Goal: Information Seeking & Learning: Compare options

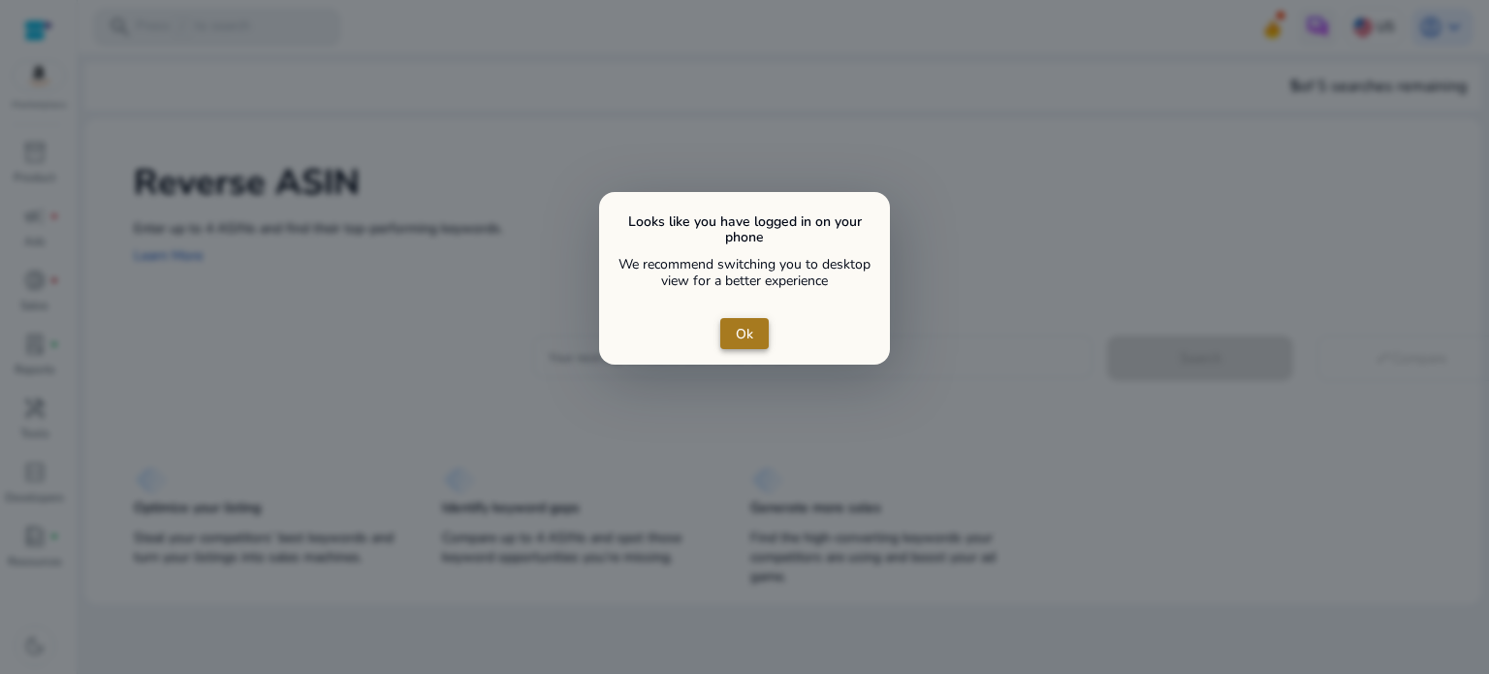
click at [738, 334] on span "Ok" at bounding box center [744, 334] width 17 height 20
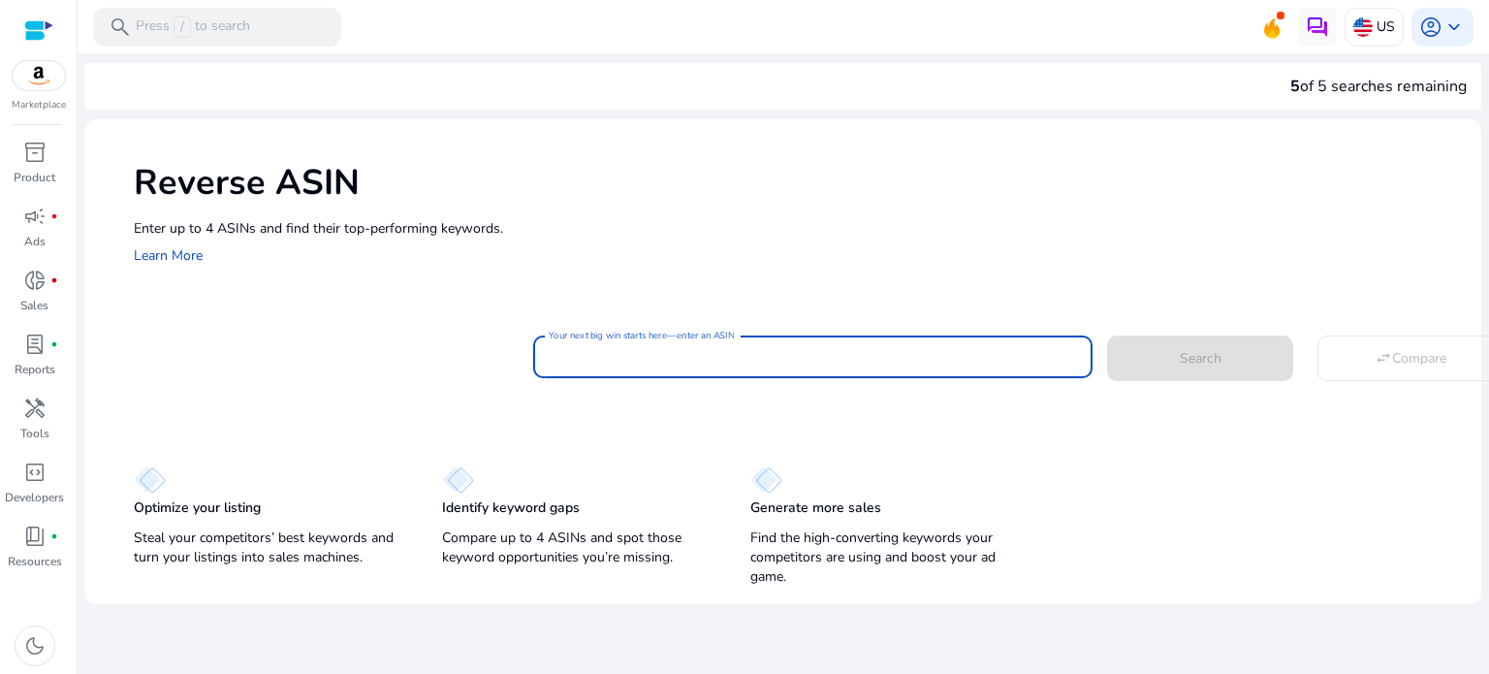
click at [667, 364] on input "Your next big win starts here—enter an ASIN" at bounding box center [813, 356] width 528 height 21
paste input "**********"
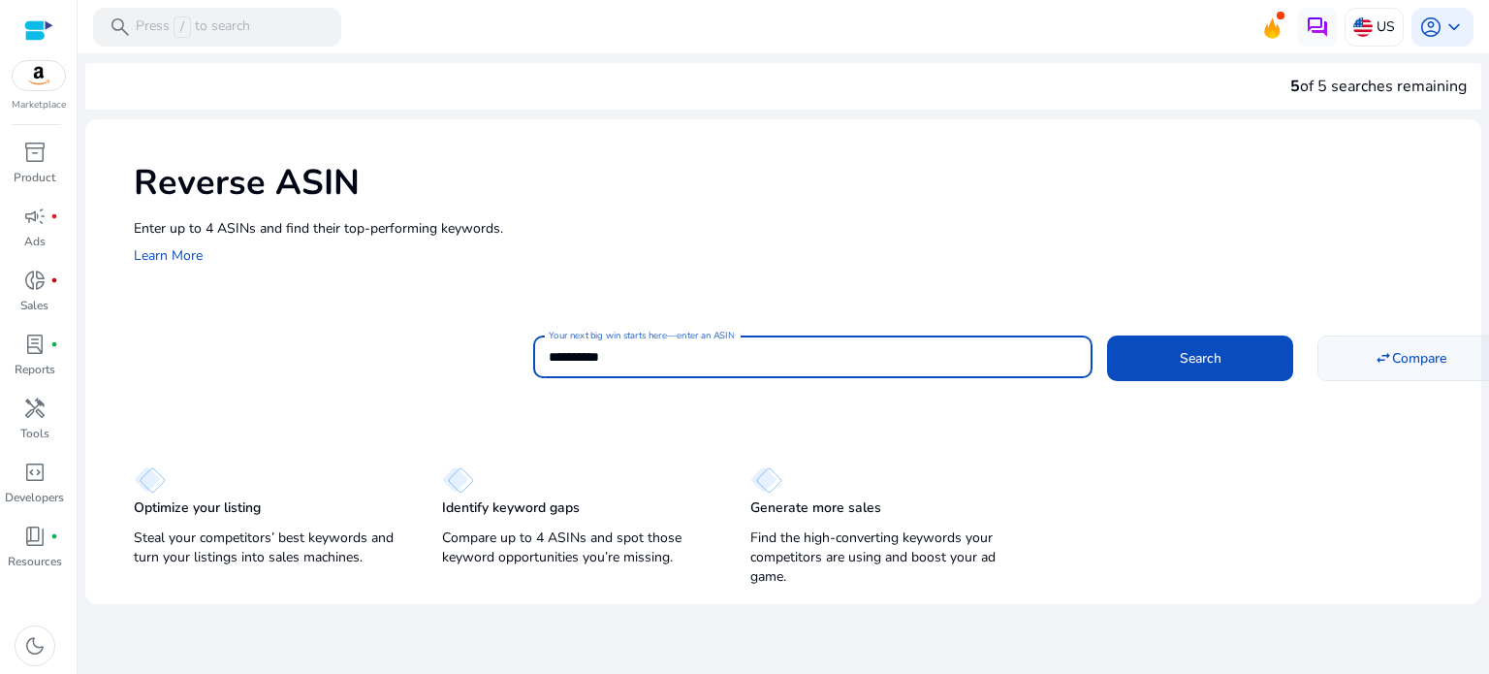
type input "**********"
click at [1445, 348] on span "Compare" at bounding box center [1419, 358] width 54 height 20
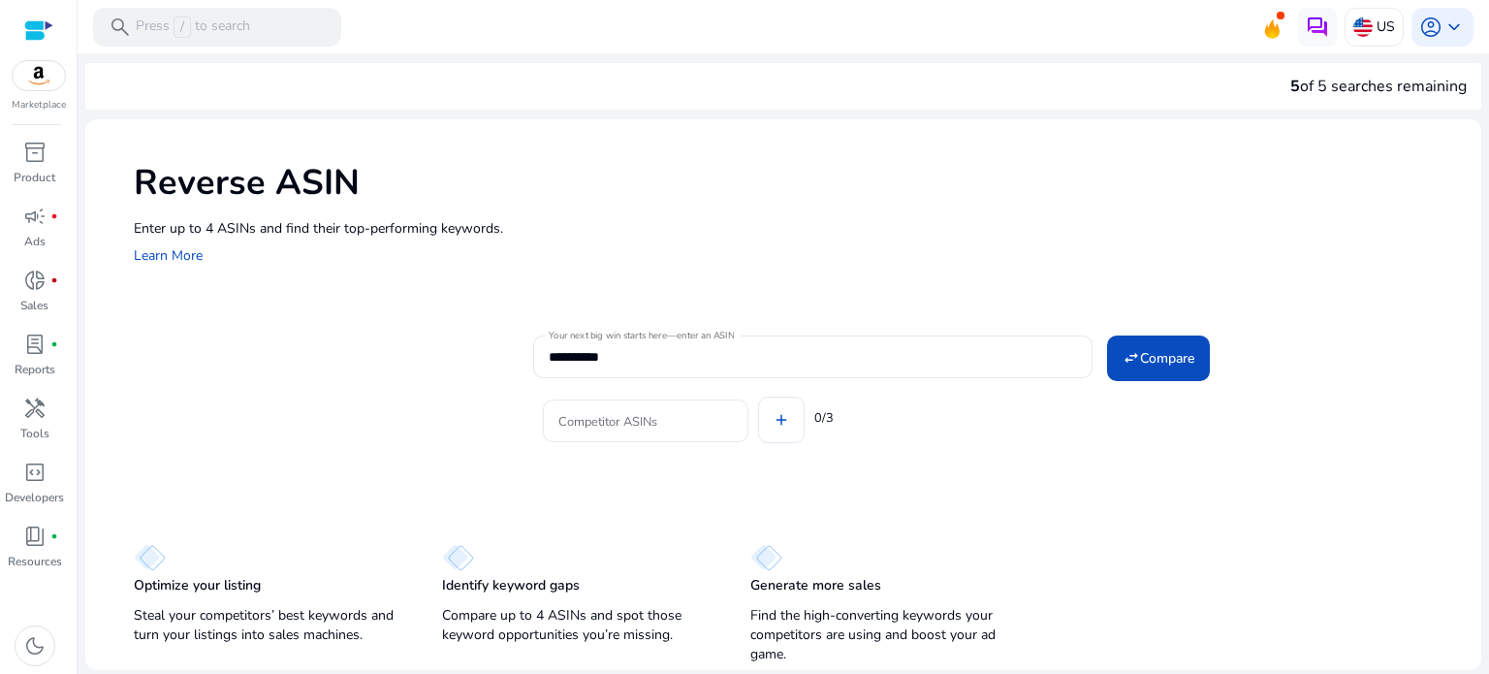
click at [609, 415] on input "Competitor ASINs" at bounding box center [645, 420] width 174 height 21
paste input "**********"
type input "**********"
paste input "**********"
type input "*"
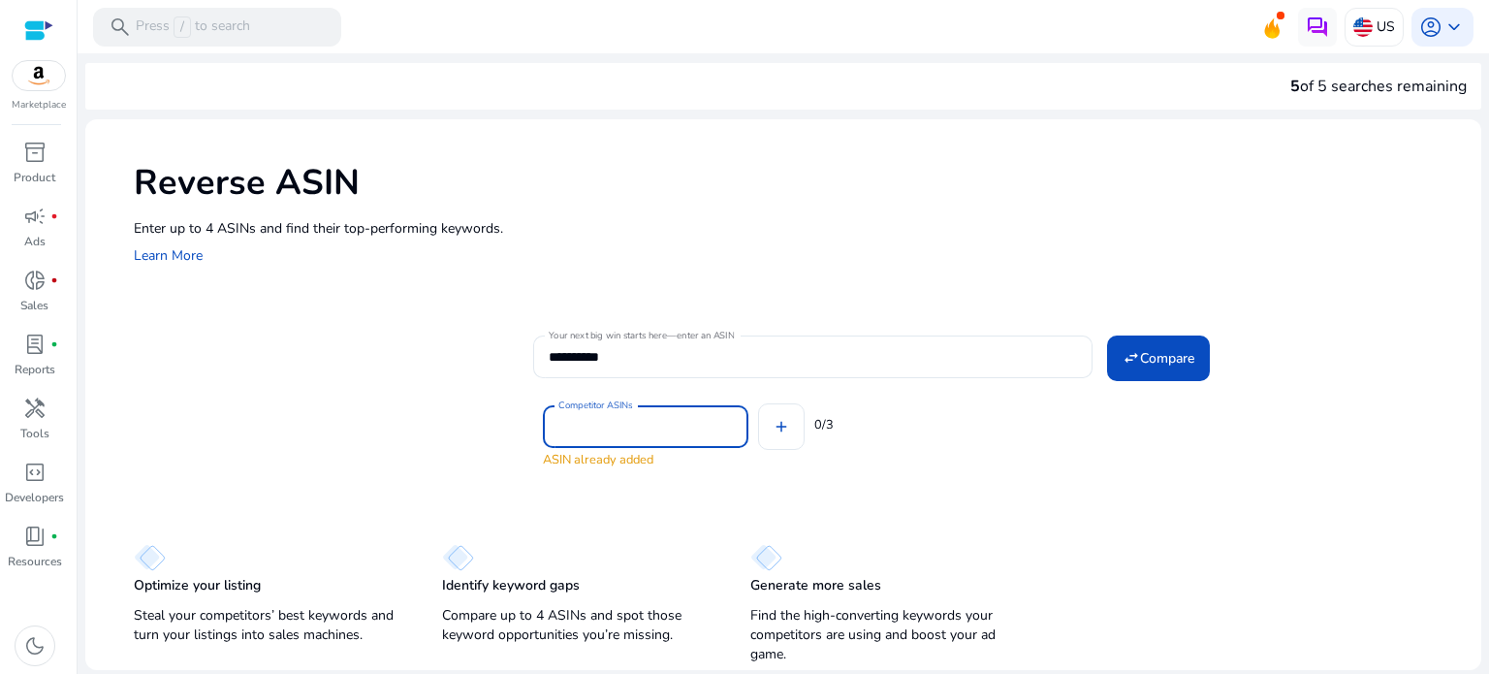
paste input "**********"
type input "*"
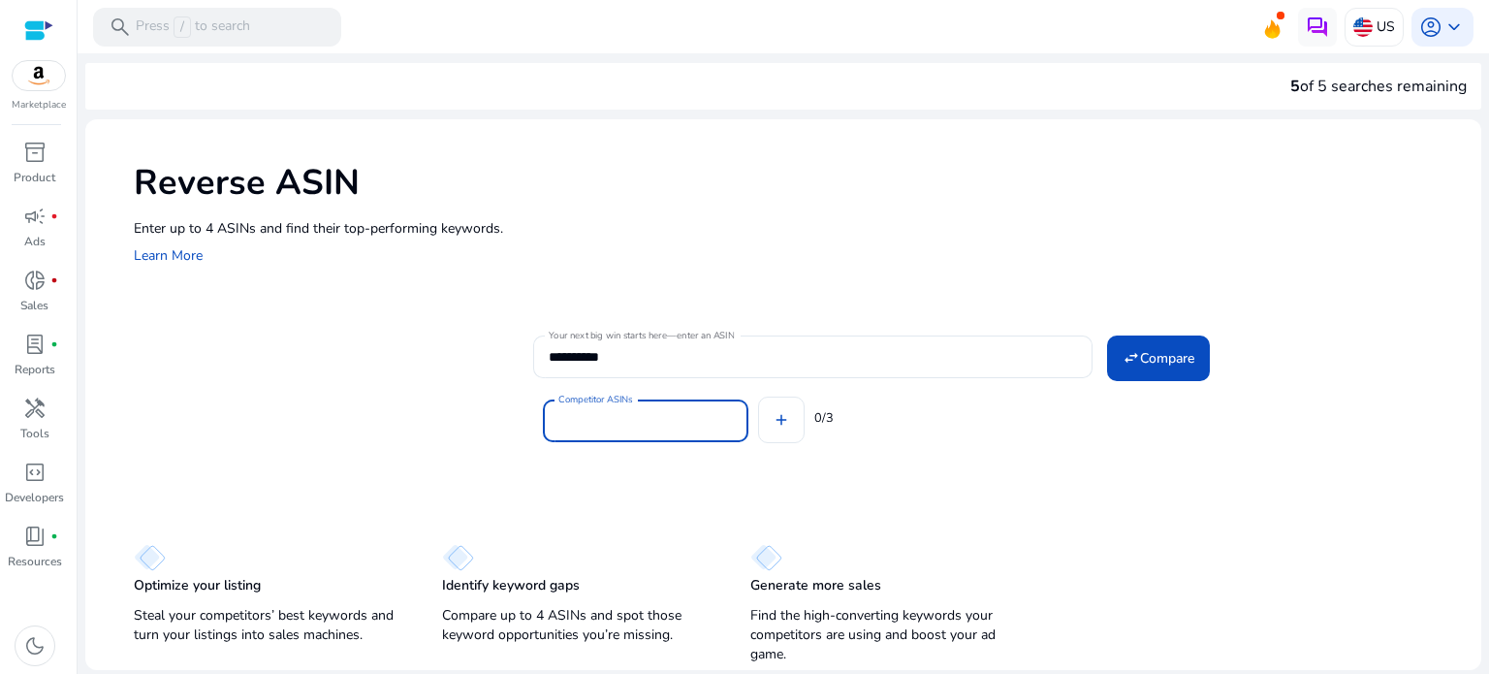
click at [630, 417] on input "Competitor ASINs" at bounding box center [645, 420] width 174 height 21
paste input "*********"
type input "*********"
click at [623, 426] on input "Competitor ASINs" at bounding box center [645, 426] width 174 height 21
paste input "**********"
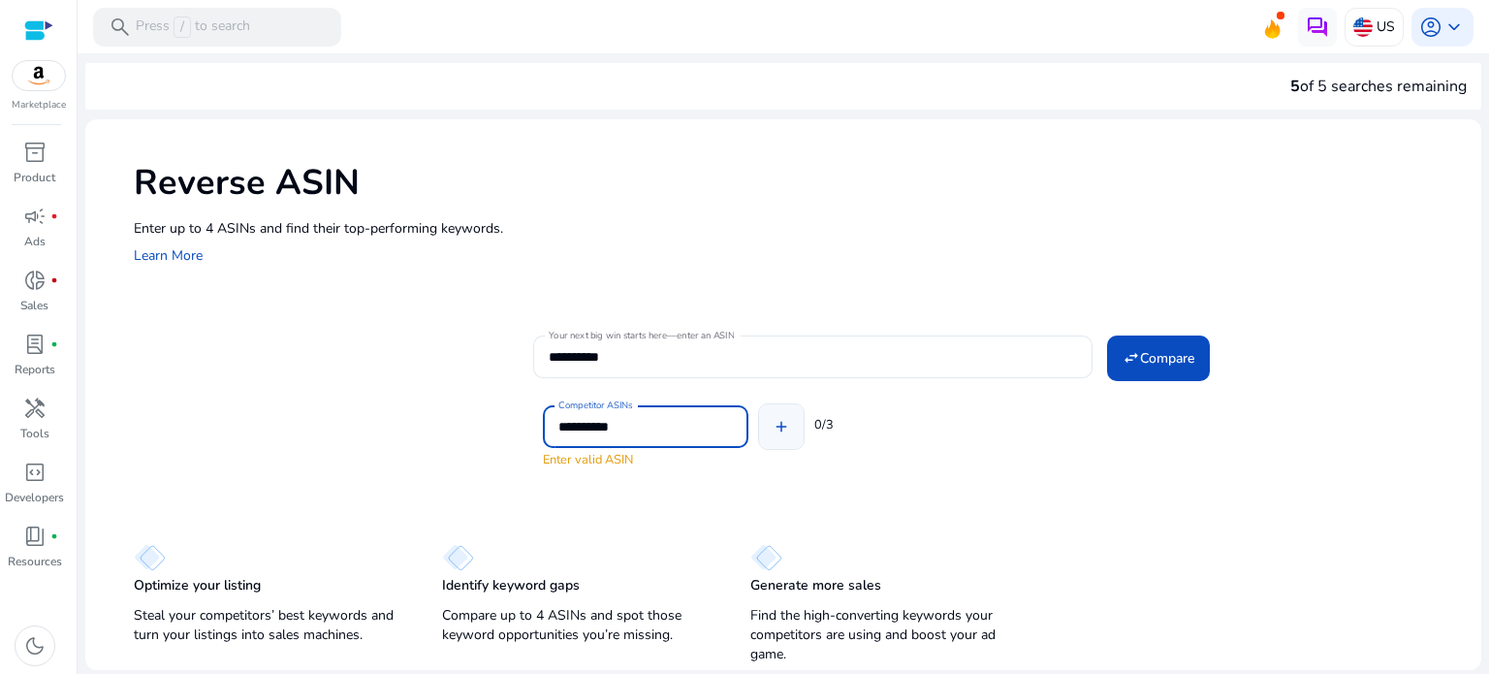
type input "**********"
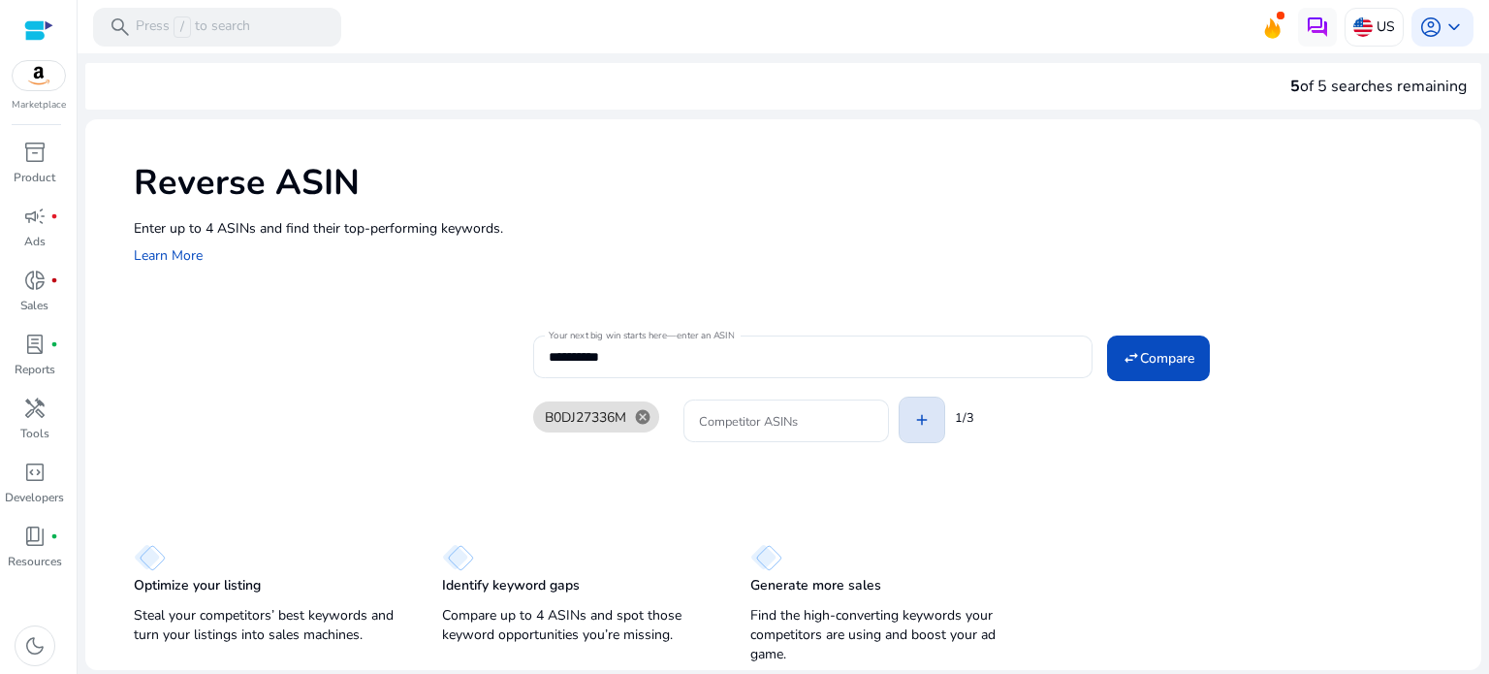
click at [788, 426] on div "B0DJ27336M cancel Competitor ASINs add 1/3" at bounding box center [999, 417] width 933 height 78
click at [738, 429] on input "Competitor ASINs" at bounding box center [786, 420] width 174 height 21
paste input "**********"
type input "**********"
click at [1042, 491] on div "**********" at bounding box center [783, 394] width 1396 height 551
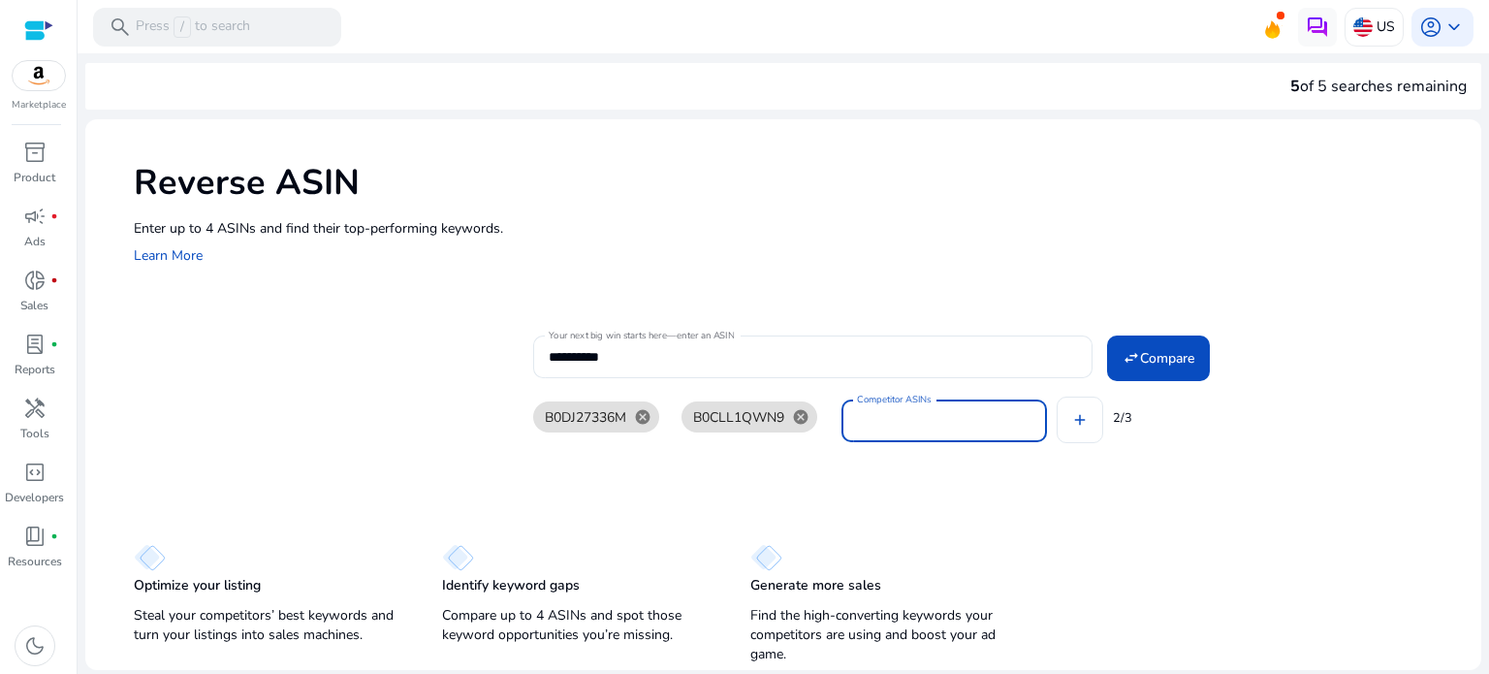
click at [930, 428] on input "Competitor ASINs" at bounding box center [944, 420] width 174 height 21
paste input "**********"
type input "**********"
click at [1301, 542] on div "Optimize your listing Steal your competitors’ best keywords and turn your listi…" at bounding box center [783, 594] width 1396 height 149
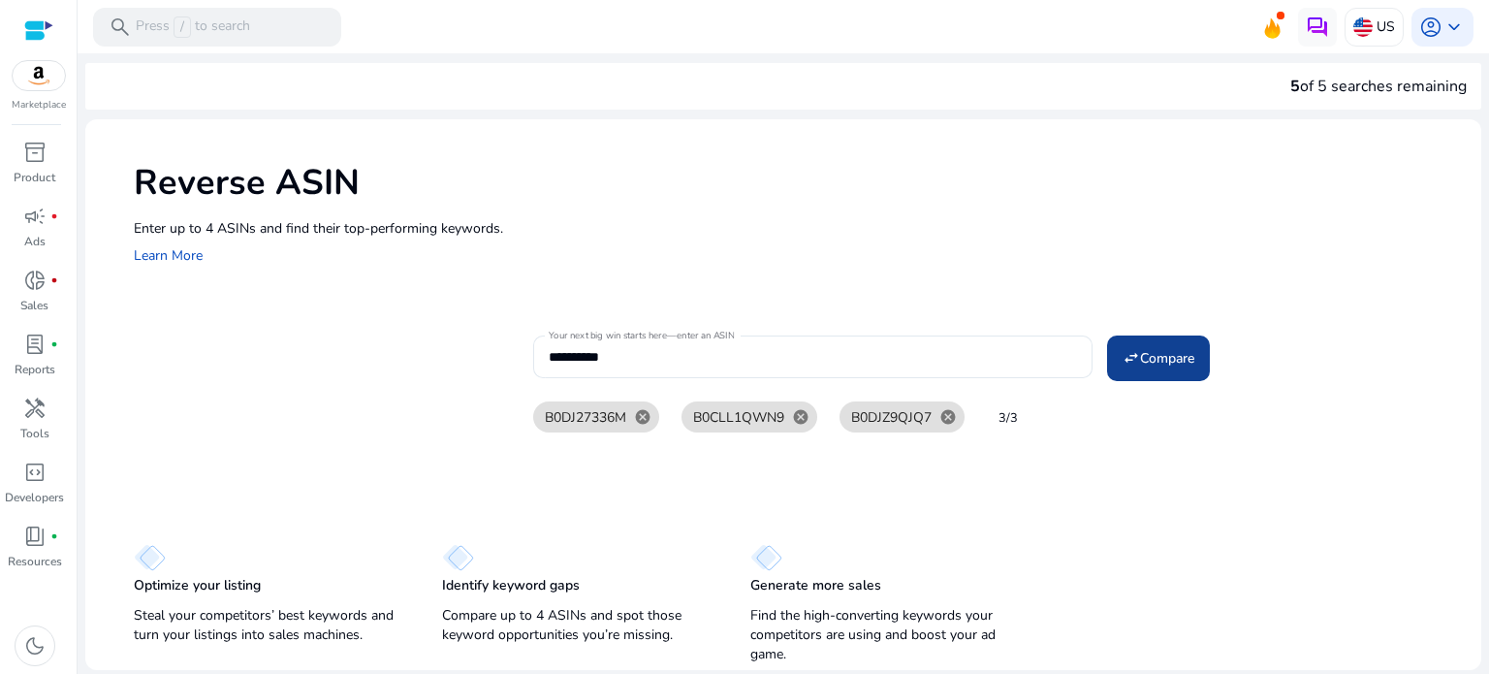
click at [1184, 359] on span "Compare" at bounding box center [1167, 358] width 54 height 20
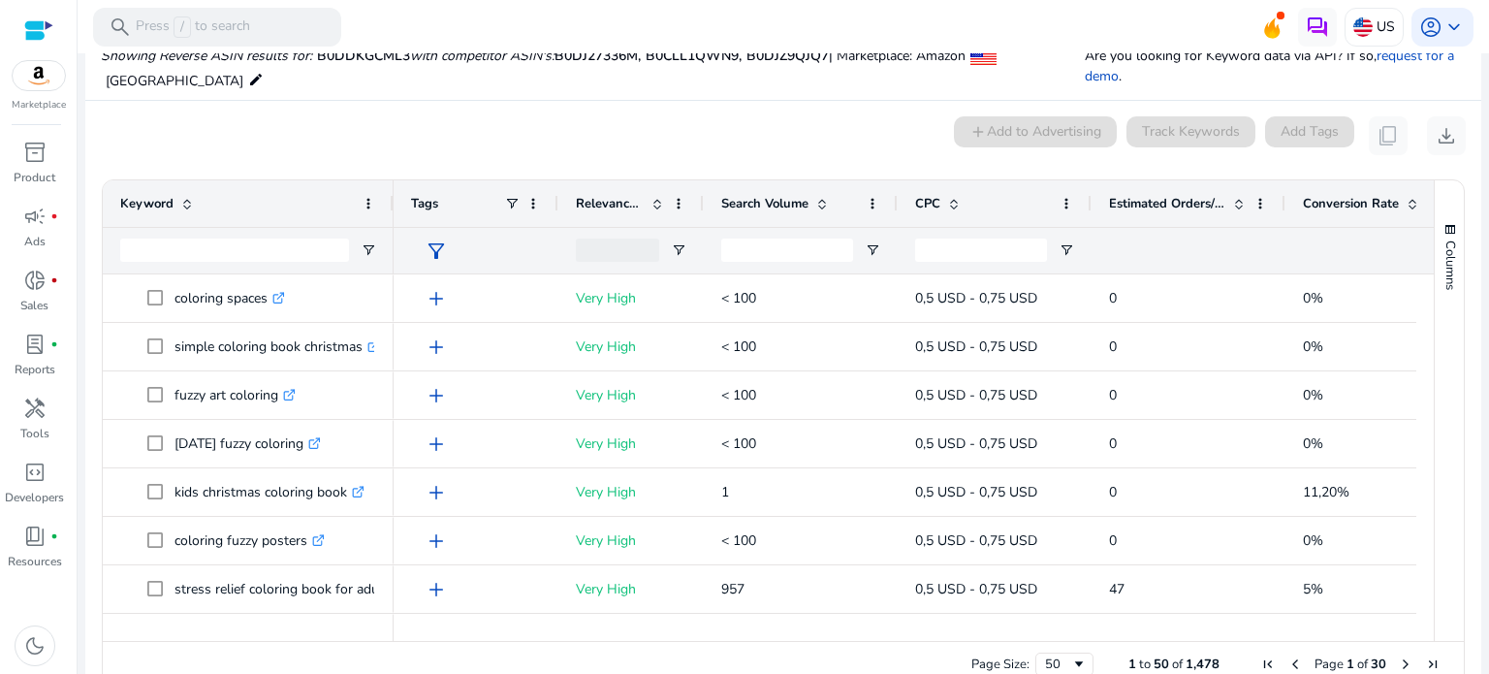
click at [831, 206] on div "Search Volume" at bounding box center [790, 203] width 138 height 37
click at [824, 198] on span at bounding box center [822, 204] width 16 height 16
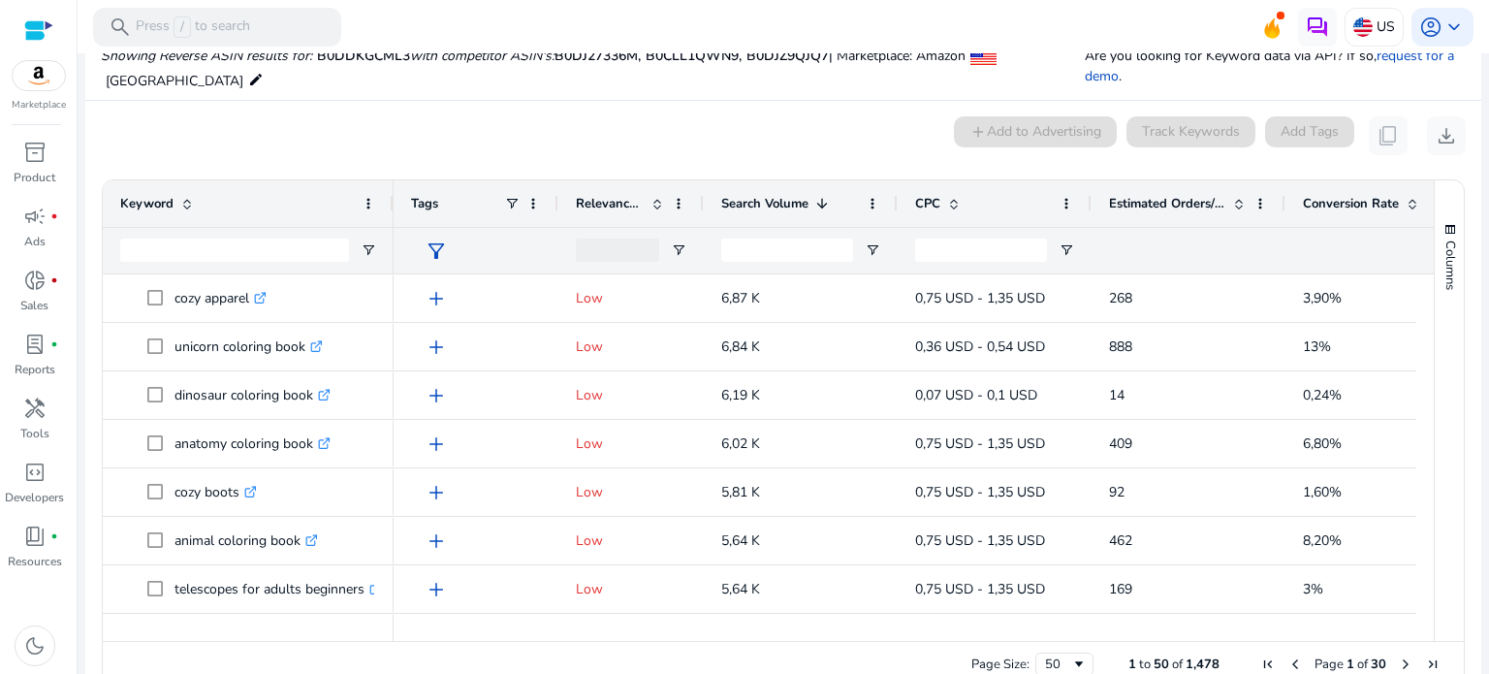
click at [816, 193] on div "Search Volume 1" at bounding box center [790, 203] width 138 height 37
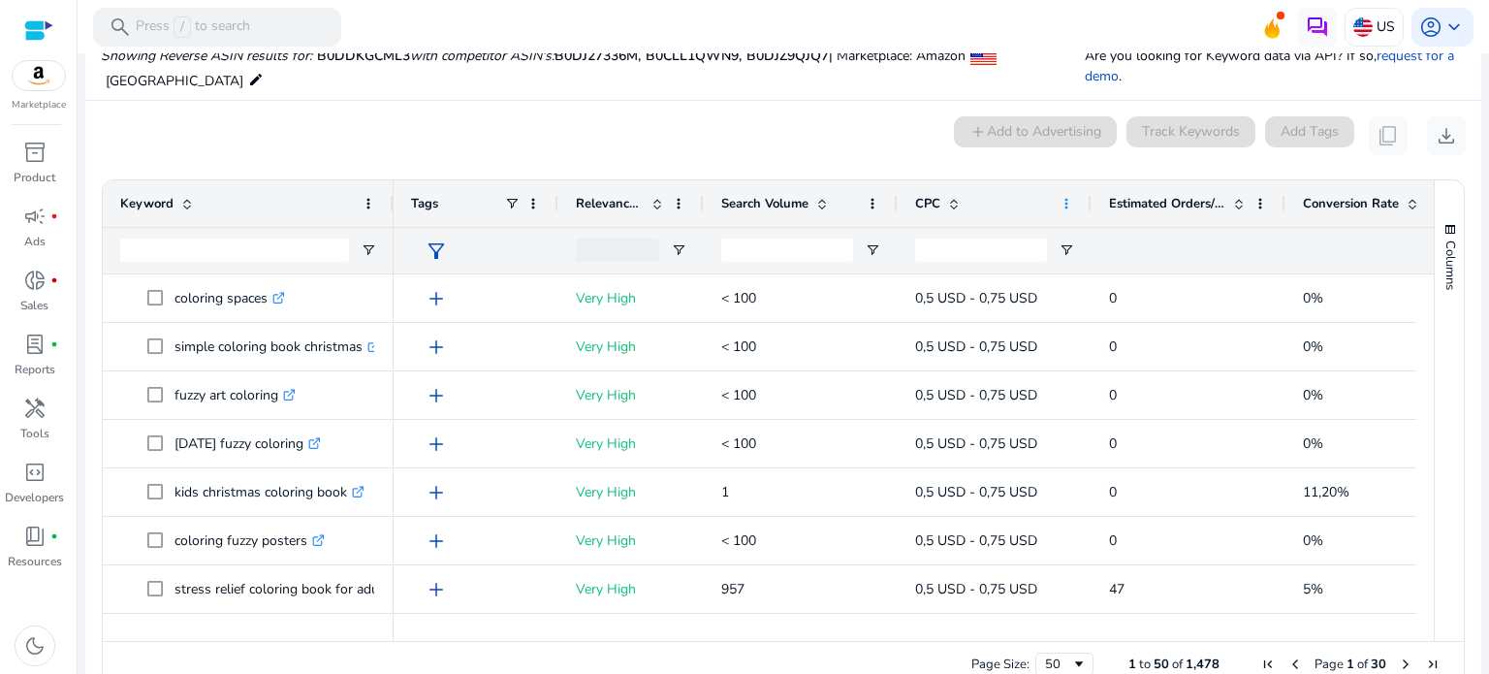
click at [1070, 205] on span at bounding box center [1067, 204] width 16 height 16
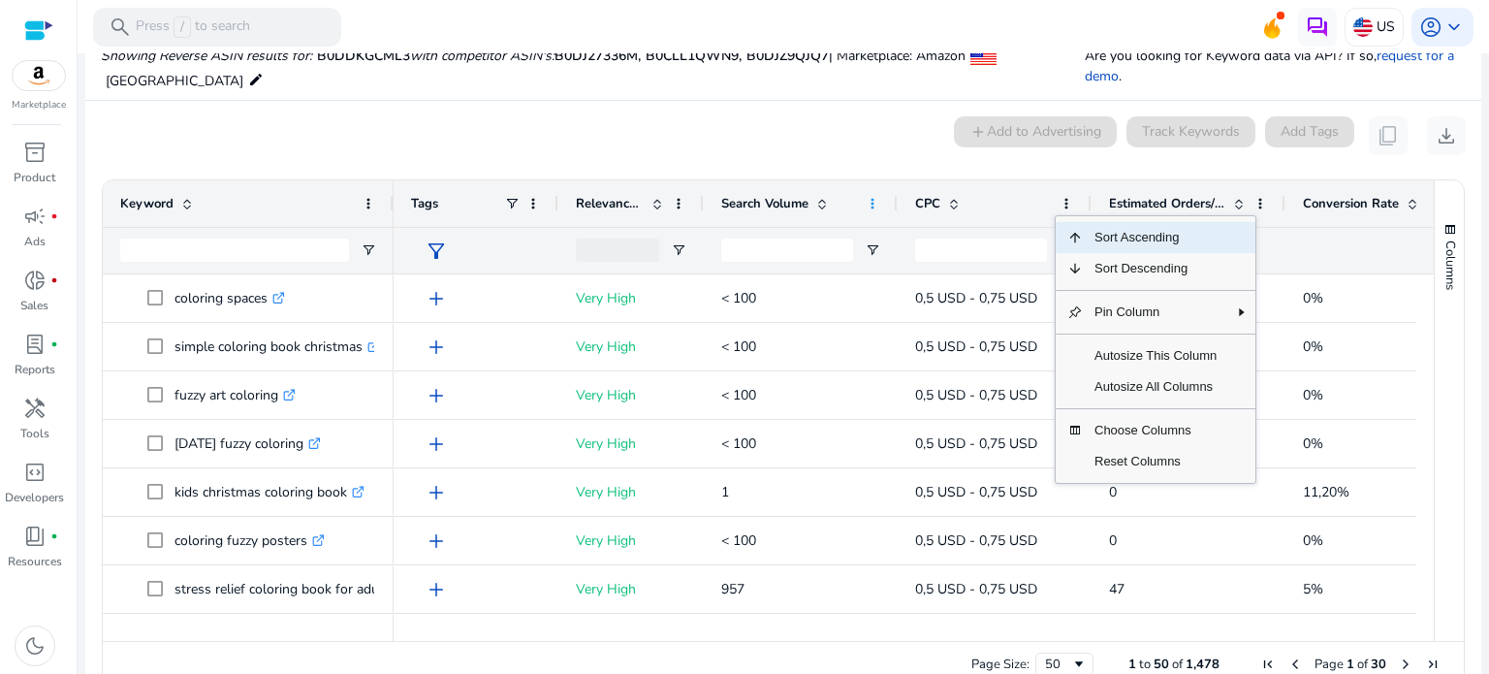
click at [871, 201] on span at bounding box center [873, 204] width 16 height 16
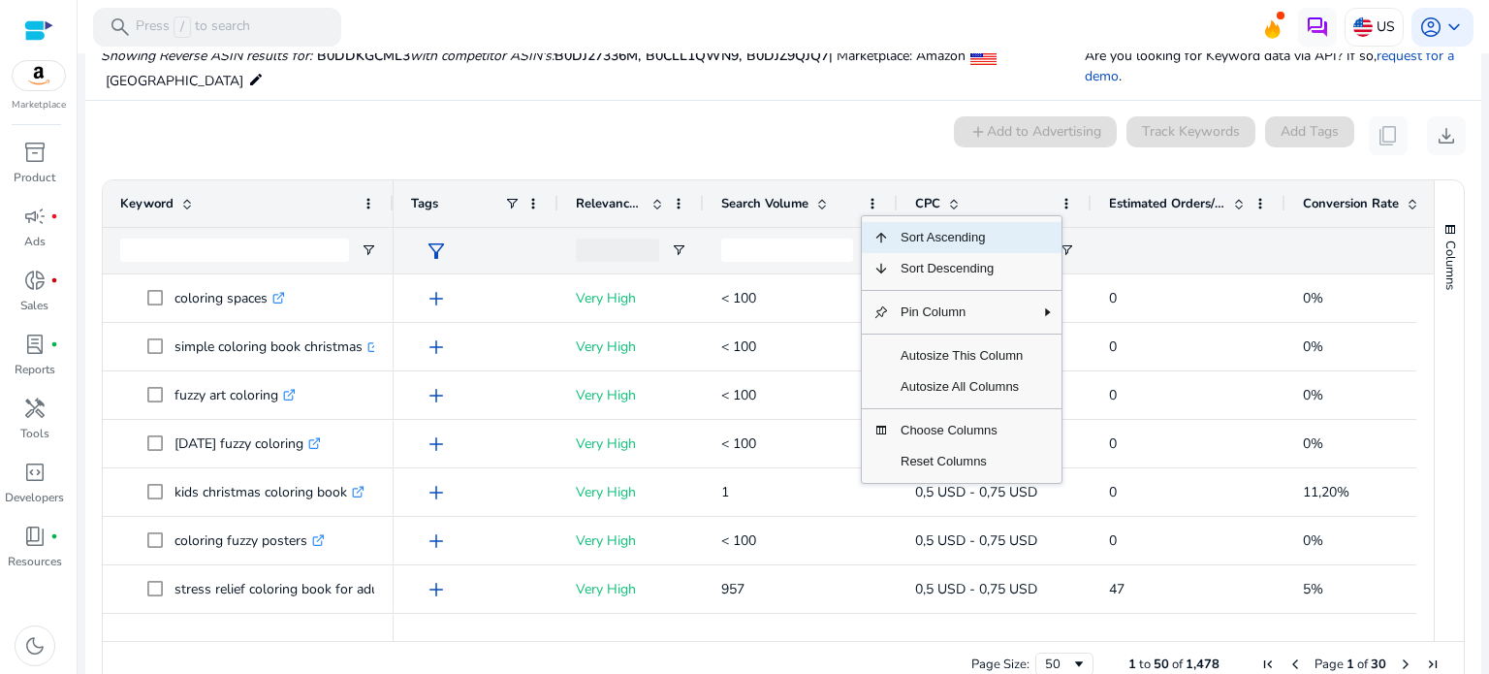
click at [923, 236] on span "Sort Ascending" at bounding box center [961, 237] width 145 height 31
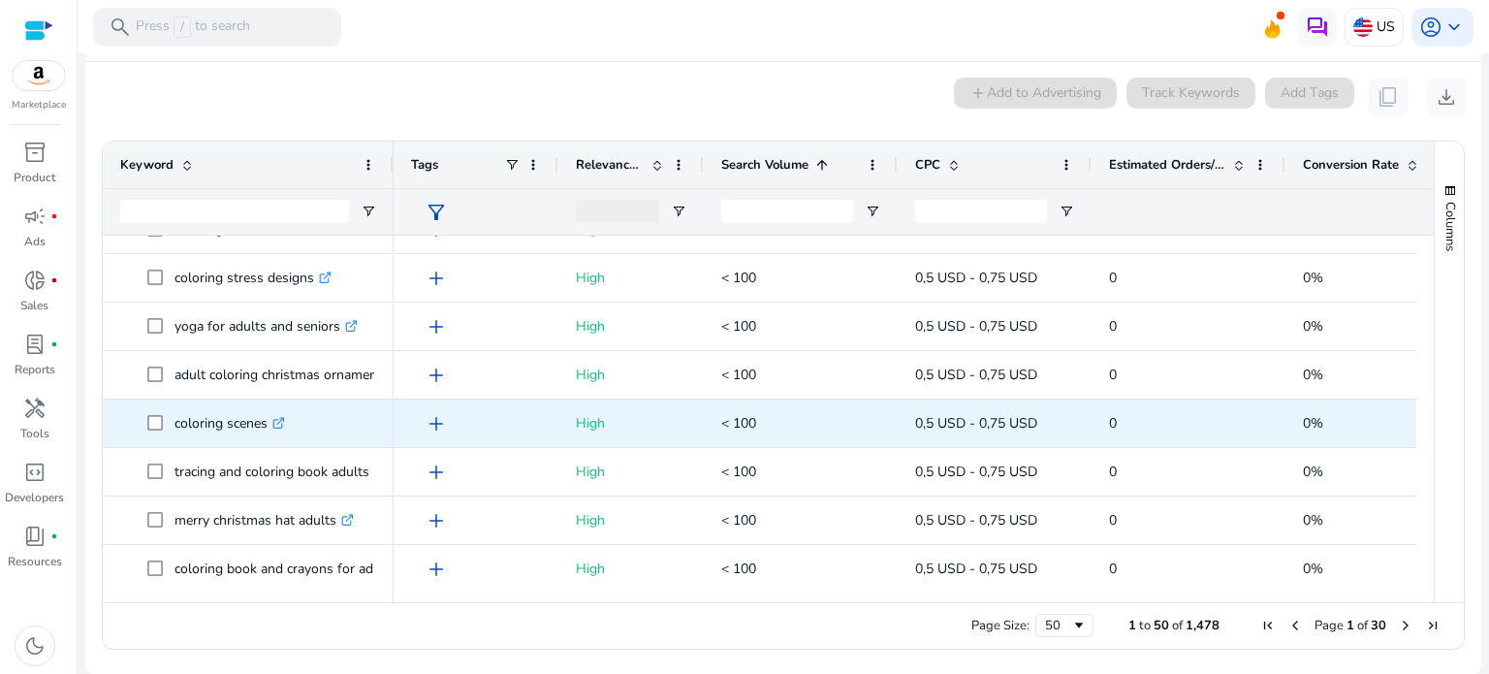
scroll to position [1589, 0]
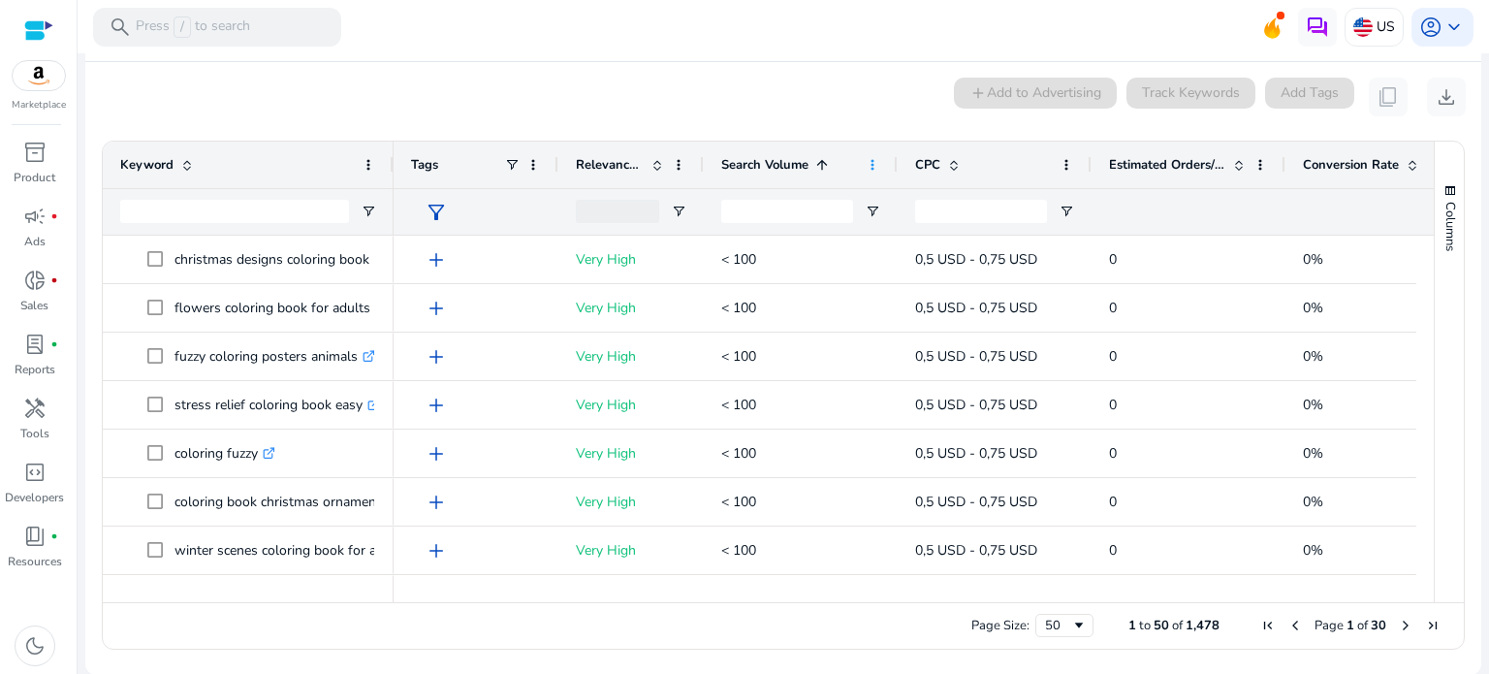
click at [872, 169] on span at bounding box center [873, 165] width 16 height 16
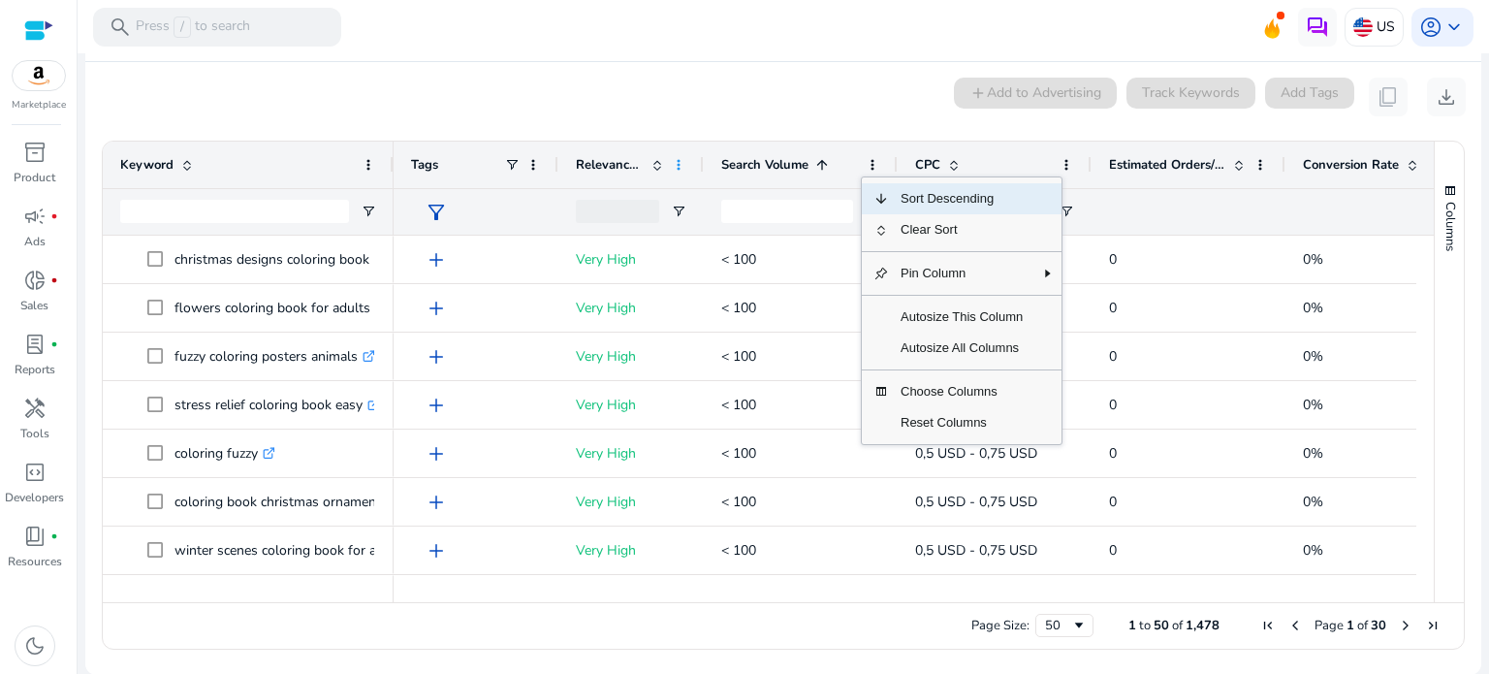
click at [682, 163] on span at bounding box center [679, 165] width 16 height 16
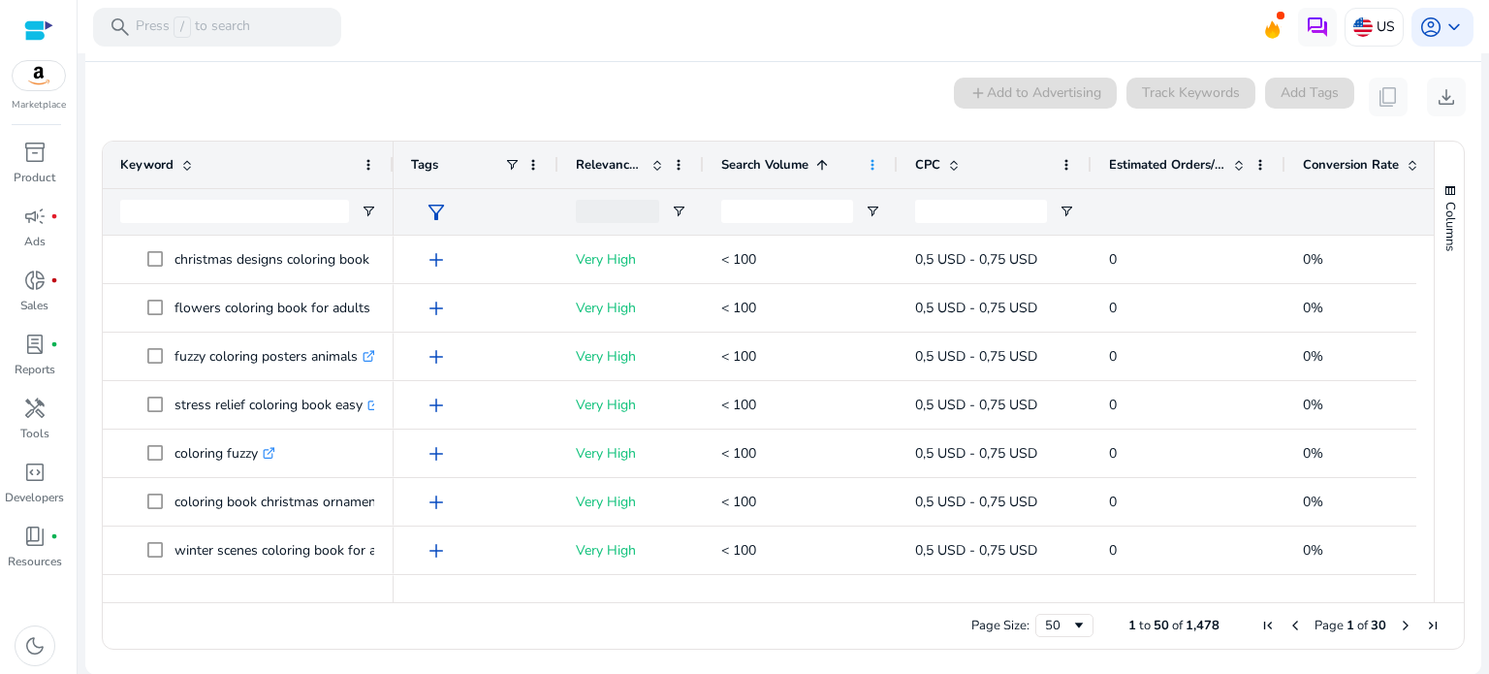
click at [869, 163] on span at bounding box center [873, 165] width 16 height 16
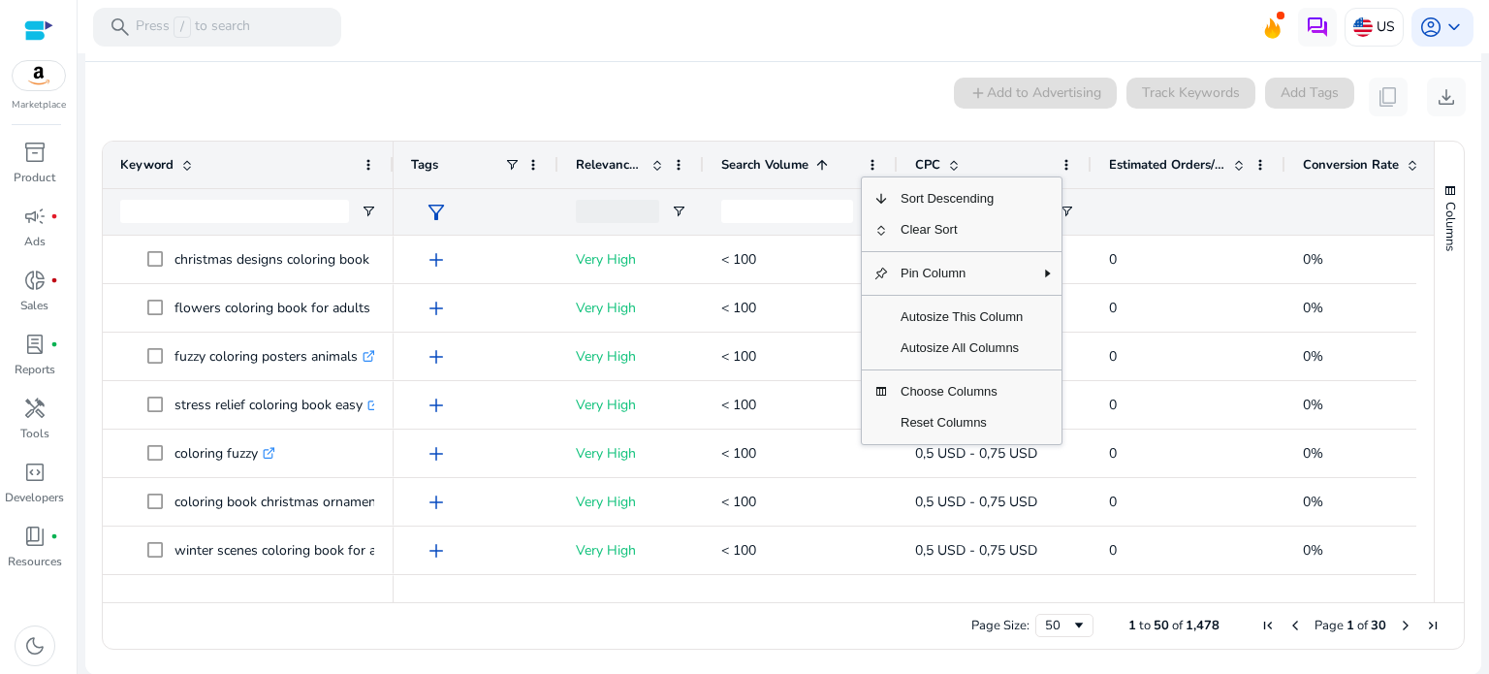
click at [927, 255] on div "Column Menu" at bounding box center [961, 251] width 145 height 13
click at [927, 232] on span "Clear Sort" at bounding box center [961, 229] width 145 height 31
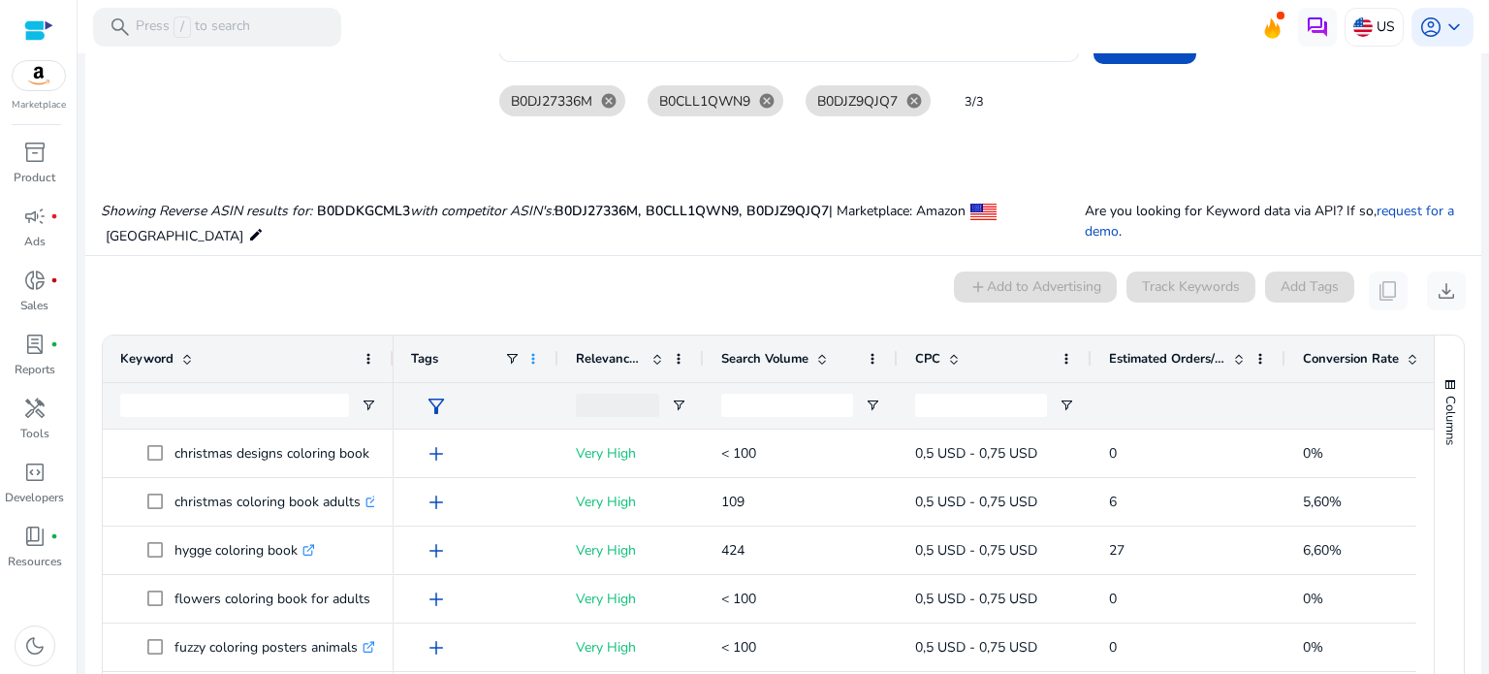
click at [535, 352] on span at bounding box center [533, 359] width 16 height 16
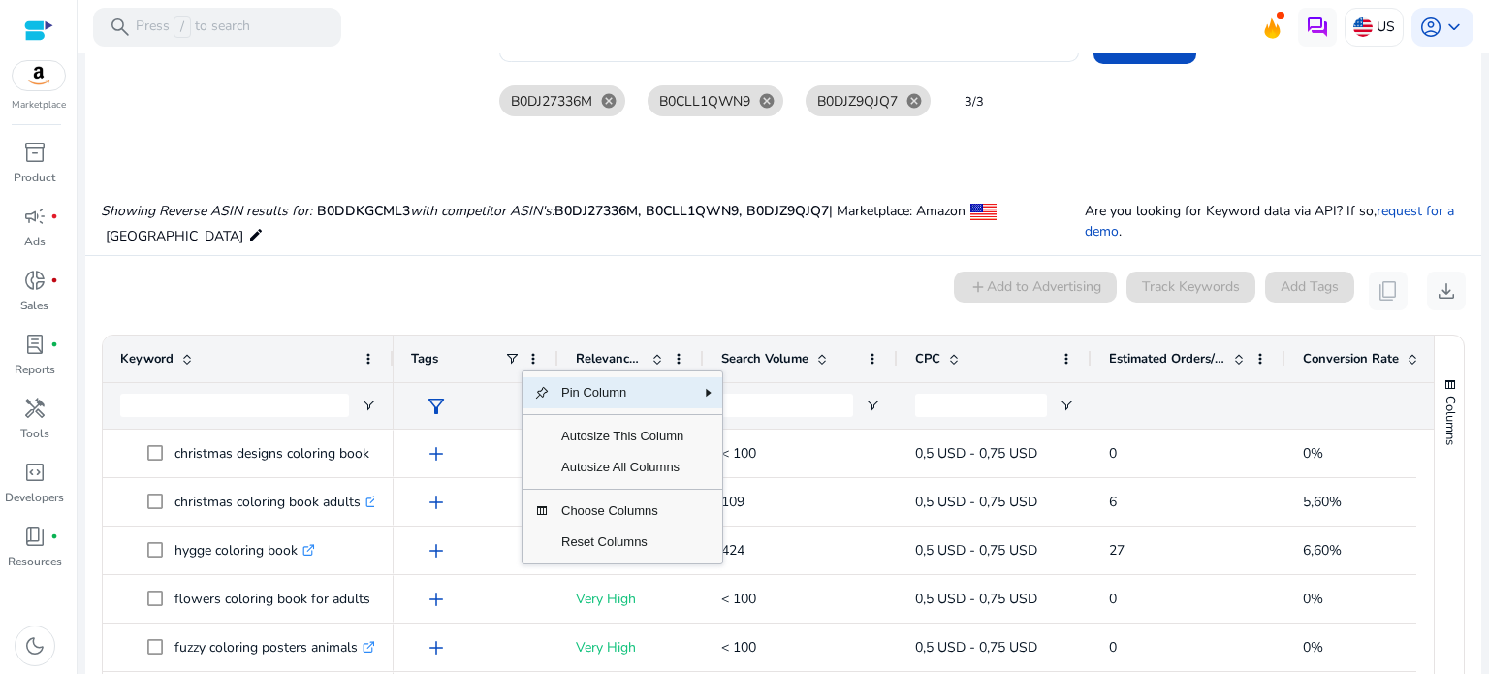
click at [589, 263] on mat-card "0 keyword(s) selected add Add to Advertising Track Keywords Add Tags content_co…" at bounding box center [783, 562] width 1396 height 613
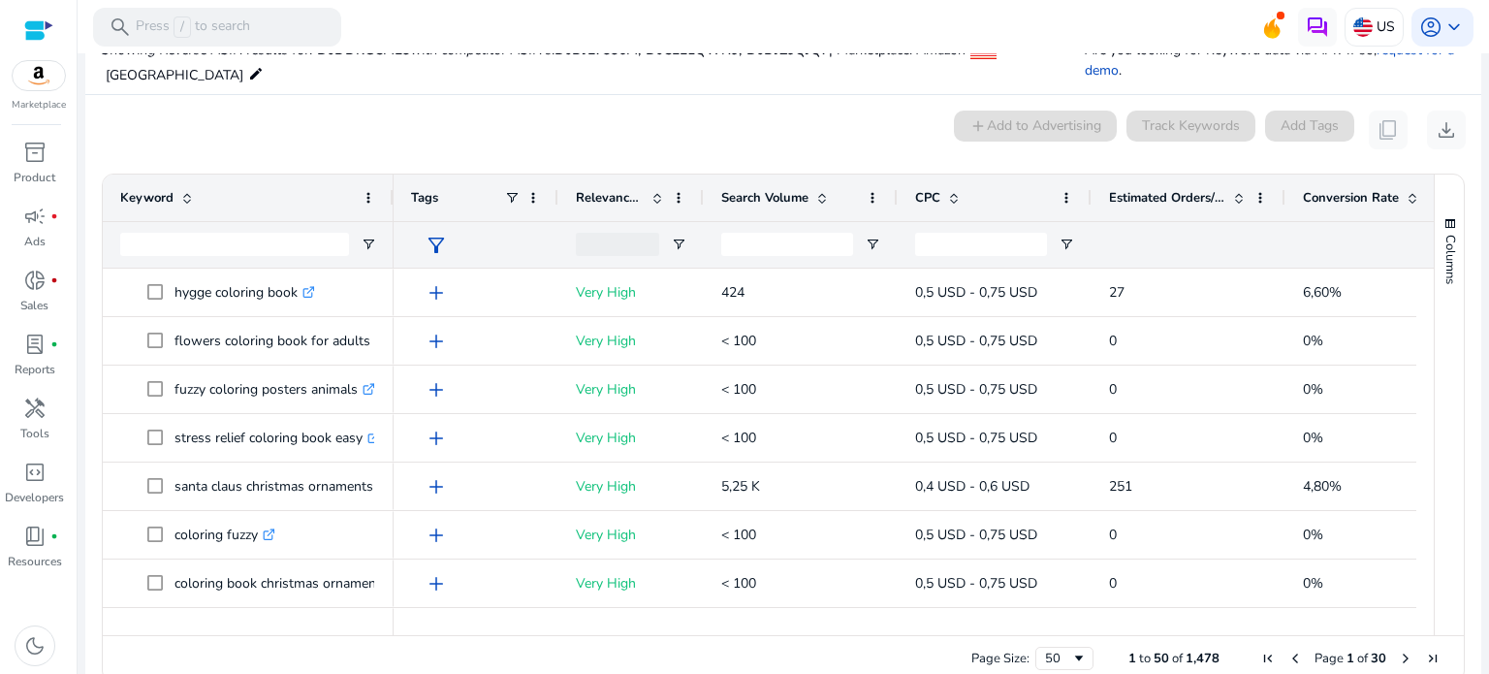
drag, startPoint x: 905, startPoint y: 635, endPoint x: 979, endPoint y: 650, distance: 75.3
click at [979, 650] on div "Page Size: 50 1 to 50 of 1,478 Page 1 of 30" at bounding box center [783, 658] width 1361 height 47
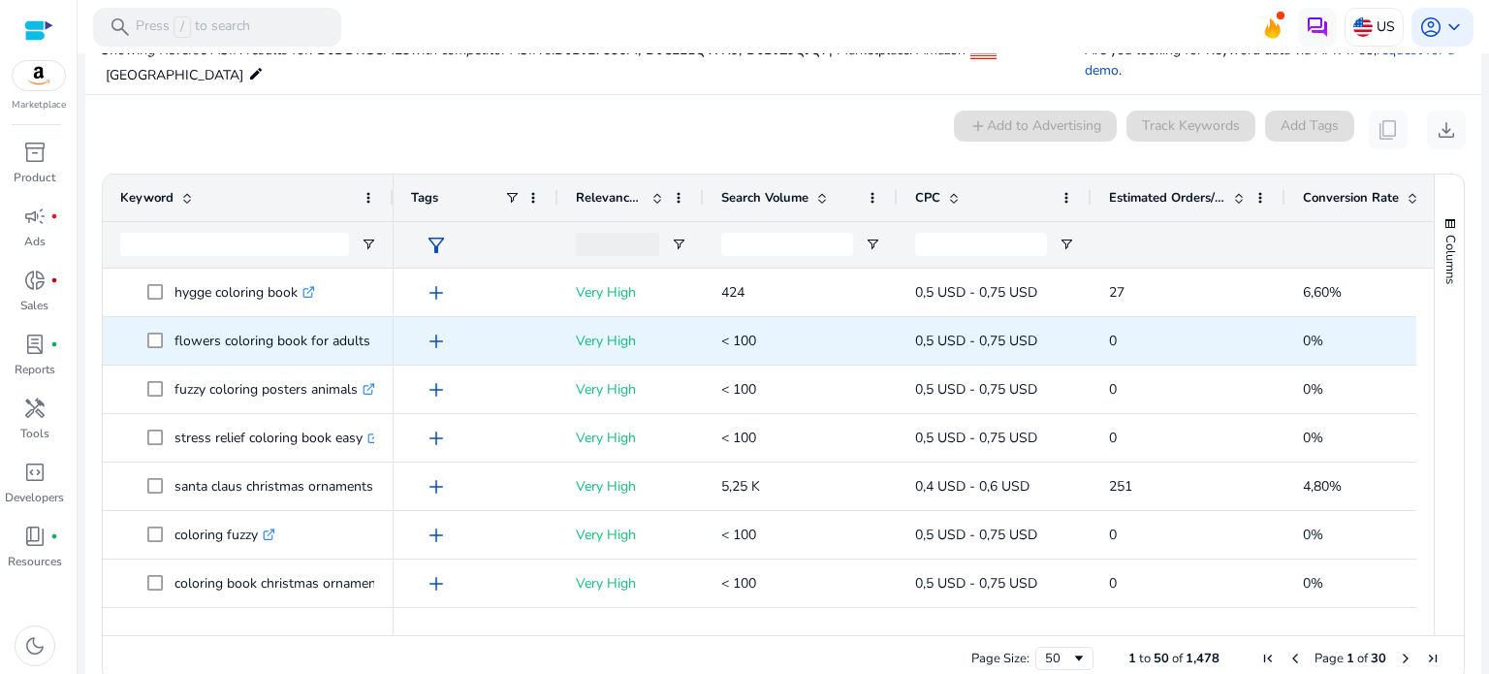
scroll to position [0, 0]
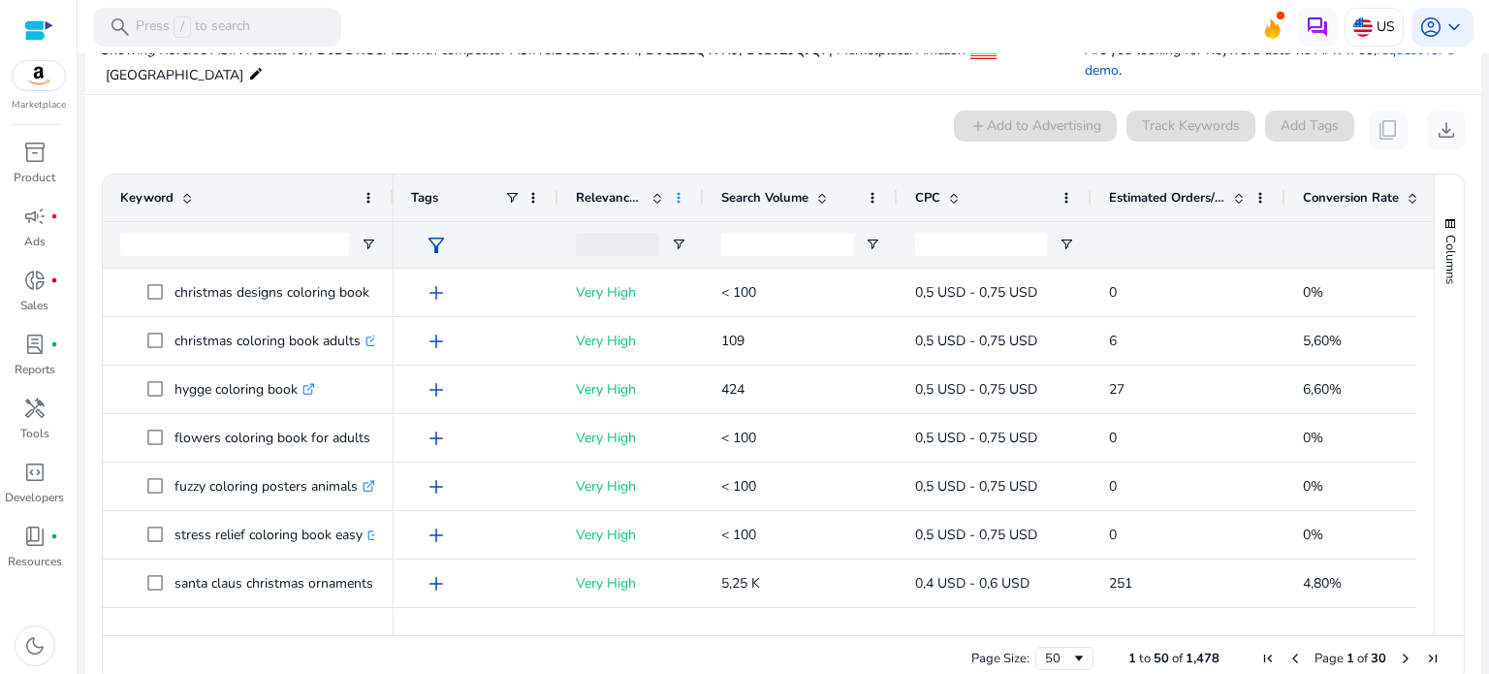
click at [683, 197] on span at bounding box center [679, 198] width 16 height 16
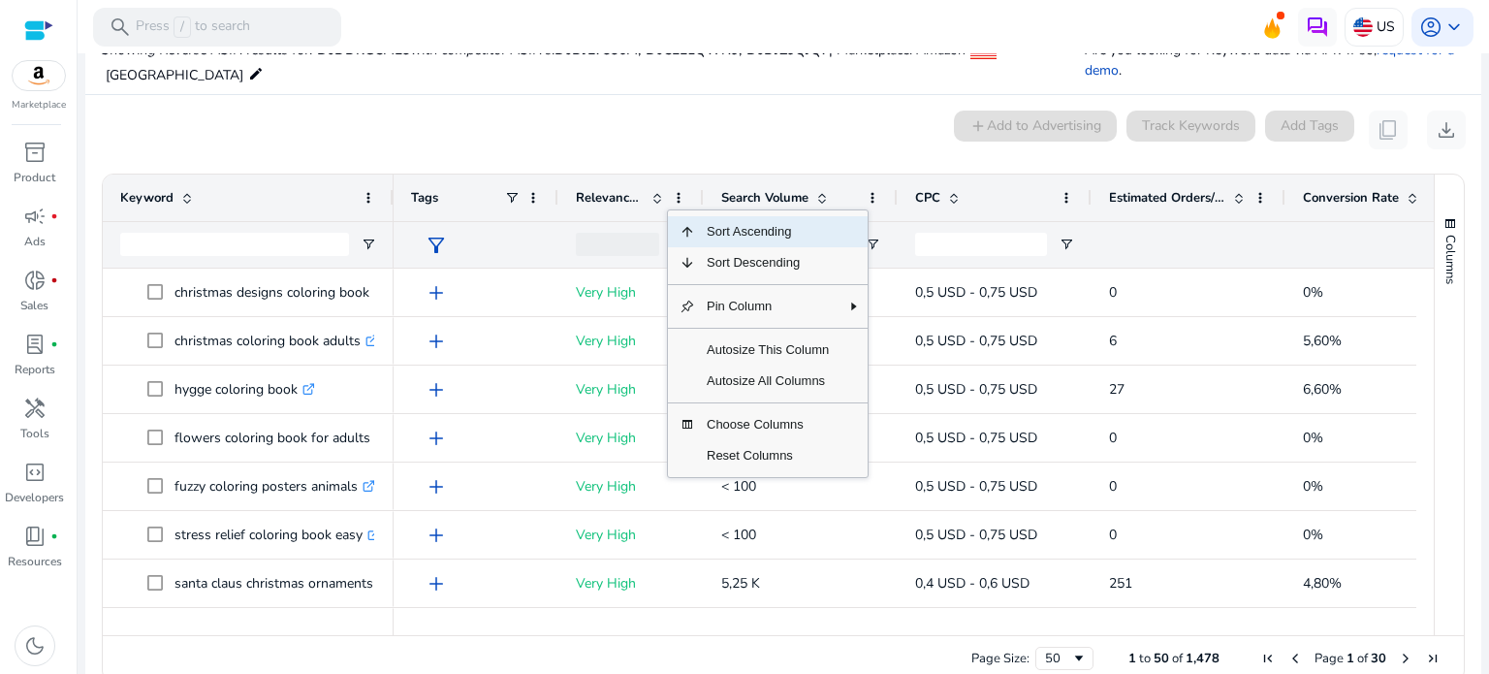
click at [659, 109] on mat-card "0 keyword(s) selected add Add to Advertising Track Keywords Add Tags content_co…" at bounding box center [783, 401] width 1396 height 613
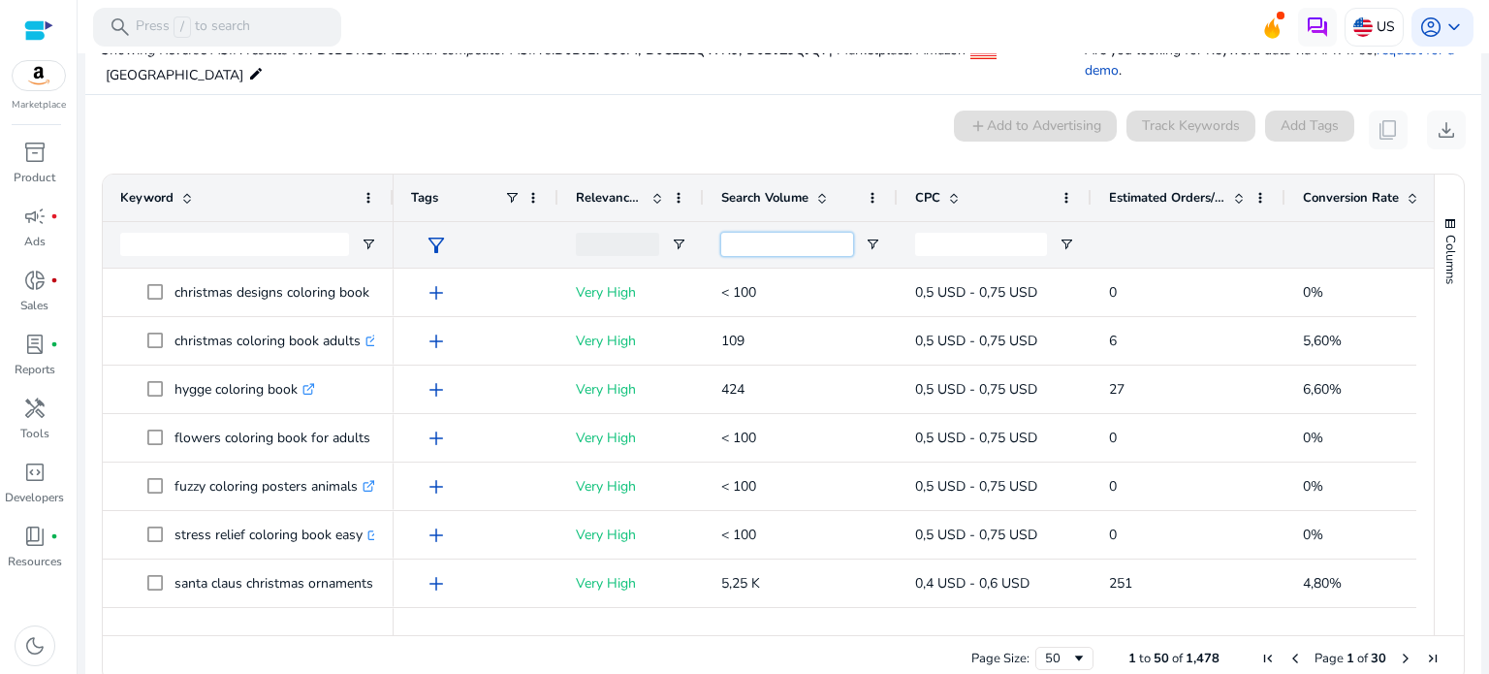
click at [760, 248] on input "Search Volume Filter Input" at bounding box center [787, 244] width 132 height 23
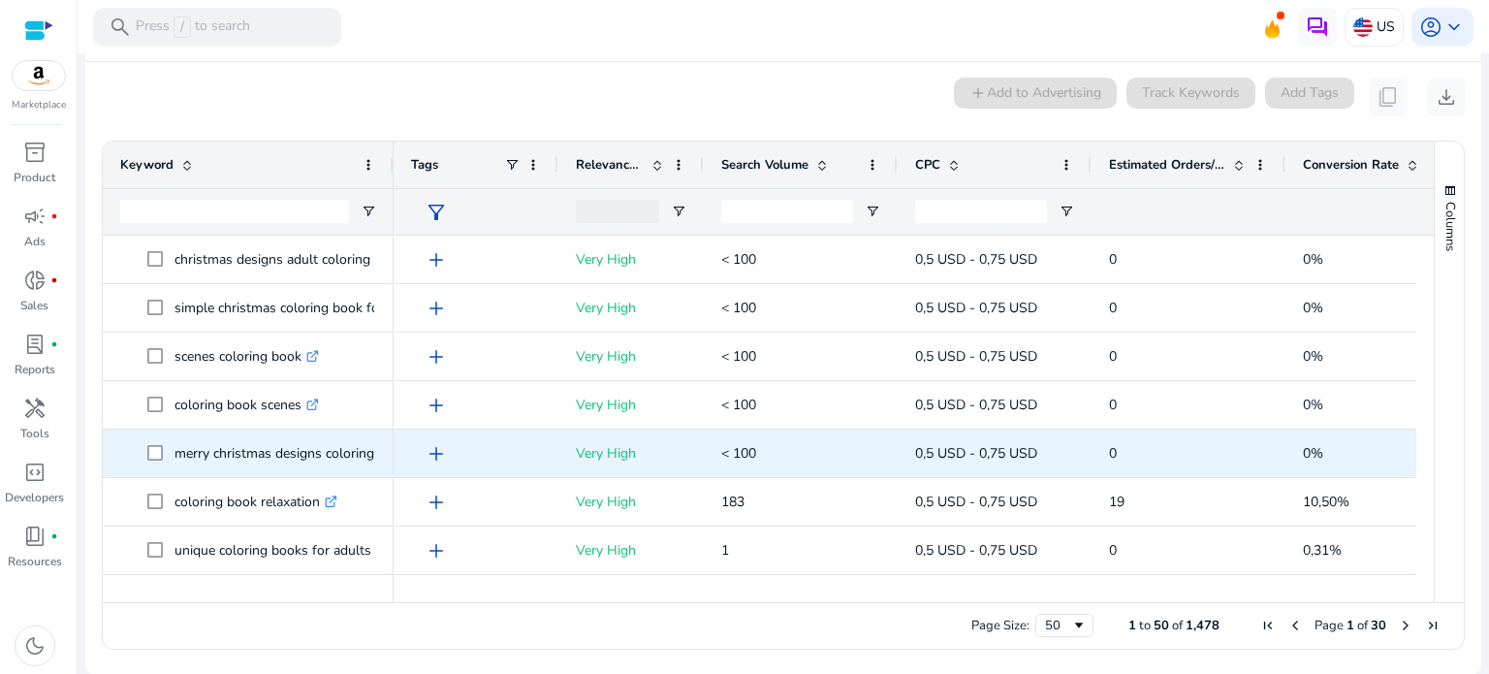
scroll to position [2074, 0]
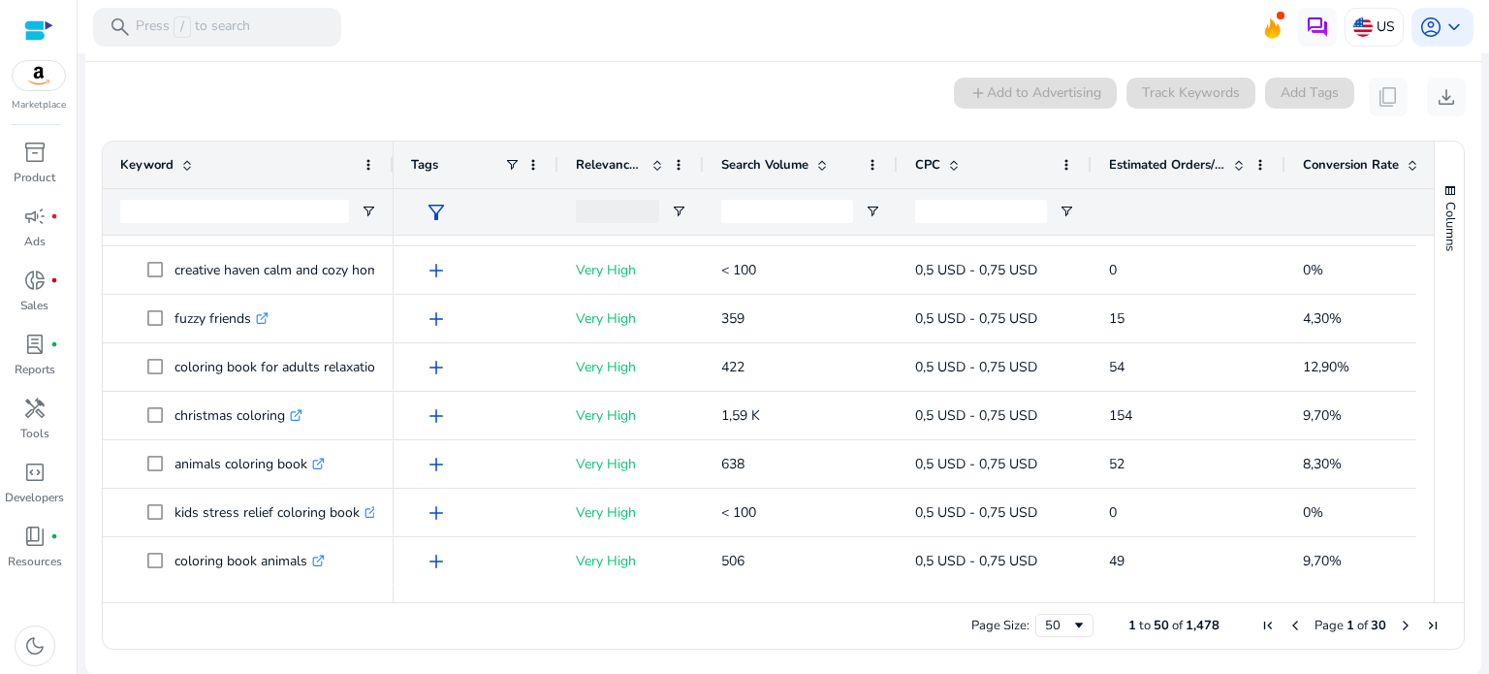
click at [1400, 624] on span "Next Page" at bounding box center [1406, 626] width 16 height 16
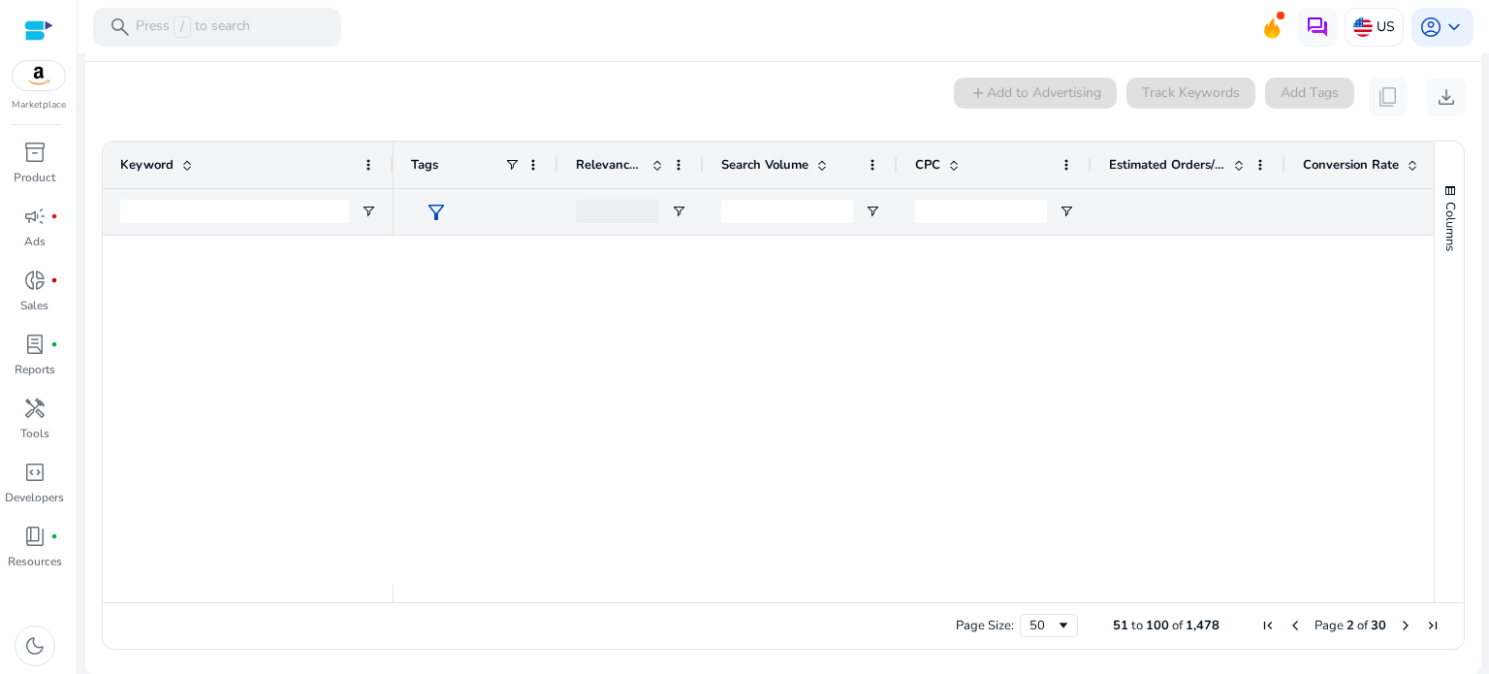
scroll to position [0, 0]
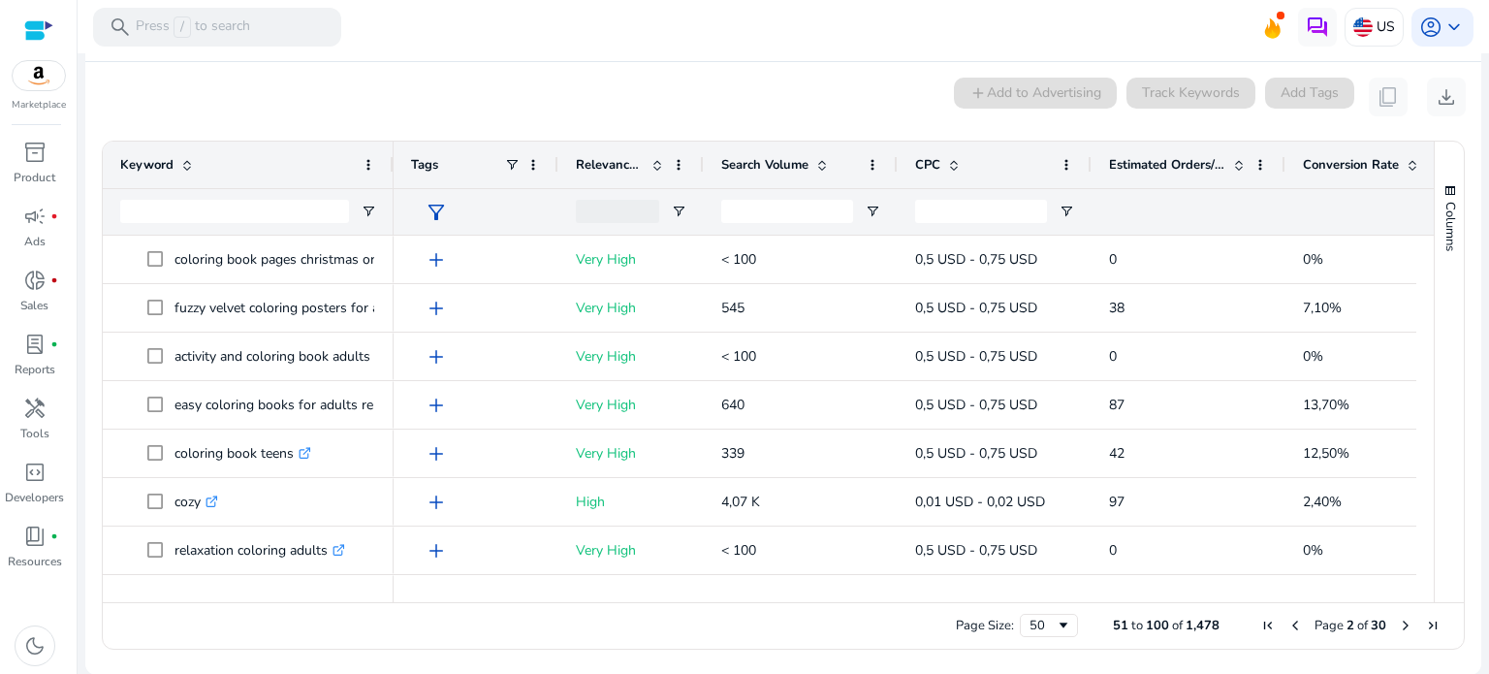
click at [1287, 624] on span "Previous Page" at bounding box center [1295, 626] width 16 height 16
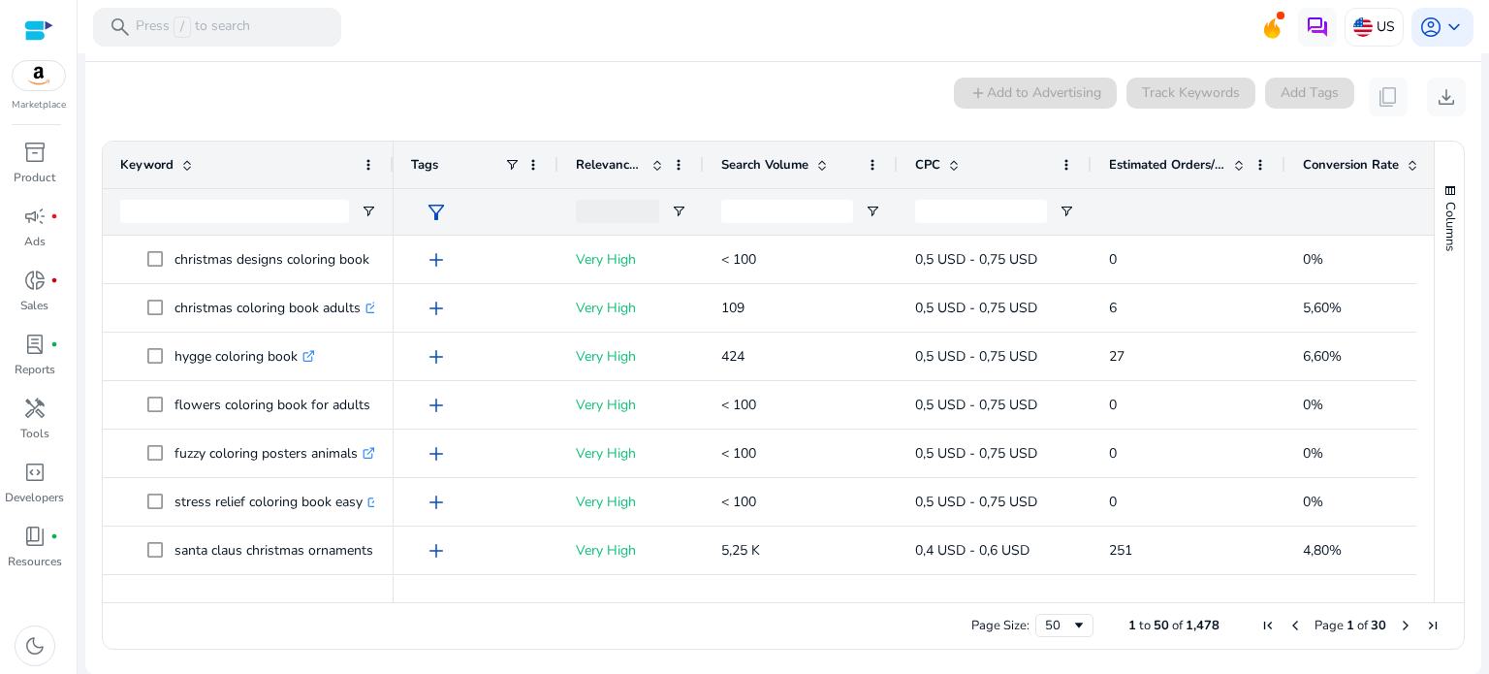
click at [797, 160] on span "Search Volume" at bounding box center [764, 164] width 87 height 17
click at [872, 170] on span at bounding box center [873, 165] width 16 height 16
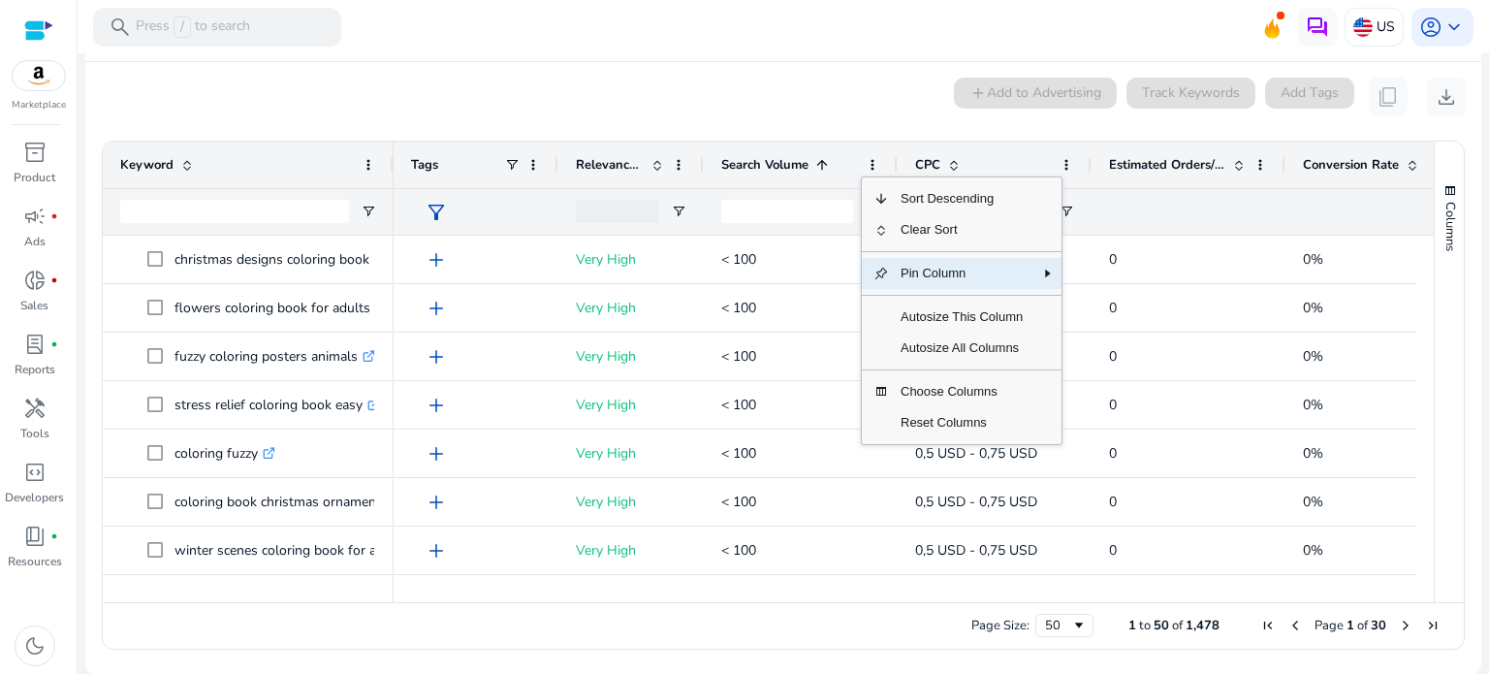
click at [968, 274] on span "Pin Column" at bounding box center [961, 273] width 145 height 31
click at [1115, 317] on span "Pin Left" at bounding box center [1123, 310] width 75 height 31
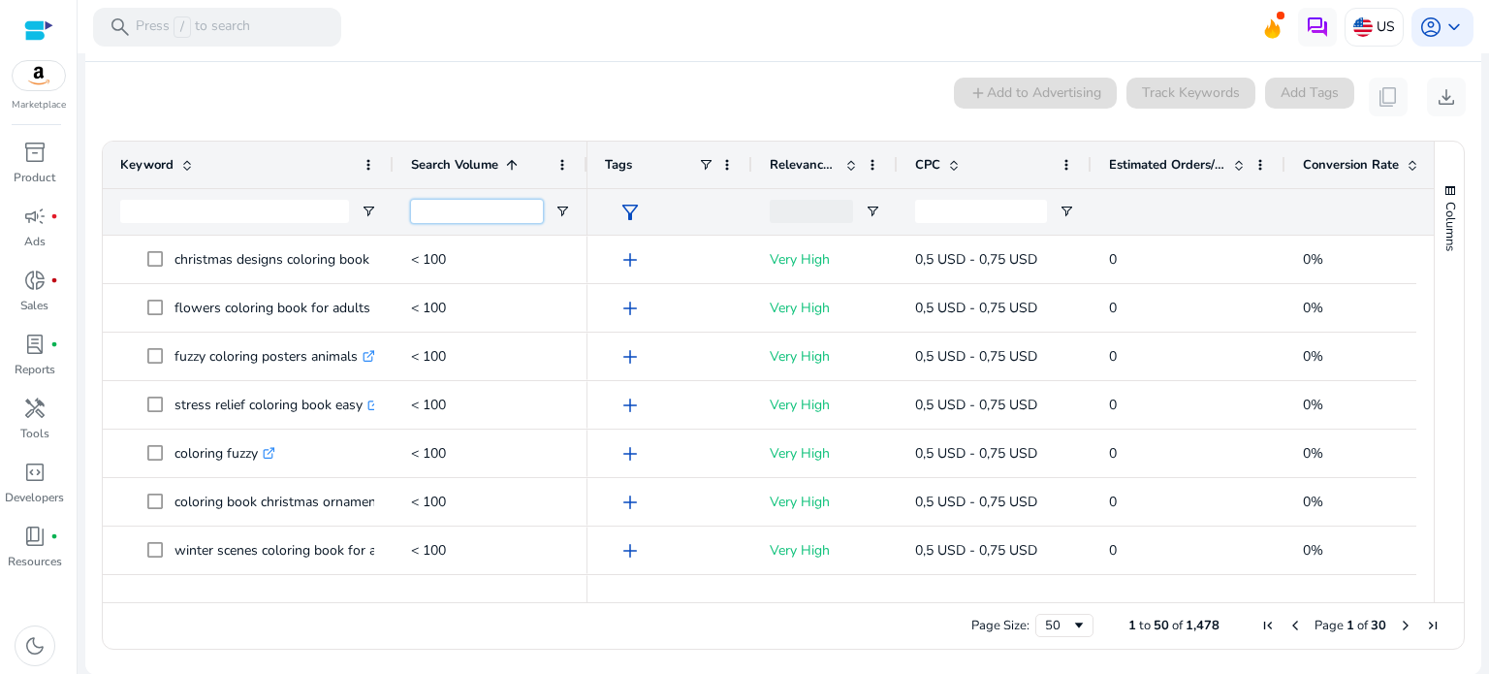
click at [476, 210] on input "Search Volume Filter Input" at bounding box center [477, 211] width 132 height 23
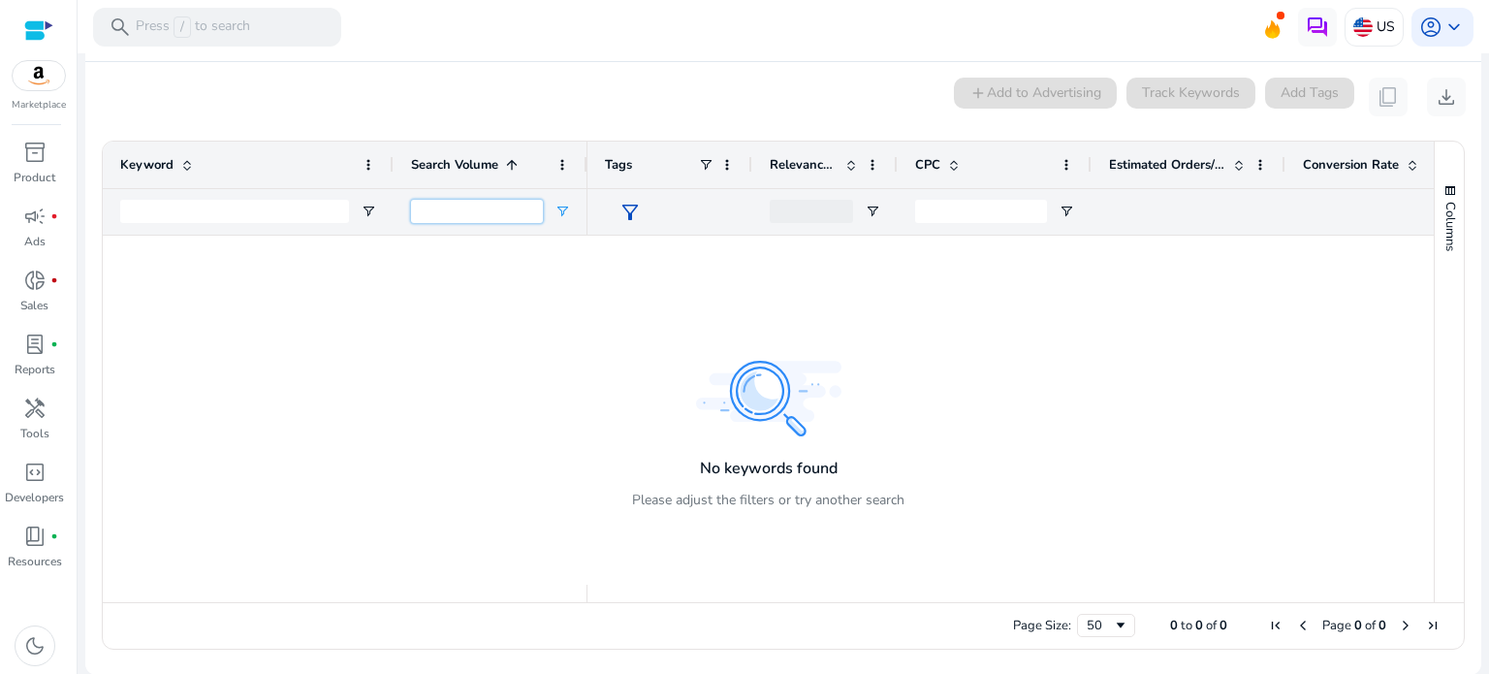
type input "*"
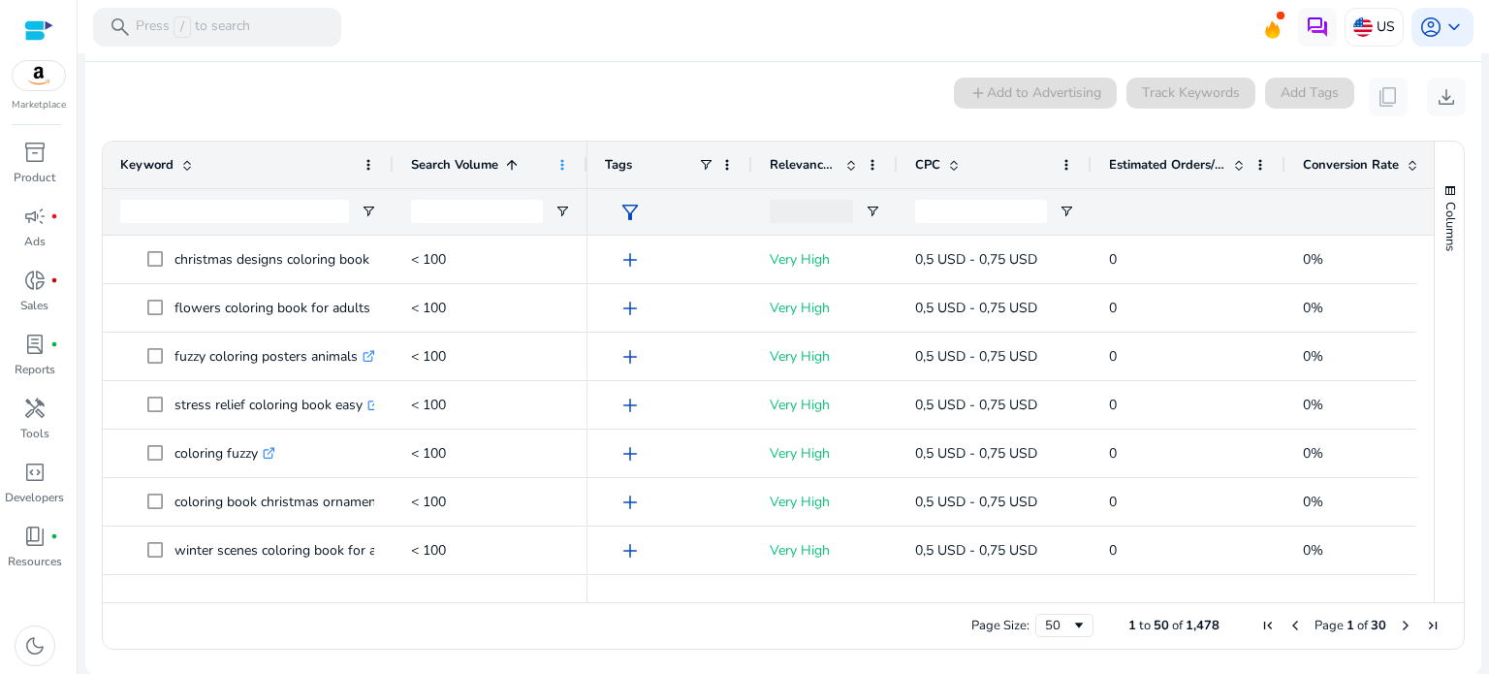
click at [560, 158] on span at bounding box center [563, 165] width 16 height 16
click at [812, 39] on mat-toolbar "search Press / to search US account_circle keyboard_arrow_down" at bounding box center [783, 26] width 1411 height 53
drag, startPoint x: 780, startPoint y: 588, endPoint x: 919, endPoint y: 615, distance: 141.1
click at [919, 615] on div "Drag here to set row groups Drag here to set column labels Keyword Search Volum…" at bounding box center [783, 395] width 1363 height 509
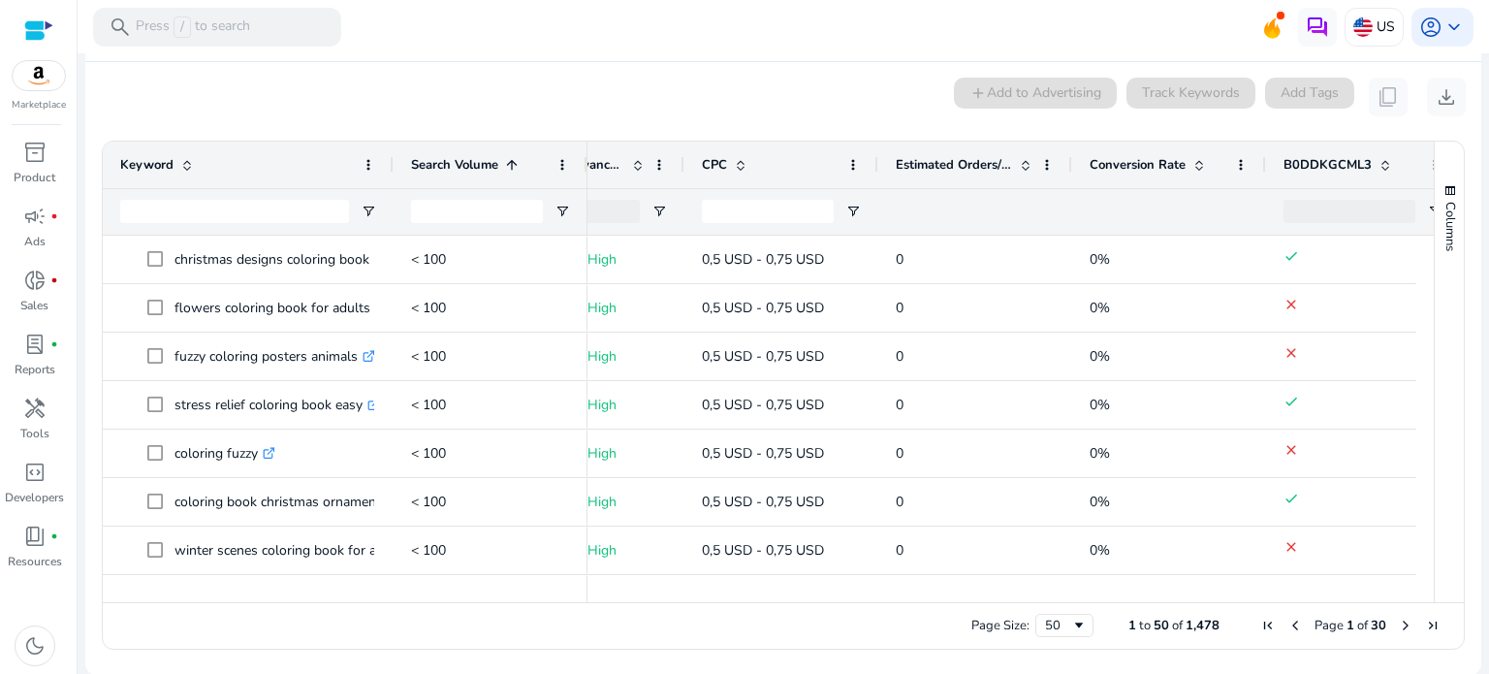
scroll to position [0, 223]
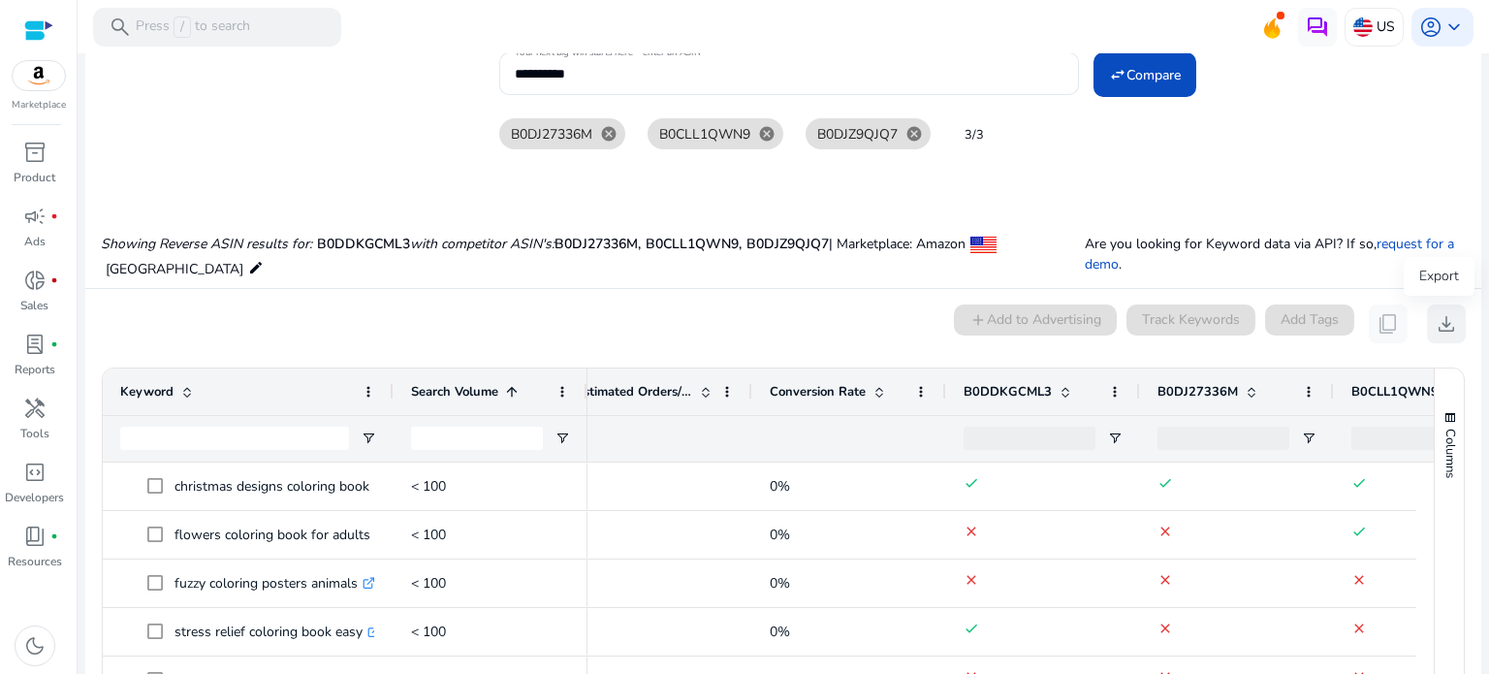
click at [1442, 325] on span "download" at bounding box center [1446, 323] width 23 height 23
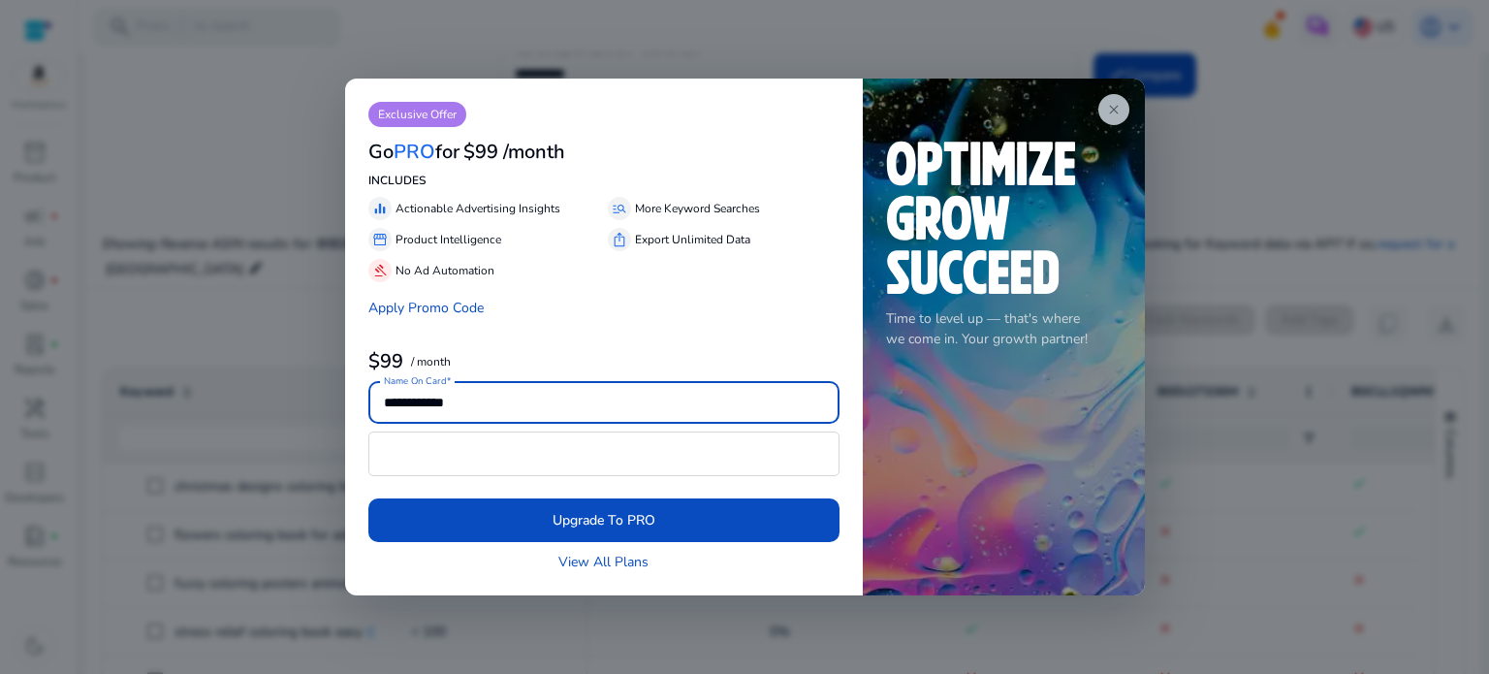
click at [1112, 106] on span "close" at bounding box center [1114, 110] width 16 height 16
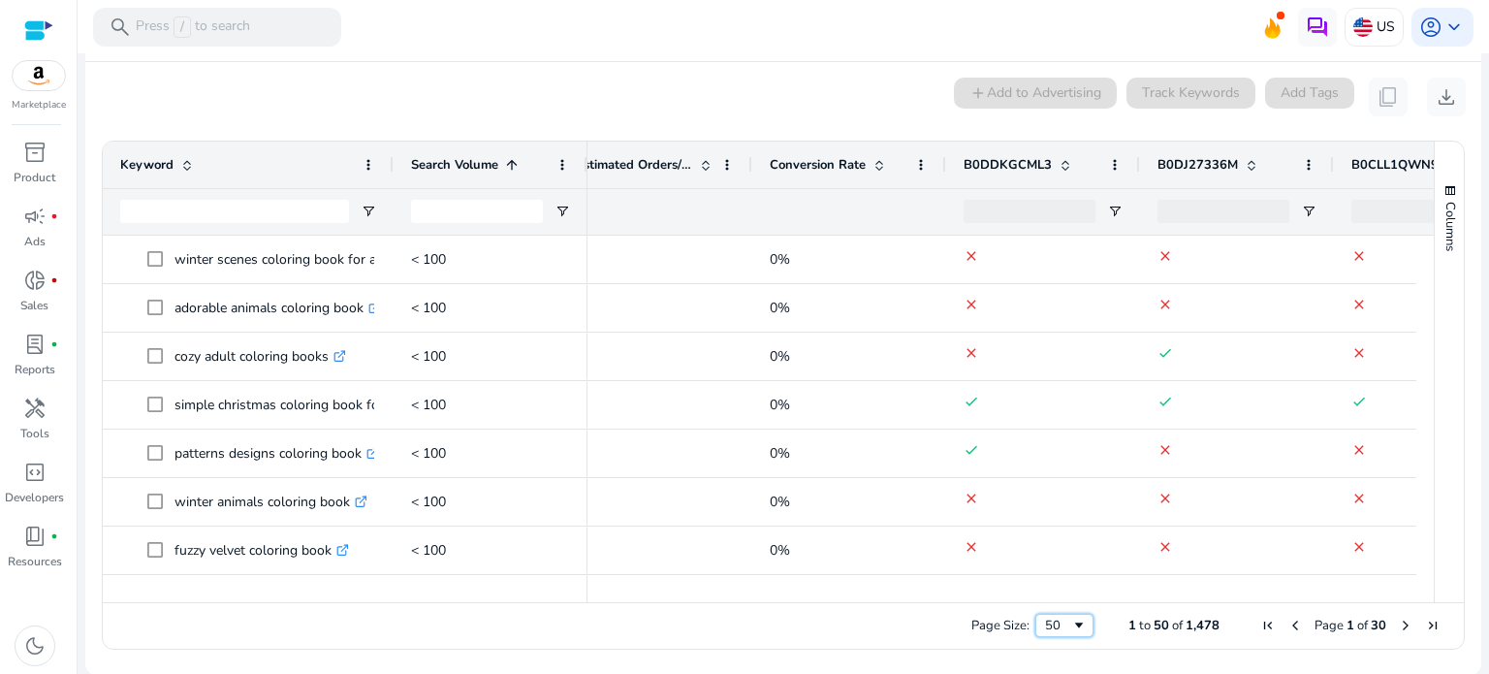
click at [1072, 625] on span "Page Size" at bounding box center [1079, 626] width 16 height 16
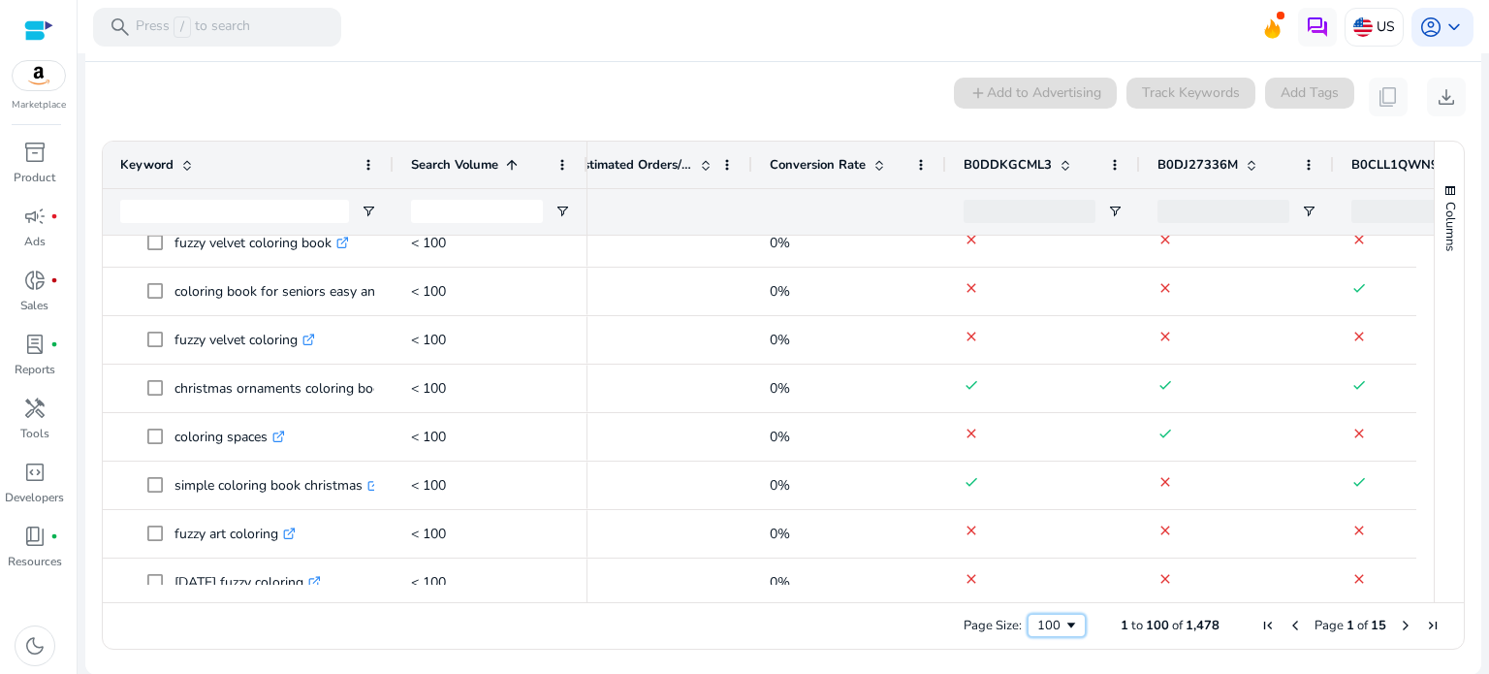
scroll to position [523, 0]
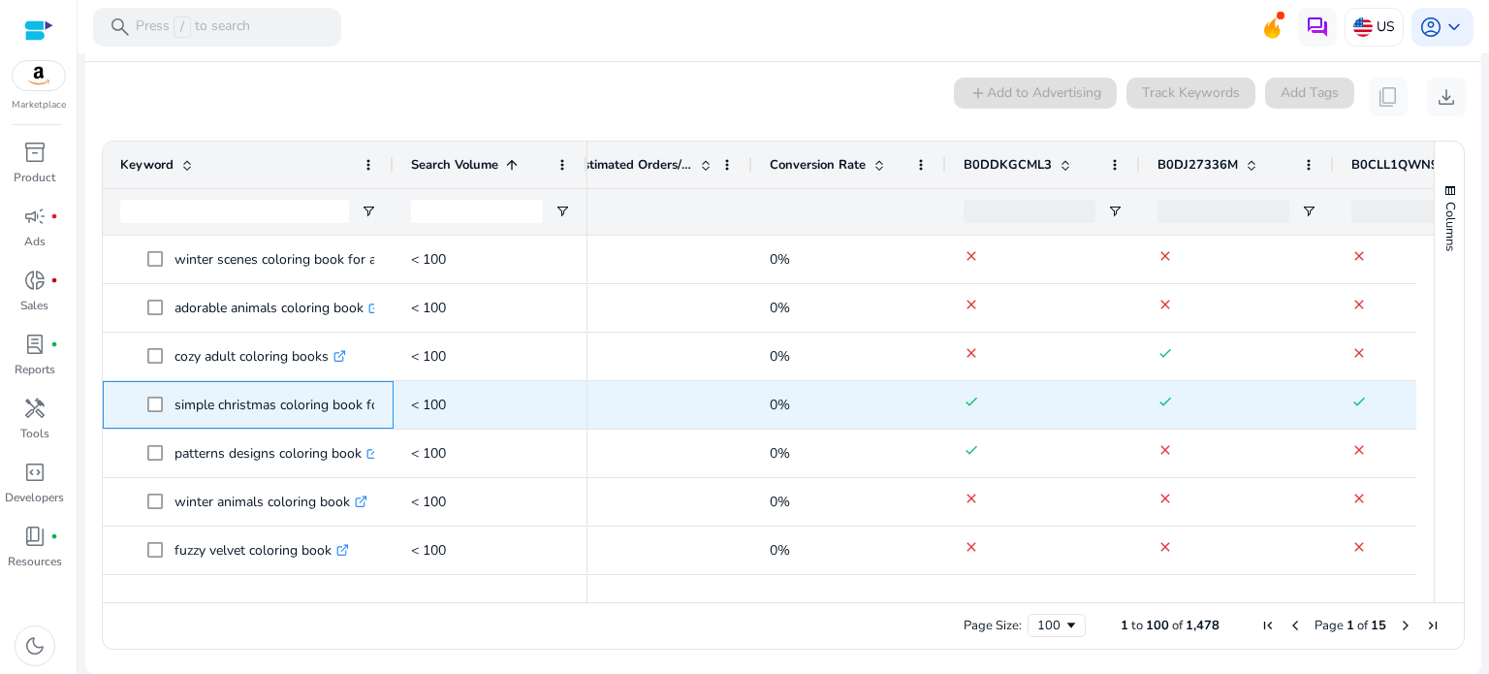
click at [388, 398] on div "simple christmas coloring book for adults .st0{fill:#2c8af8}" at bounding box center [248, 405] width 291 height 48
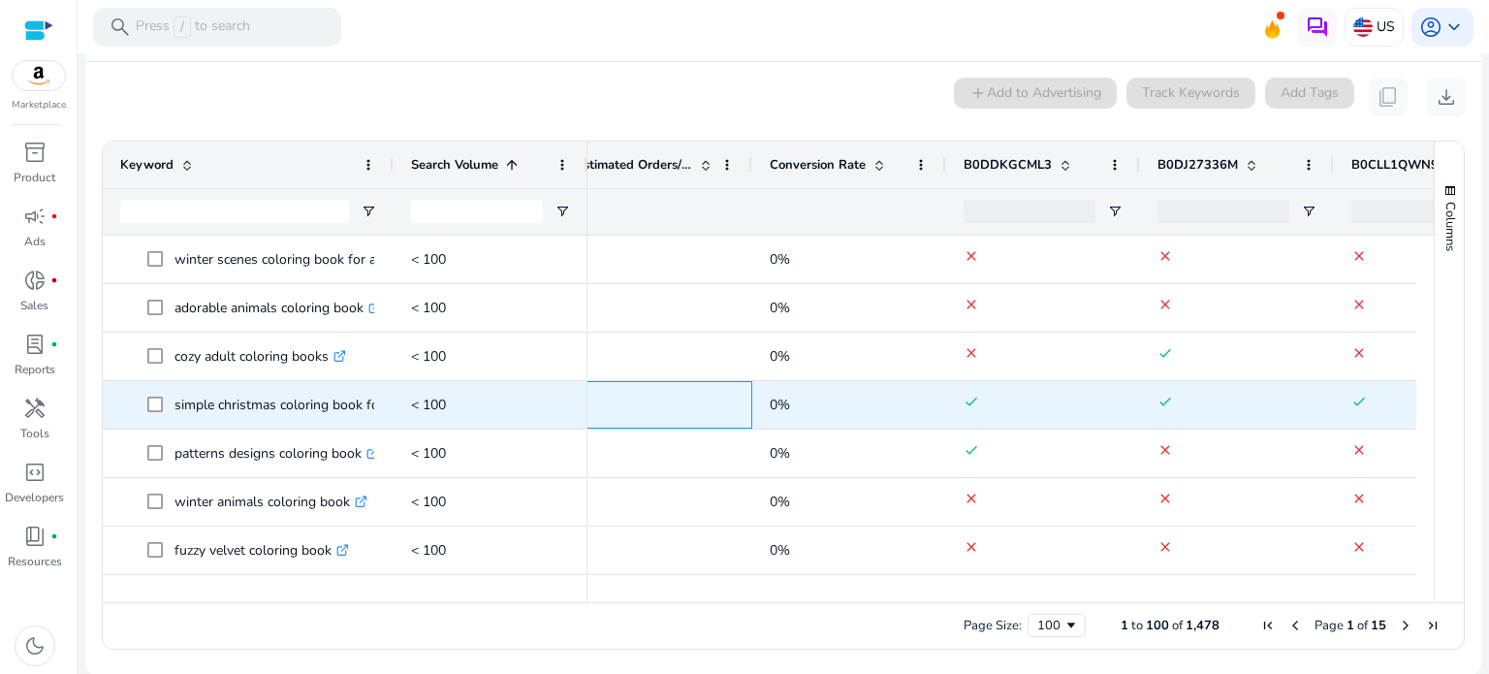
click at [677, 395] on span "0" at bounding box center [655, 405] width 159 height 40
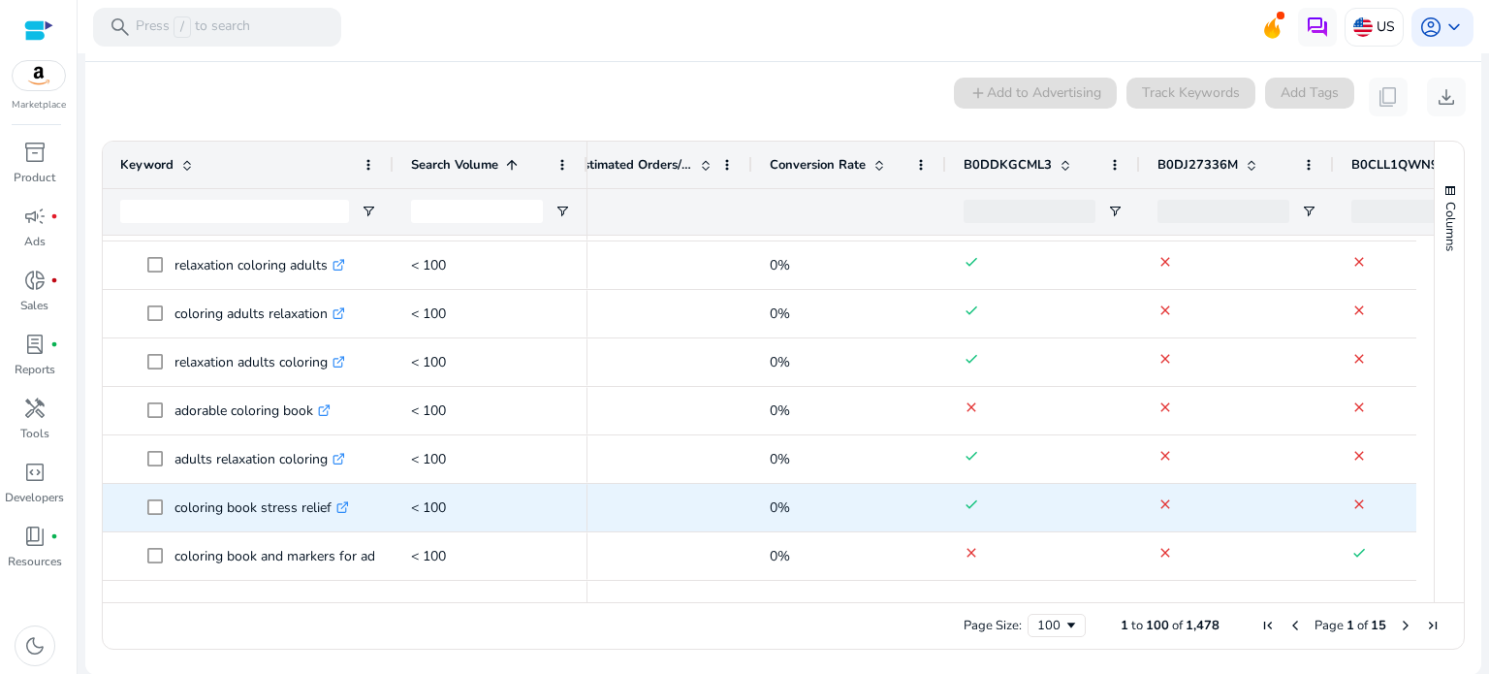
scroll to position [1639, 0]
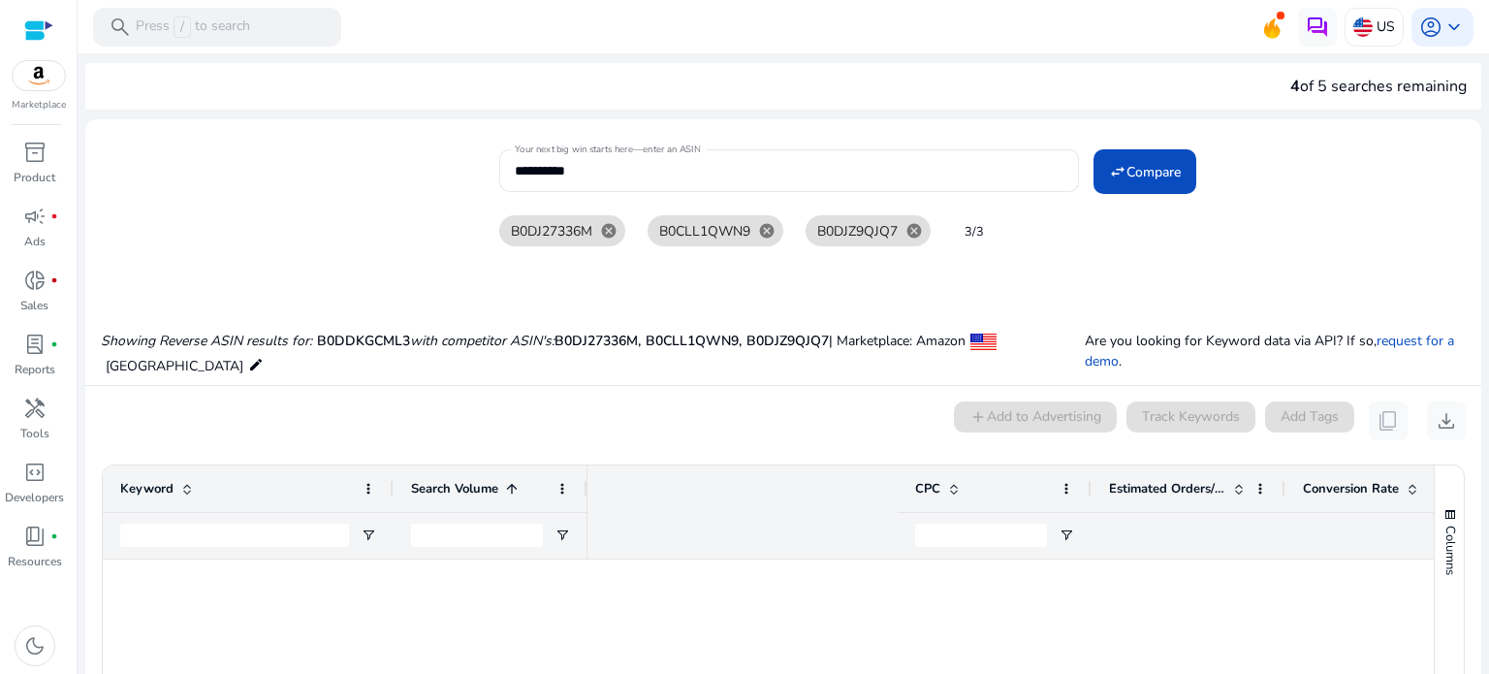
scroll to position [0, 533]
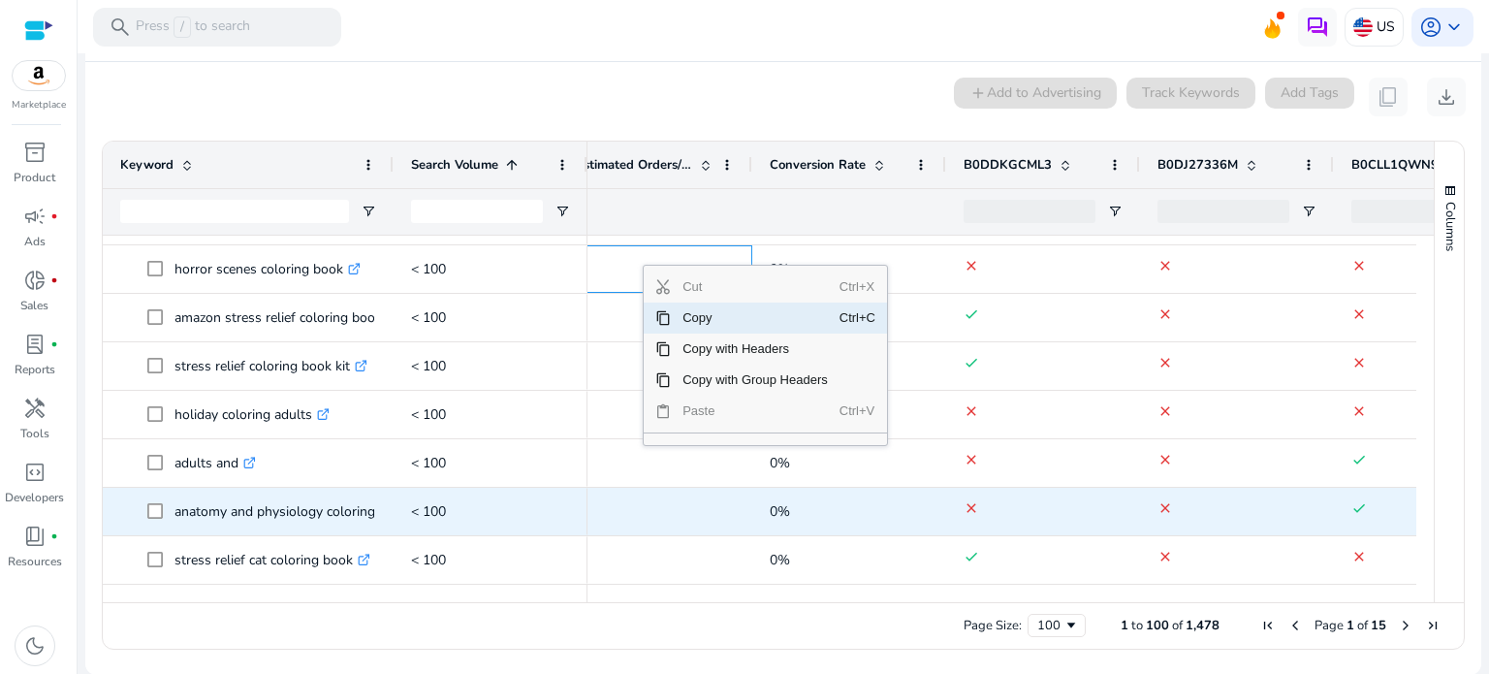
click at [582, 504] on div "< 100" at bounding box center [491, 512] width 194 height 48
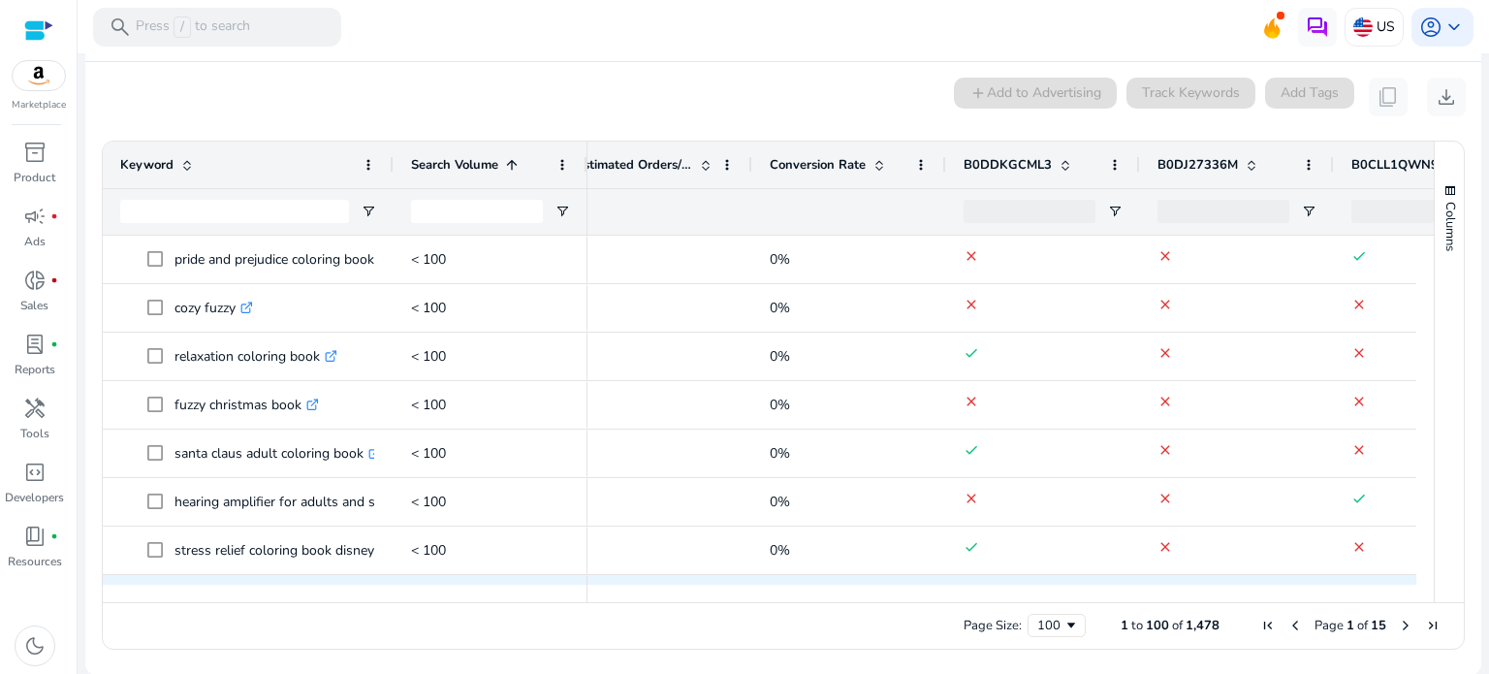
drag, startPoint x: 521, startPoint y: 252, endPoint x: 860, endPoint y: 465, distance: 400.8
click at [935, 577] on div "relaxation coloring book .st0{fill:#2c8af8} < 100 fuzzy christmas book .st0{fil…" at bounding box center [760, 410] width 1314 height 349
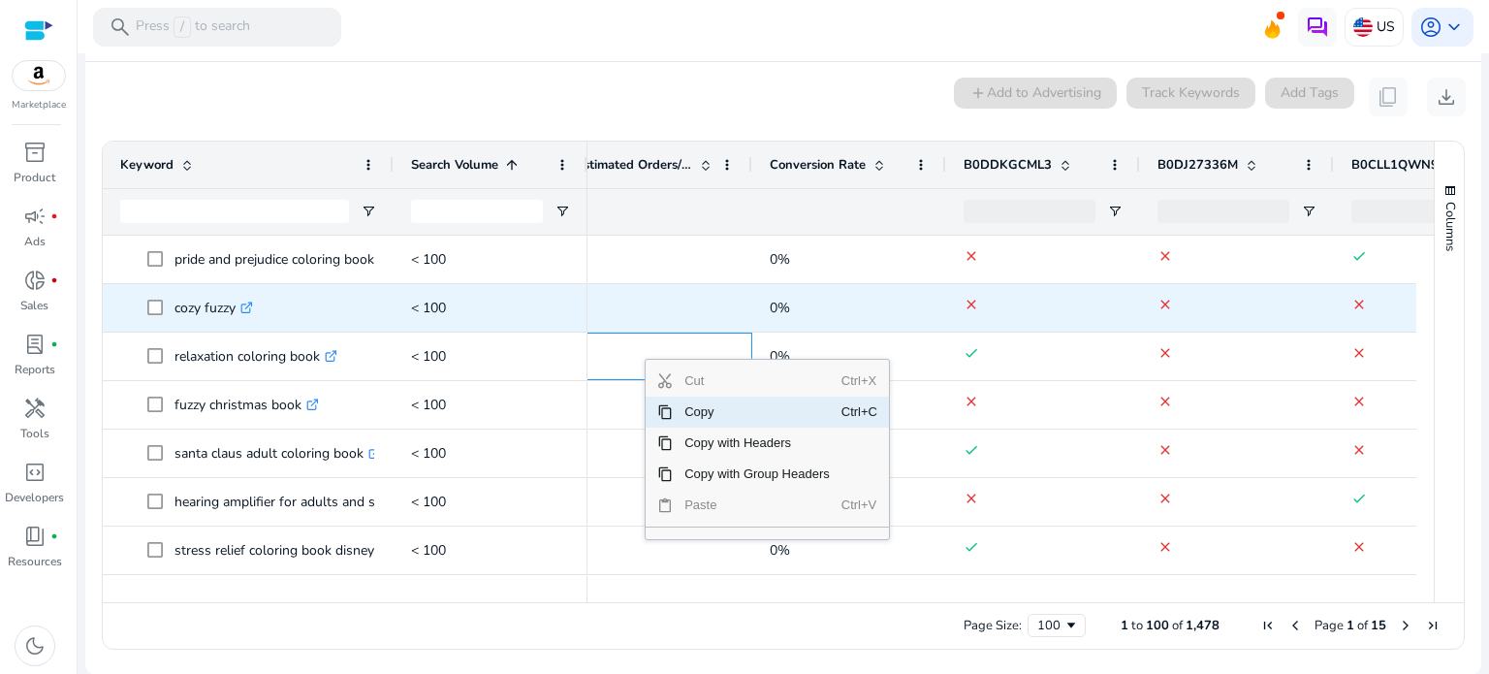
click at [639, 329] on div "0" at bounding box center [655, 308] width 159 height 46
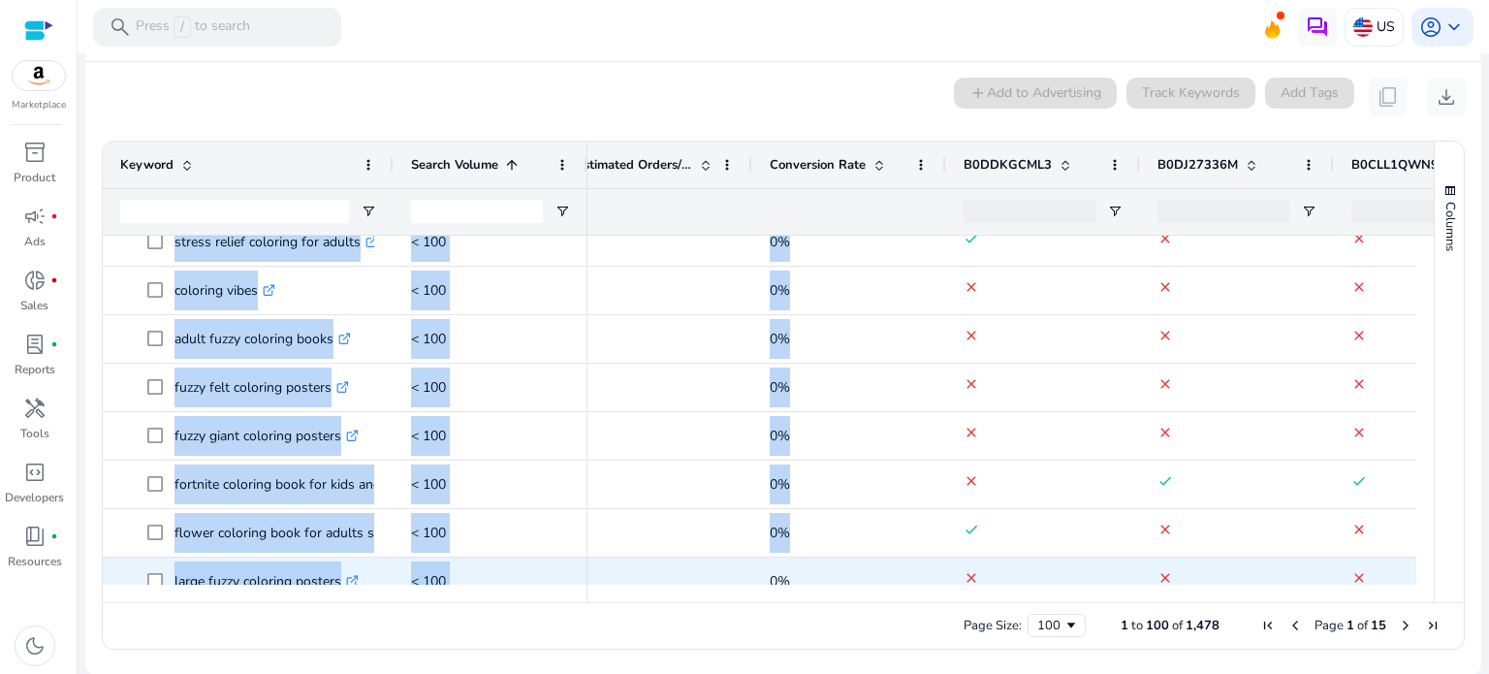
drag, startPoint x: 118, startPoint y: 242, endPoint x: 619, endPoint y: 563, distance: 595.1
click at [619, 563] on div "relaxation coloring book .st0{fill:#2c8af8} < 100 fuzzy christmas book .st0{fil…" at bounding box center [760, 410] width 1314 height 349
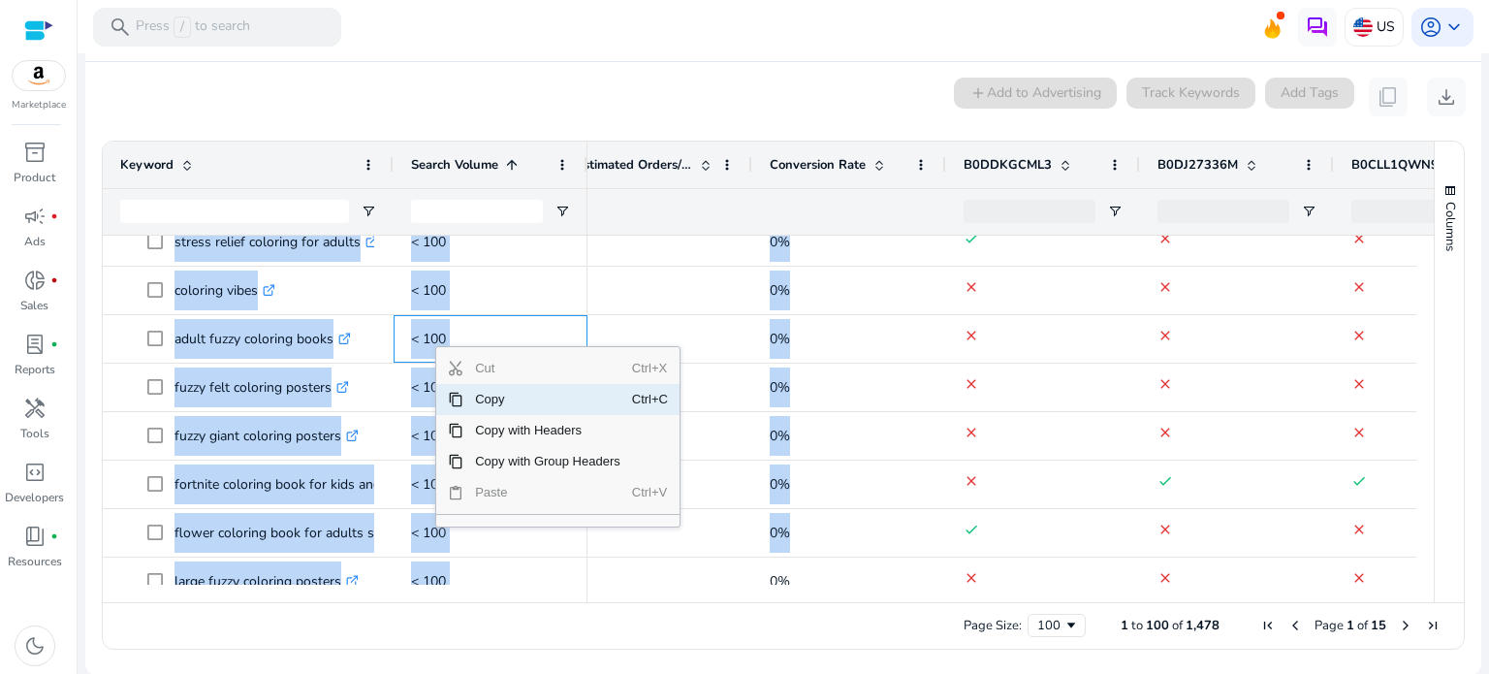
click at [535, 399] on span "Copy" at bounding box center [547, 399] width 169 height 31
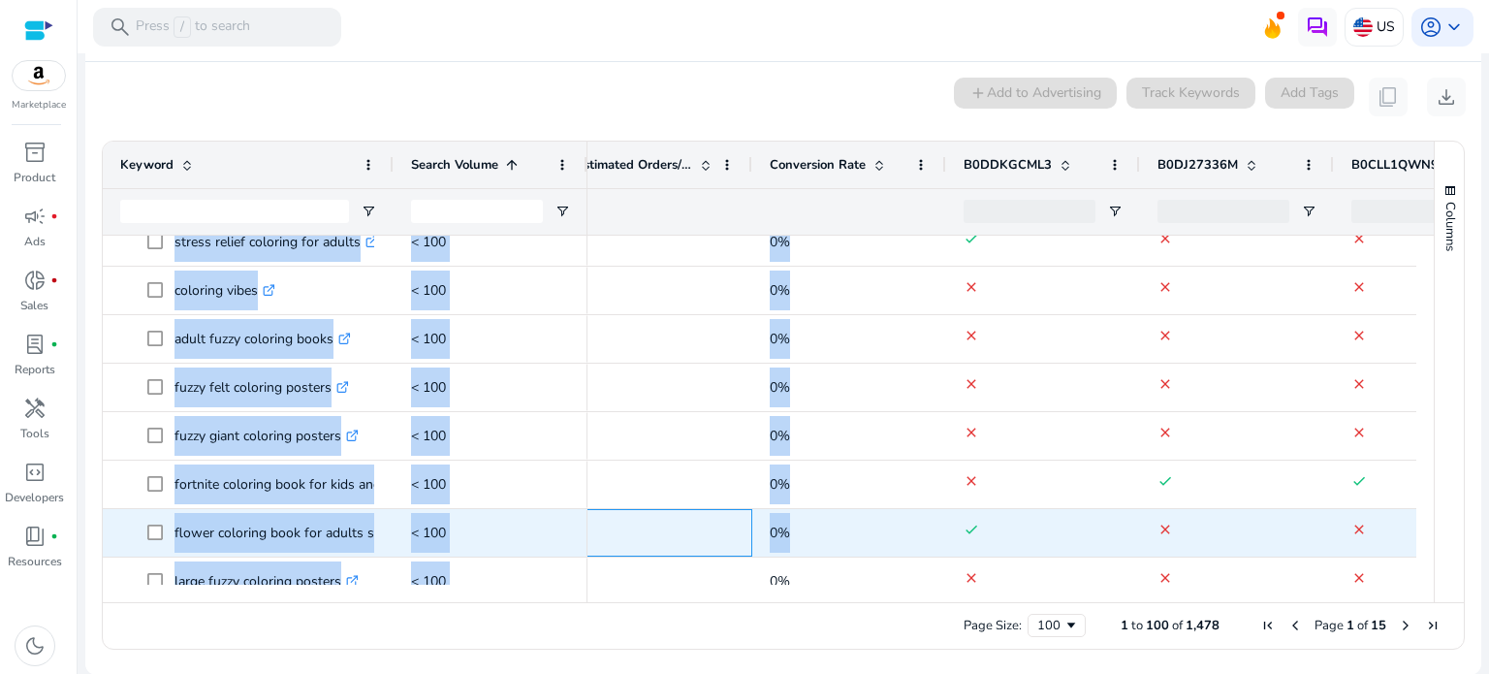
click at [640, 513] on span "0" at bounding box center [655, 533] width 159 height 40
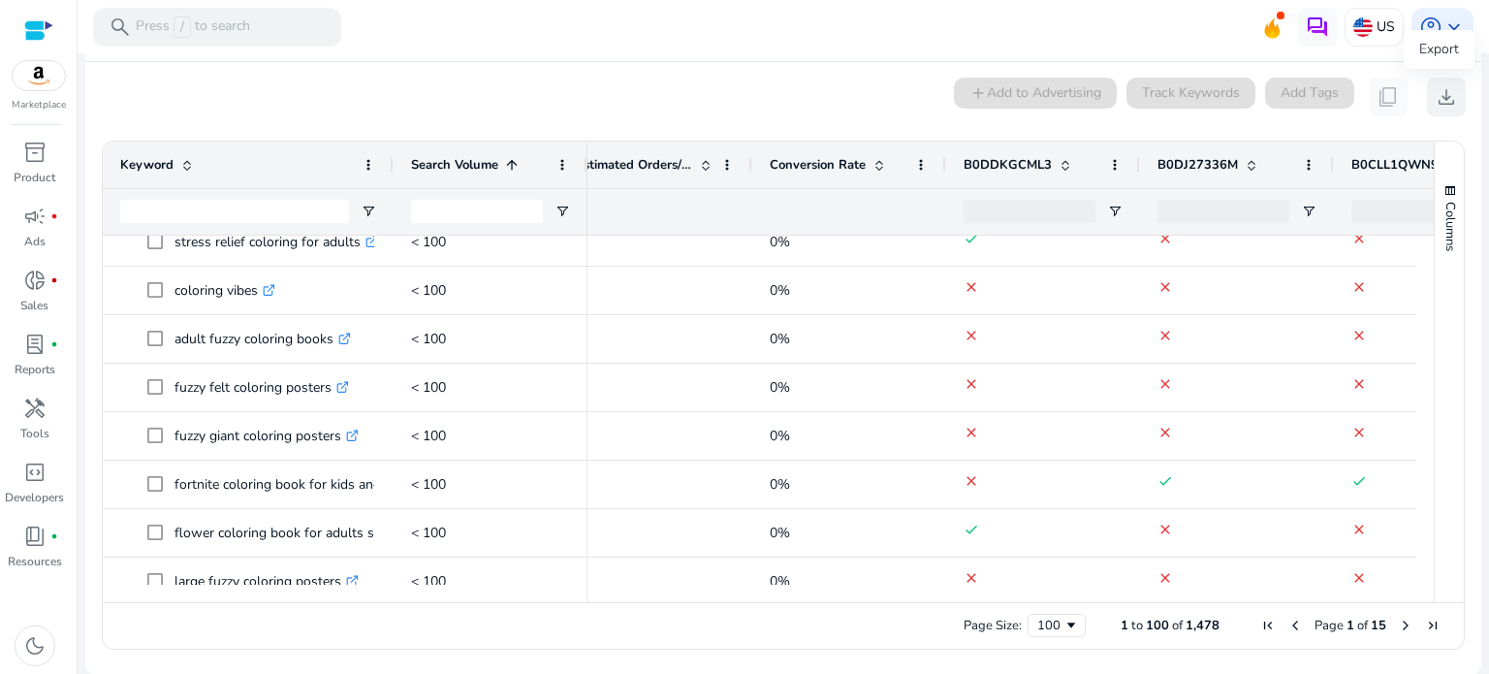
click at [1444, 94] on span "download" at bounding box center [1446, 96] width 23 height 23
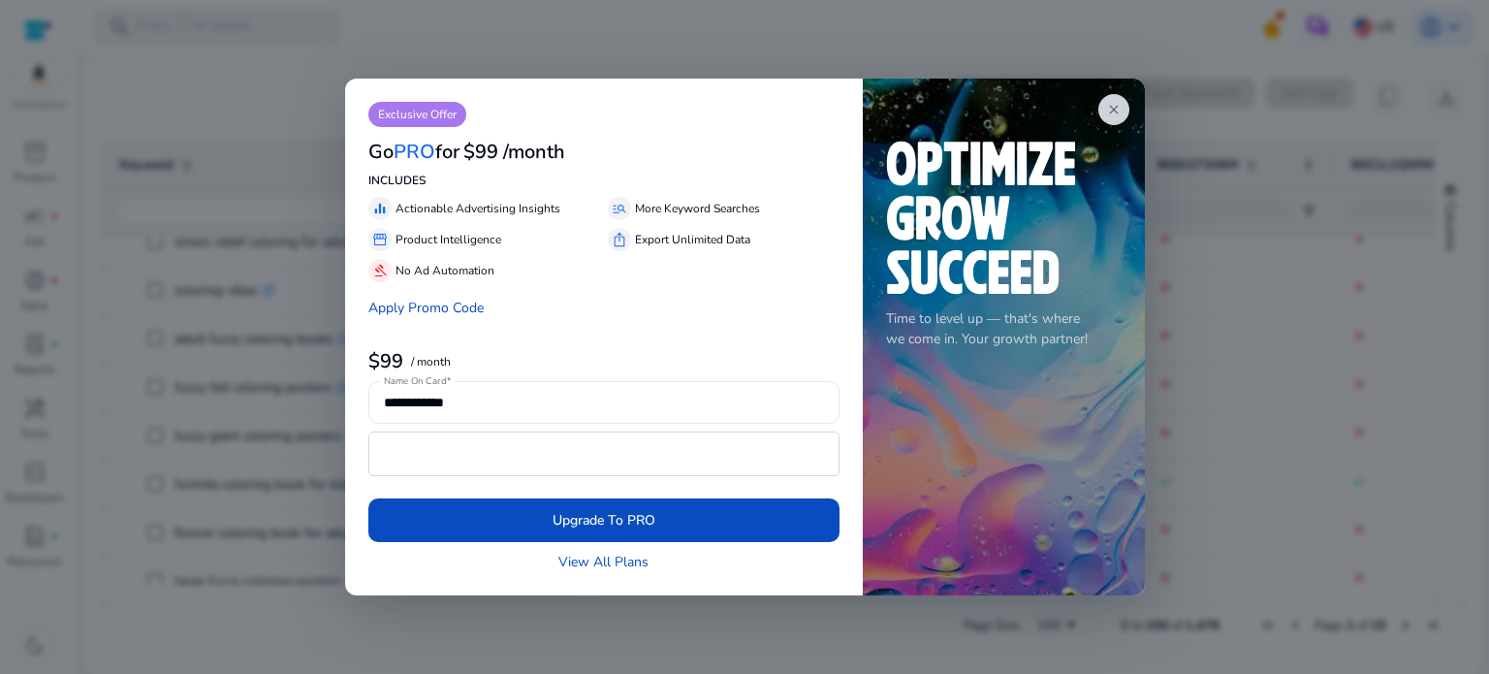
click at [1059, 313] on p "Time to level up — that's where we come in. Your growth partner!" at bounding box center [1004, 328] width 236 height 41
click at [982, 146] on img at bounding box center [981, 218] width 190 height 154
click at [1117, 111] on span "close" at bounding box center [1114, 110] width 16 height 16
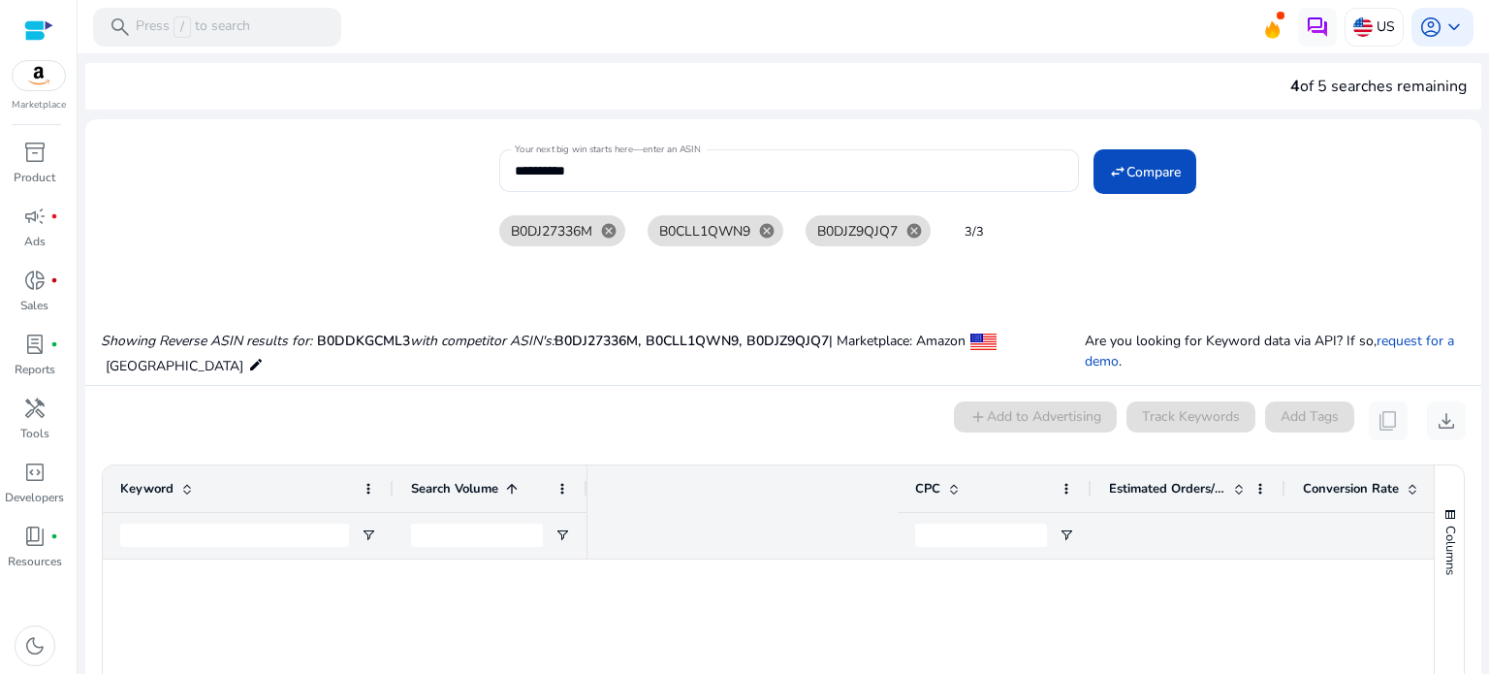
scroll to position [0, 533]
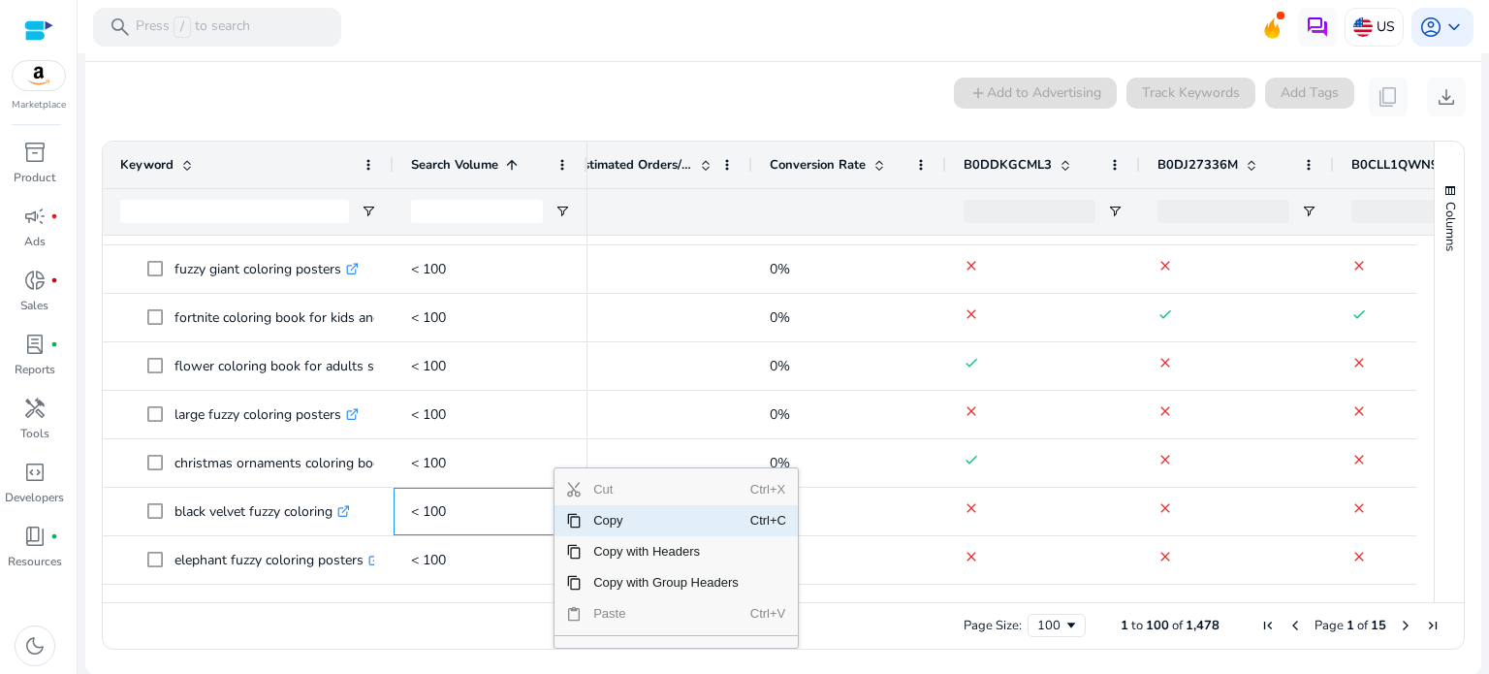
click at [716, 523] on span "Copy" at bounding box center [666, 520] width 169 height 31
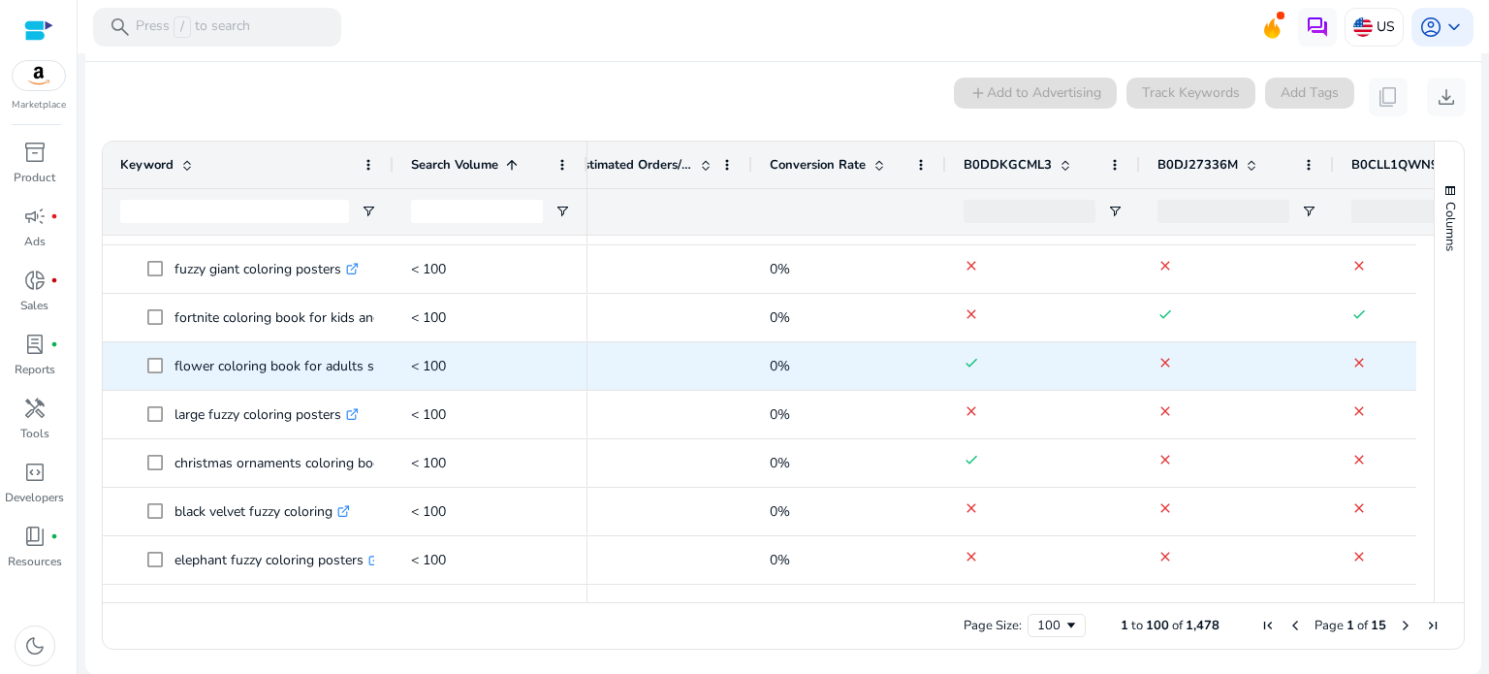
click at [684, 358] on span "0" at bounding box center [655, 366] width 159 height 40
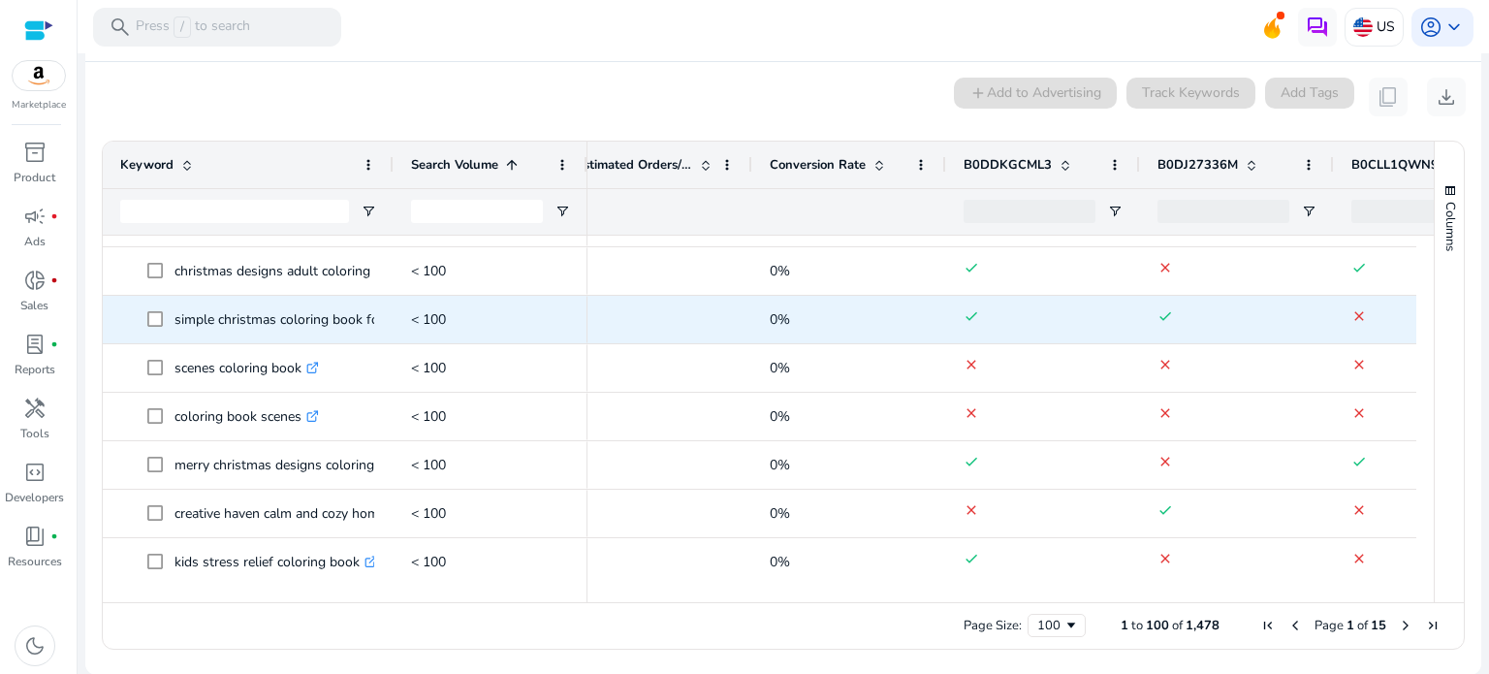
scroll to position [911, 0]
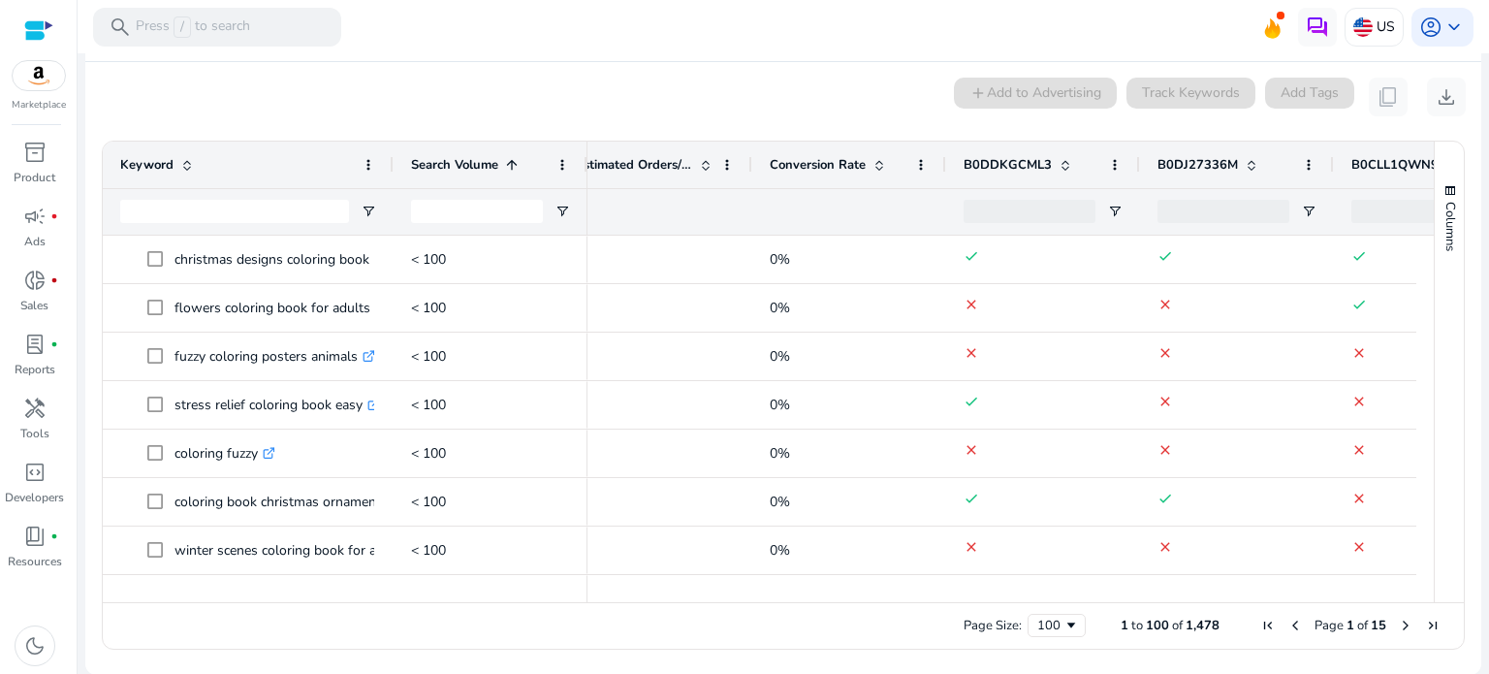
drag, startPoint x: 1425, startPoint y: 254, endPoint x: 1438, endPoint y: 326, distance: 72.8
click at [1439, 331] on div "Columns Keyword Column Labels Drag here to set column labels" at bounding box center [1449, 372] width 30 height 460
drag, startPoint x: 124, startPoint y: 240, endPoint x: 69, endPoint y: 330, distance: 104.9
click at [69, 330] on mat-sidenav-container "**********" at bounding box center [744, 337] width 1489 height 674
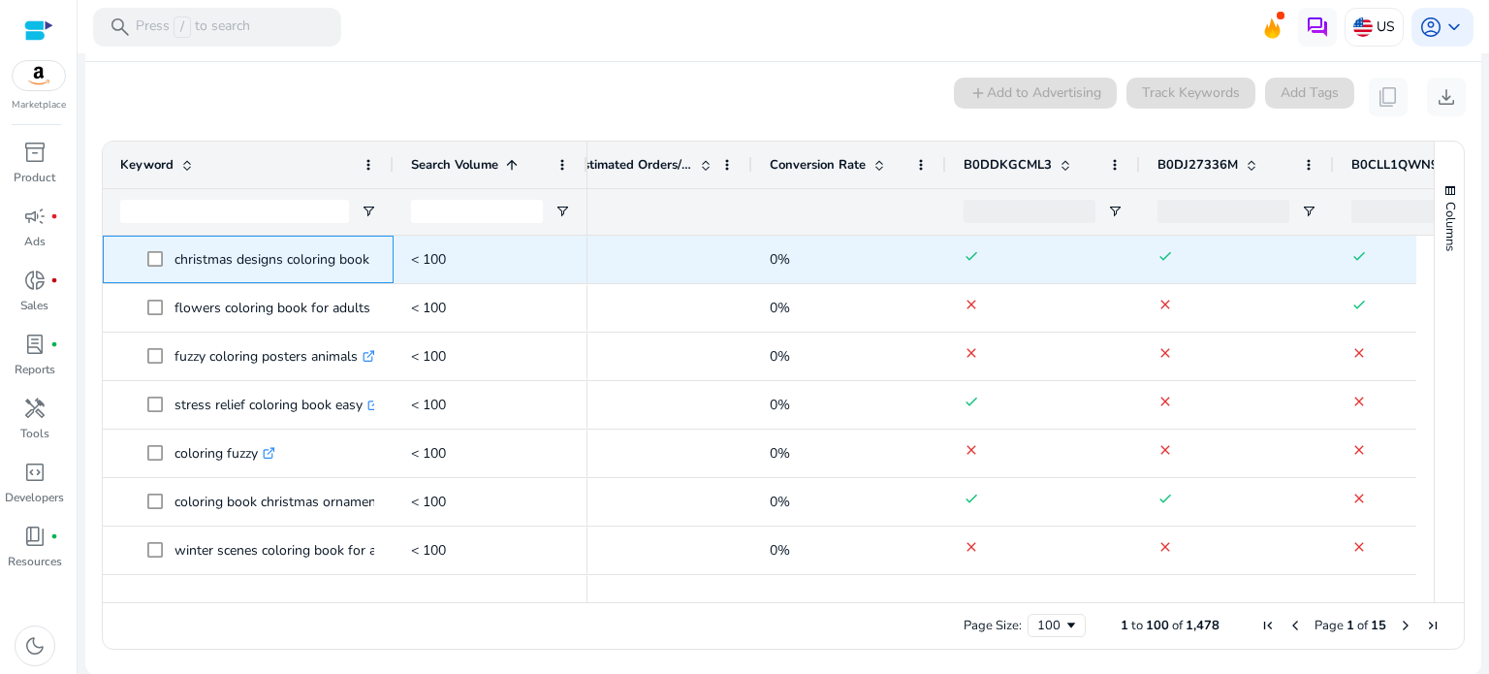
click at [134, 258] on span "christmas designs coloring book .st0{fill:#2c8af8}" at bounding box center [248, 259] width 256 height 40
click at [129, 255] on span "christmas designs coloring book .st0{fill:#2c8af8}" at bounding box center [248, 259] width 256 height 40
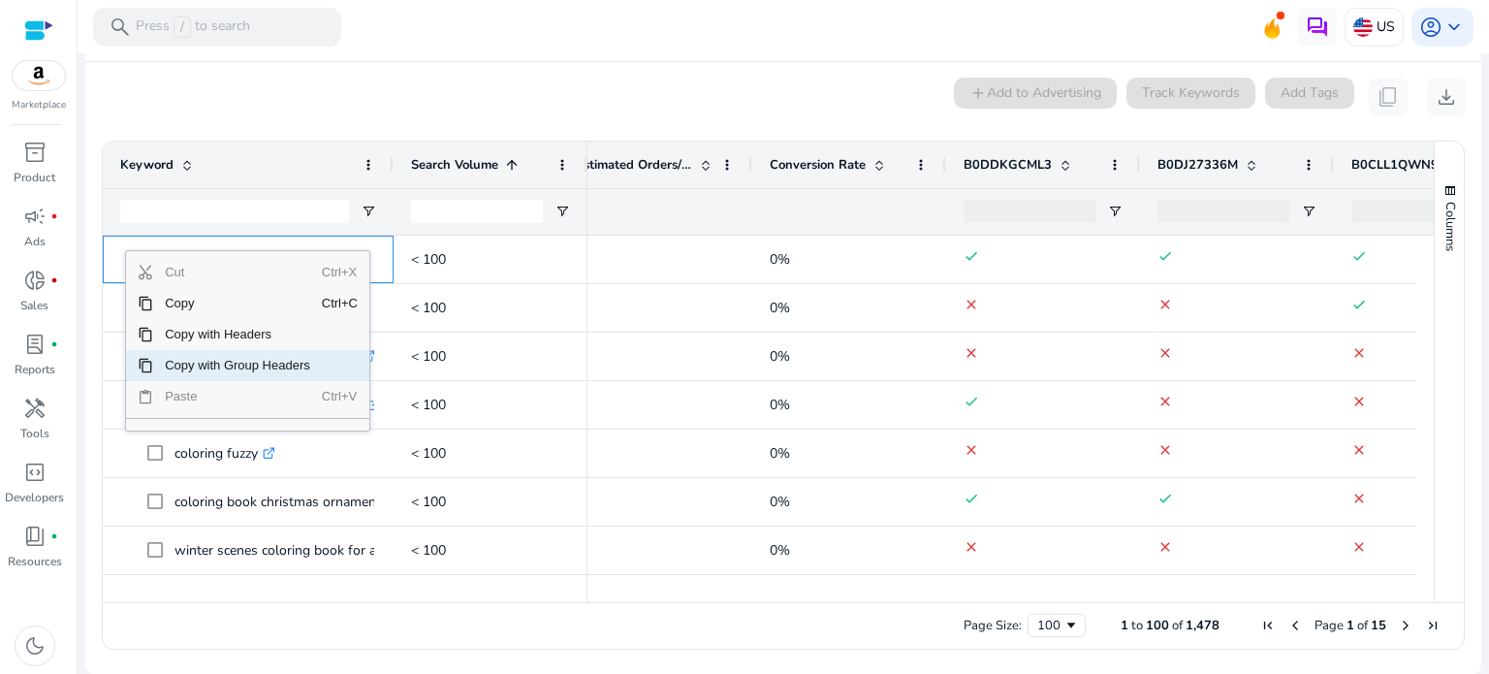
click at [285, 369] on span "Copy with Group Headers" at bounding box center [237, 365] width 169 height 31
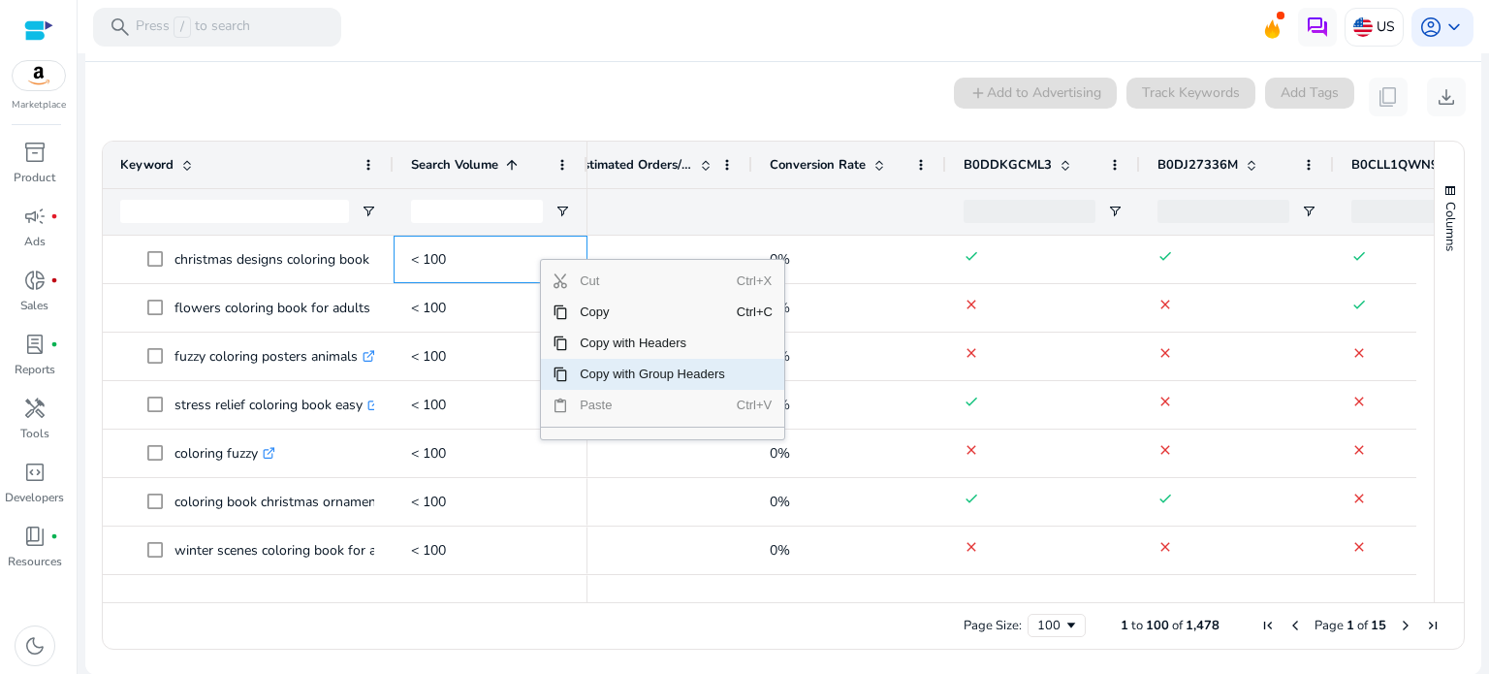
click at [690, 375] on span "Copy with Group Headers" at bounding box center [652, 374] width 169 height 31
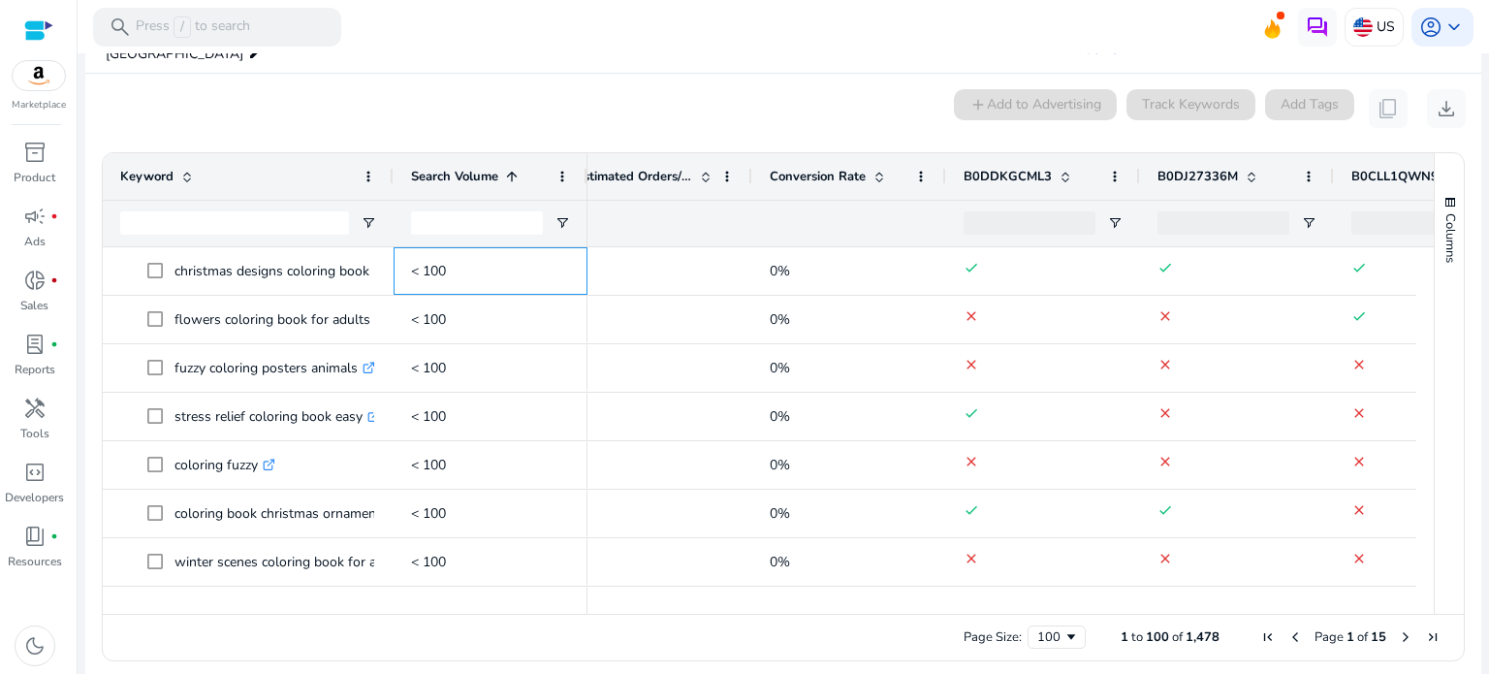
scroll to position [324, 0]
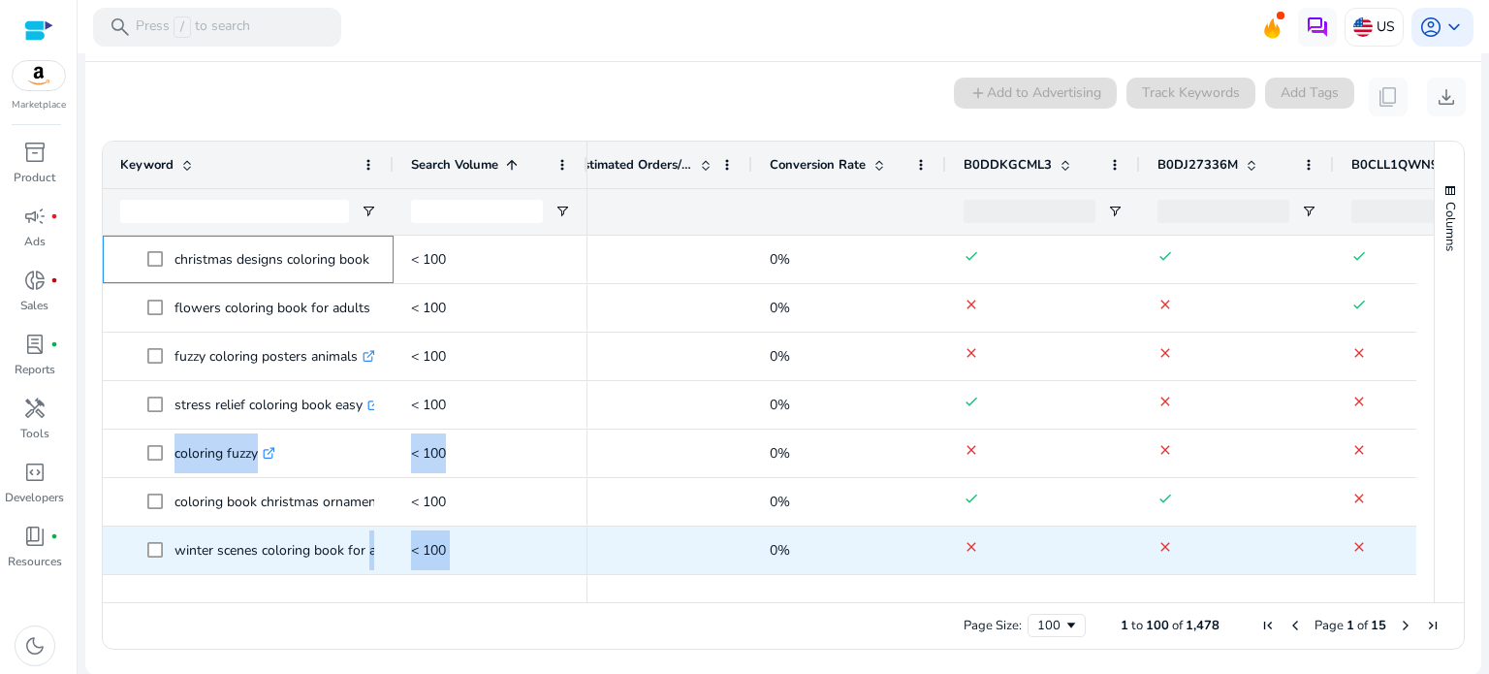
drag, startPoint x: 116, startPoint y: 255, endPoint x: 362, endPoint y: 563, distance: 393.9
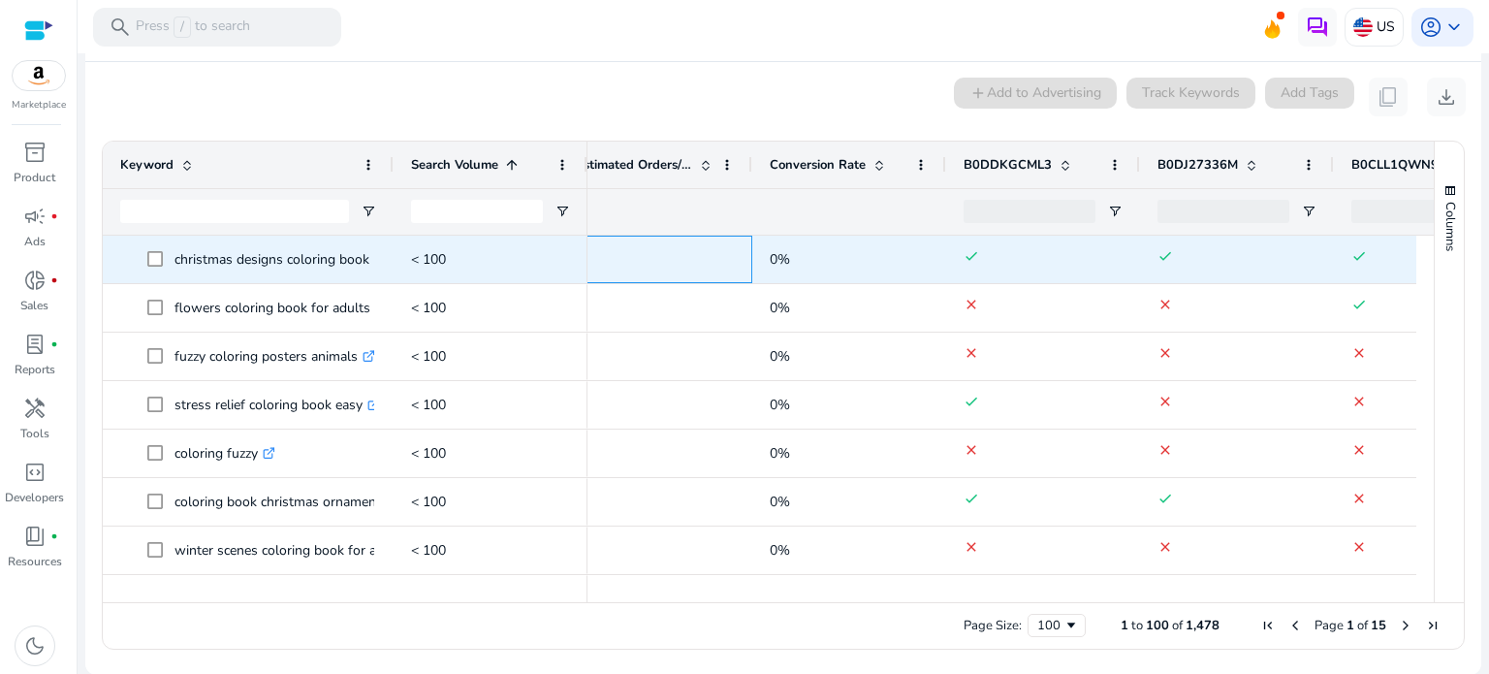
click at [676, 273] on span "0" at bounding box center [655, 259] width 159 height 40
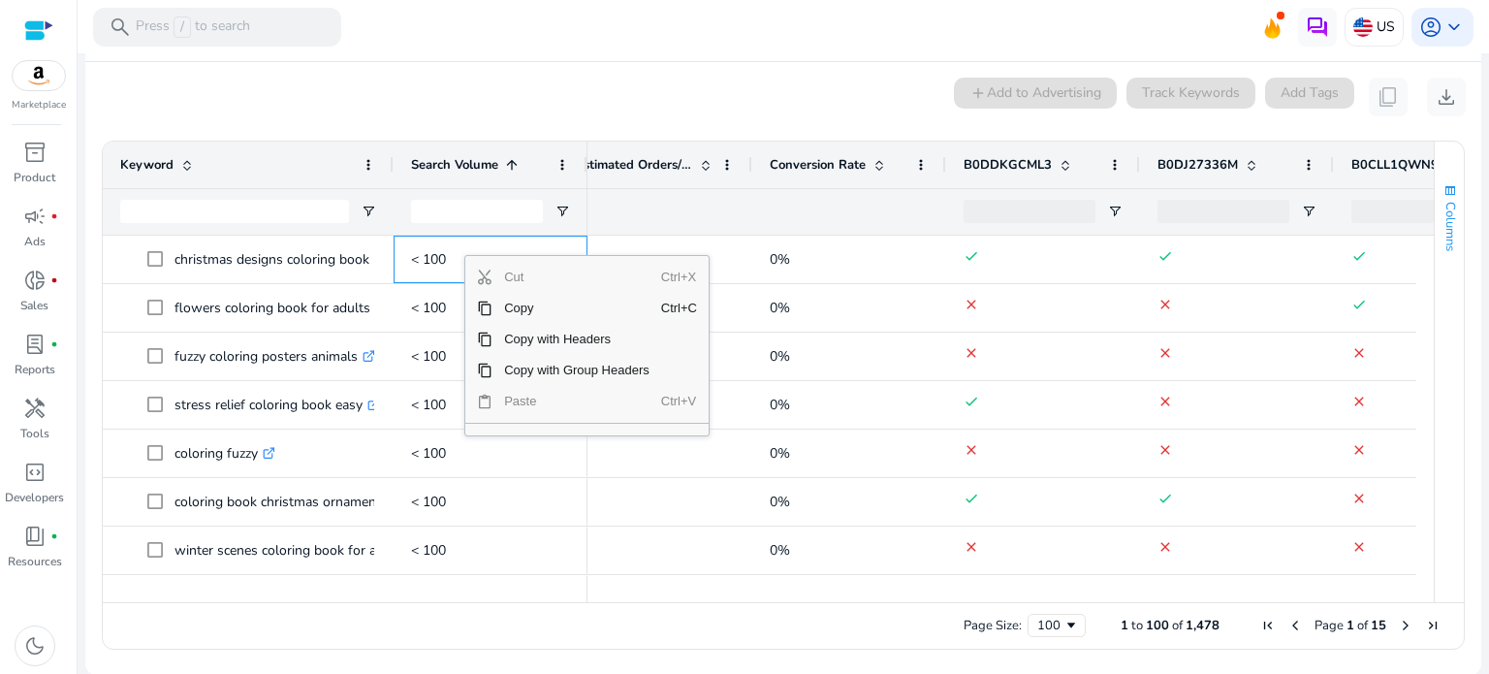
click at [1444, 187] on span "button" at bounding box center [1450, 191] width 16 height 16
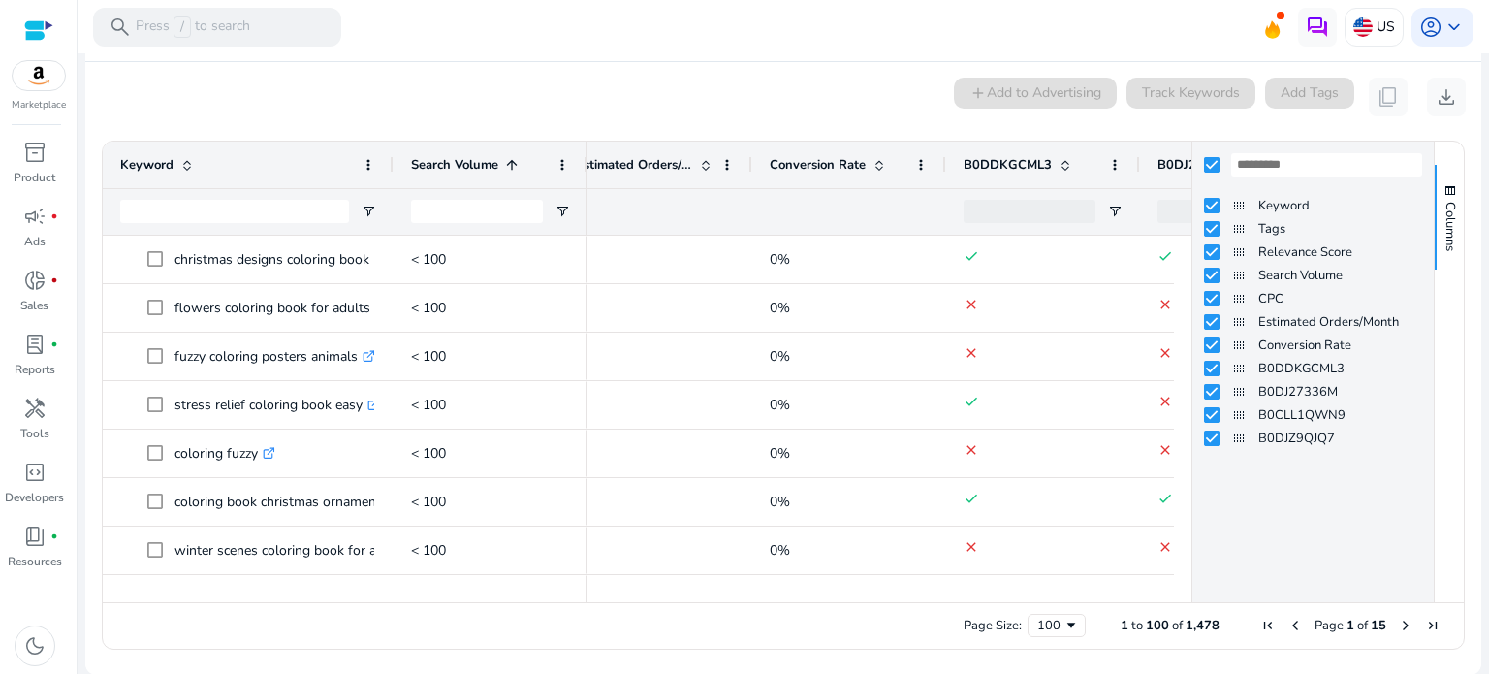
click at [1469, 138] on ag-grid-angular "Press SPACE to select this row. Drag here to set row groups Drag here to set co…" at bounding box center [783, 395] width 1394 height 528
click at [1442, 121] on mat-card "0 keyword(s) selected add Add to Advertising Track Keywords Add Tags content_co…" at bounding box center [783, 368] width 1396 height 613
click at [1444, 184] on span "button" at bounding box center [1450, 191] width 16 height 16
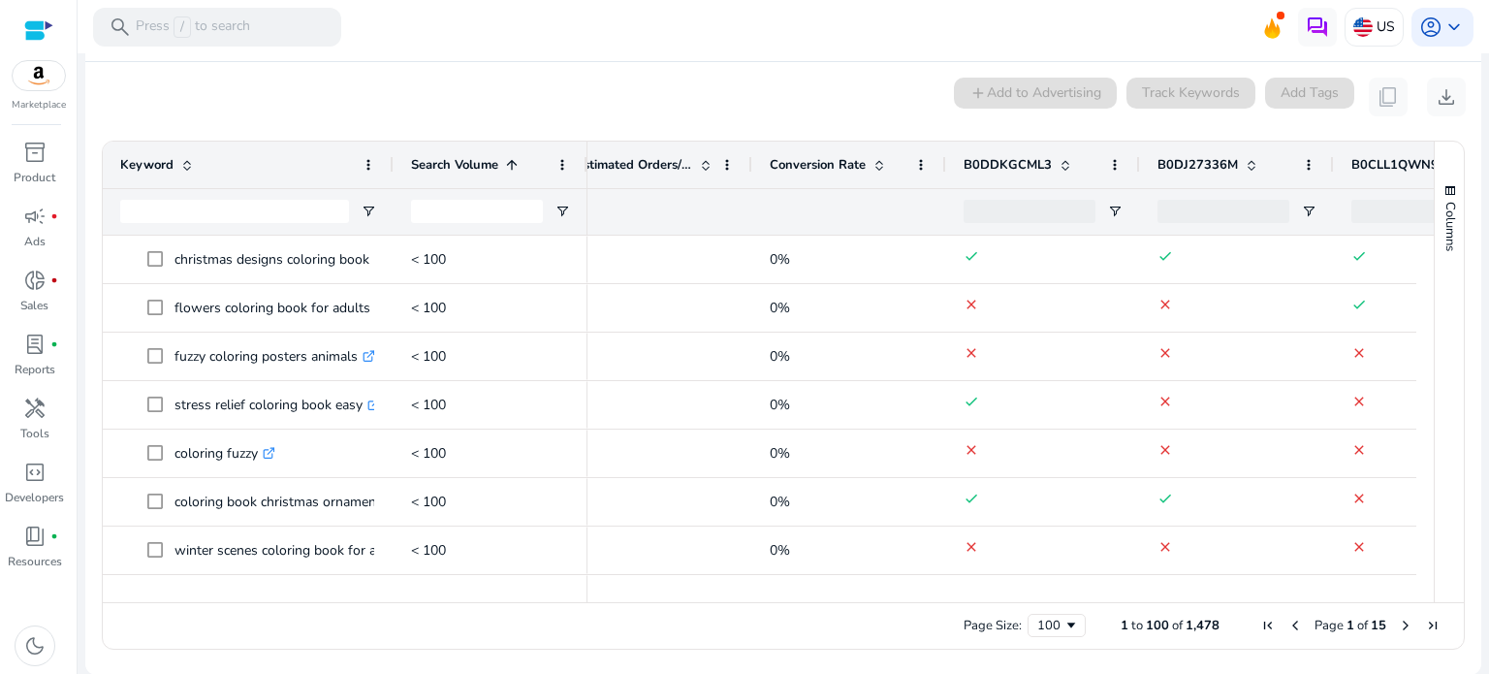
click at [1382, 93] on app-icon-holder "content_copy" at bounding box center [1388, 97] width 39 height 39
click at [1385, 96] on app-icon-holder "content_copy" at bounding box center [1388, 97] width 39 height 39
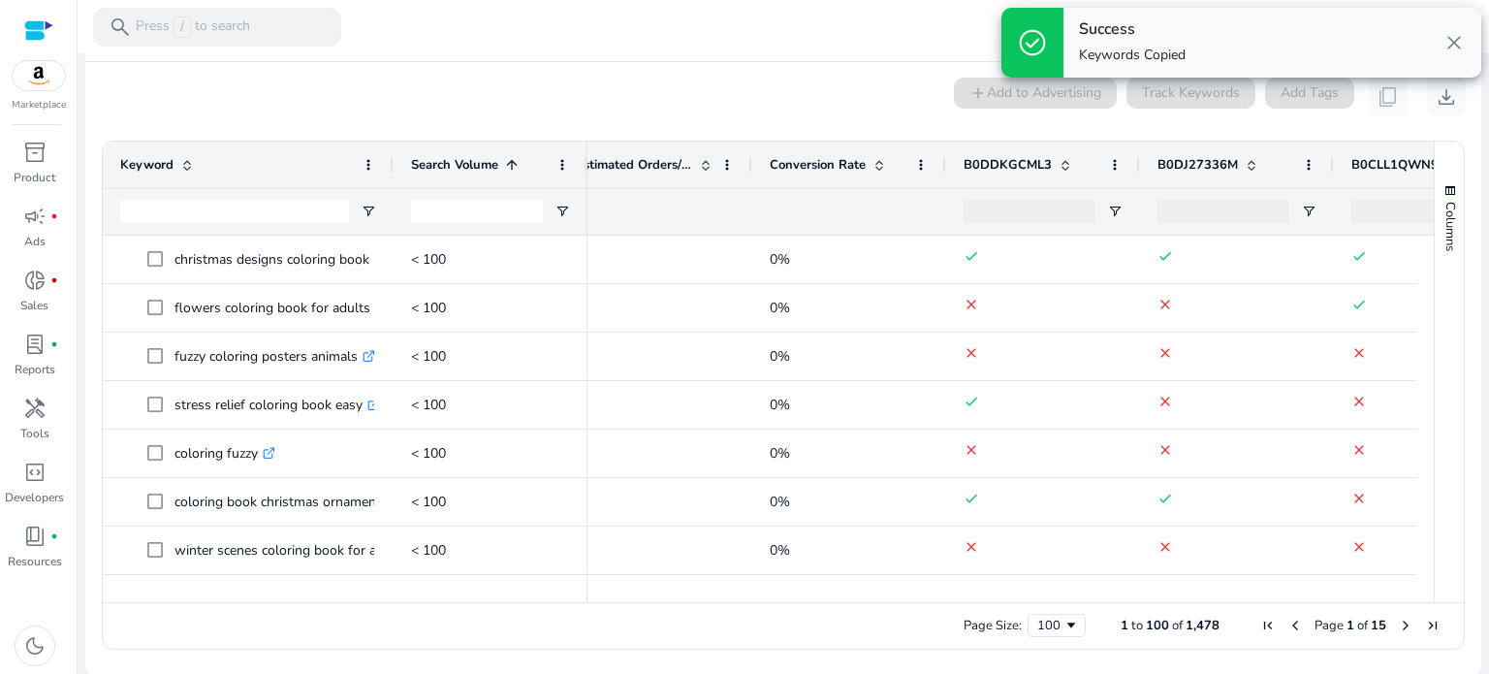
click at [1226, 39] on div "Success Keywords Copied close" at bounding box center [1272, 43] width 418 height 70
click at [1232, 40] on div "Success Keywords Copied close" at bounding box center [1272, 43] width 418 height 70
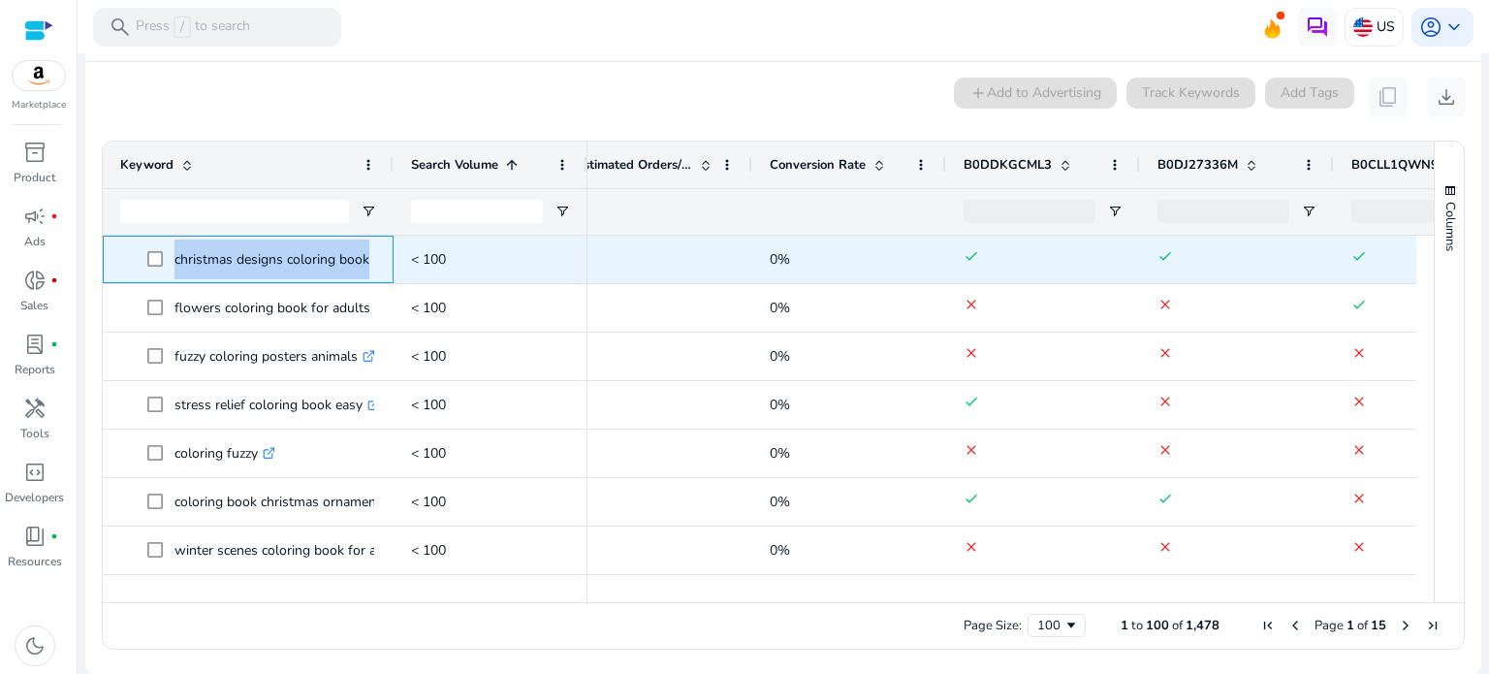
drag, startPoint x: 168, startPoint y: 258, endPoint x: 375, endPoint y: 259, distance: 207.5
click at [375, 259] on span "christmas designs coloring book .st0{fill:#2c8af8}" at bounding box center [261, 259] width 229 height 40
copy span "christmas designs coloring book .st0{fill:#2c8af8}"
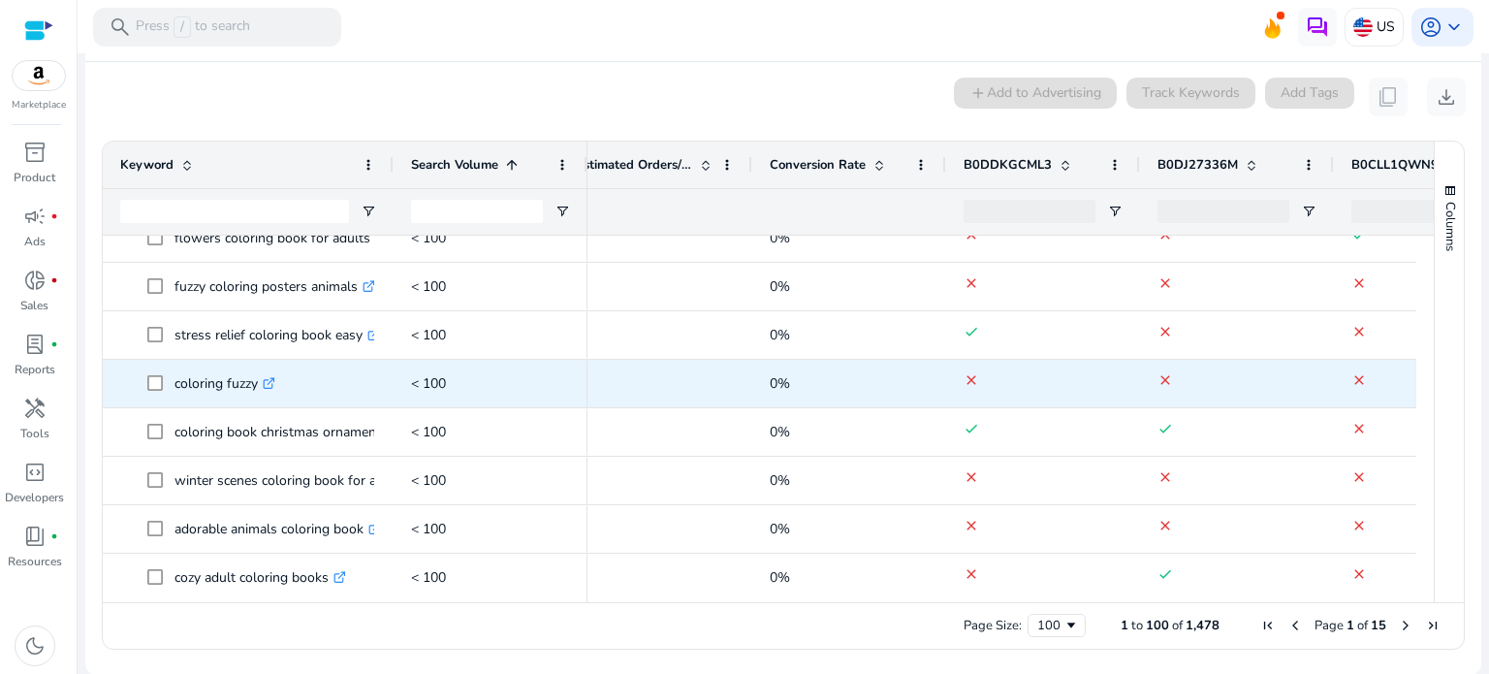
scroll to position [97, 0]
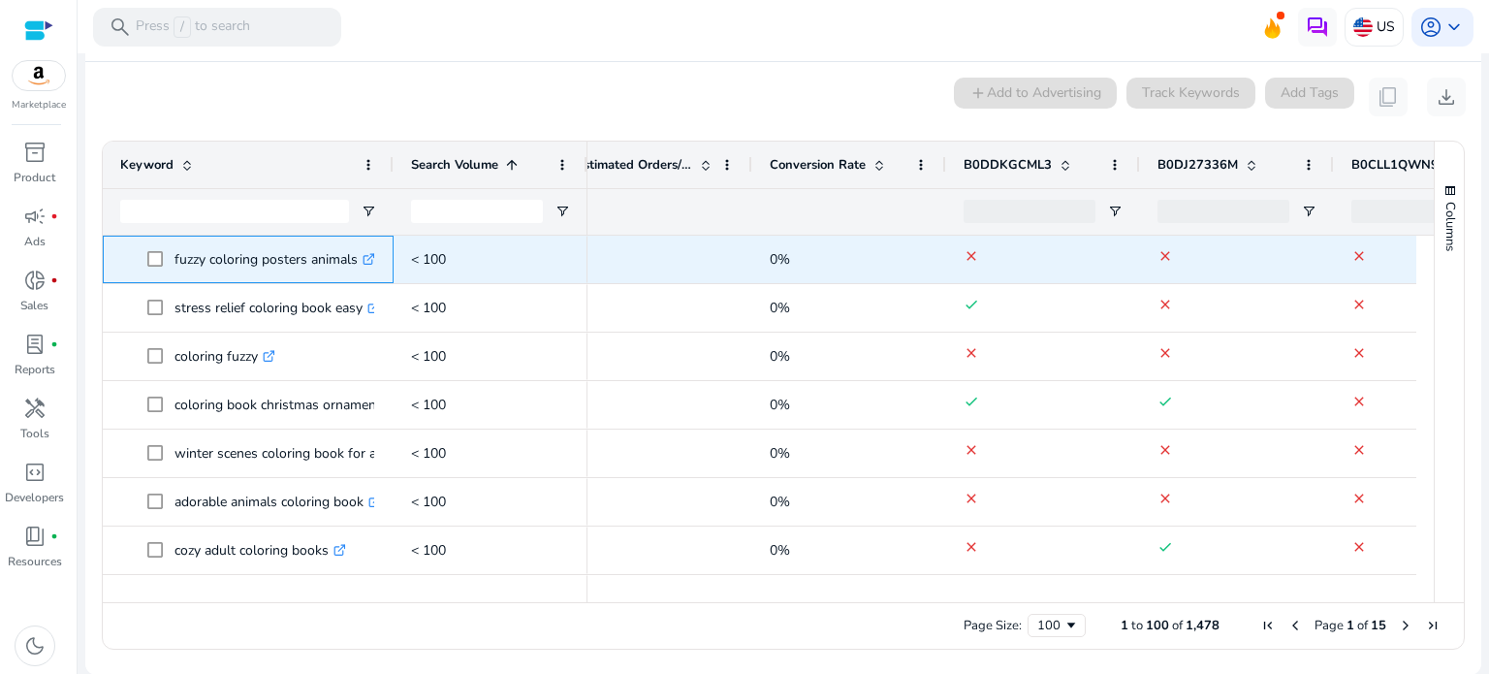
click at [290, 259] on p "fuzzy coloring posters animals .st0{fill:#2c8af8}" at bounding box center [274, 259] width 201 height 40
click at [168, 247] on span at bounding box center [160, 259] width 27 height 40
drag, startPoint x: 173, startPoint y: 256, endPoint x: 383, endPoint y: 263, distance: 210.5
click at [383, 263] on div "fuzzy coloring posters animals .st0{fill:#2c8af8}" at bounding box center [248, 260] width 291 height 48
click at [455, 252] on p "< 100" at bounding box center [490, 259] width 159 height 40
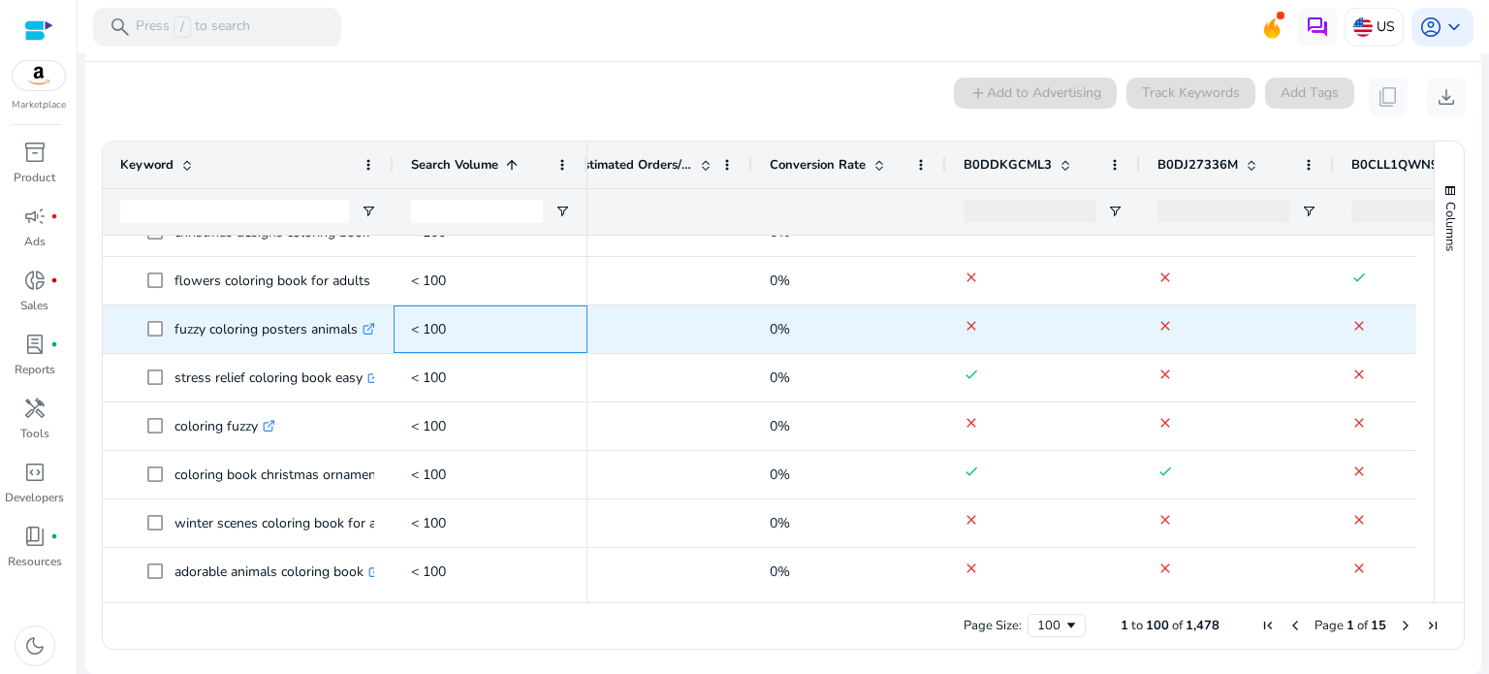
scroll to position [0, 0]
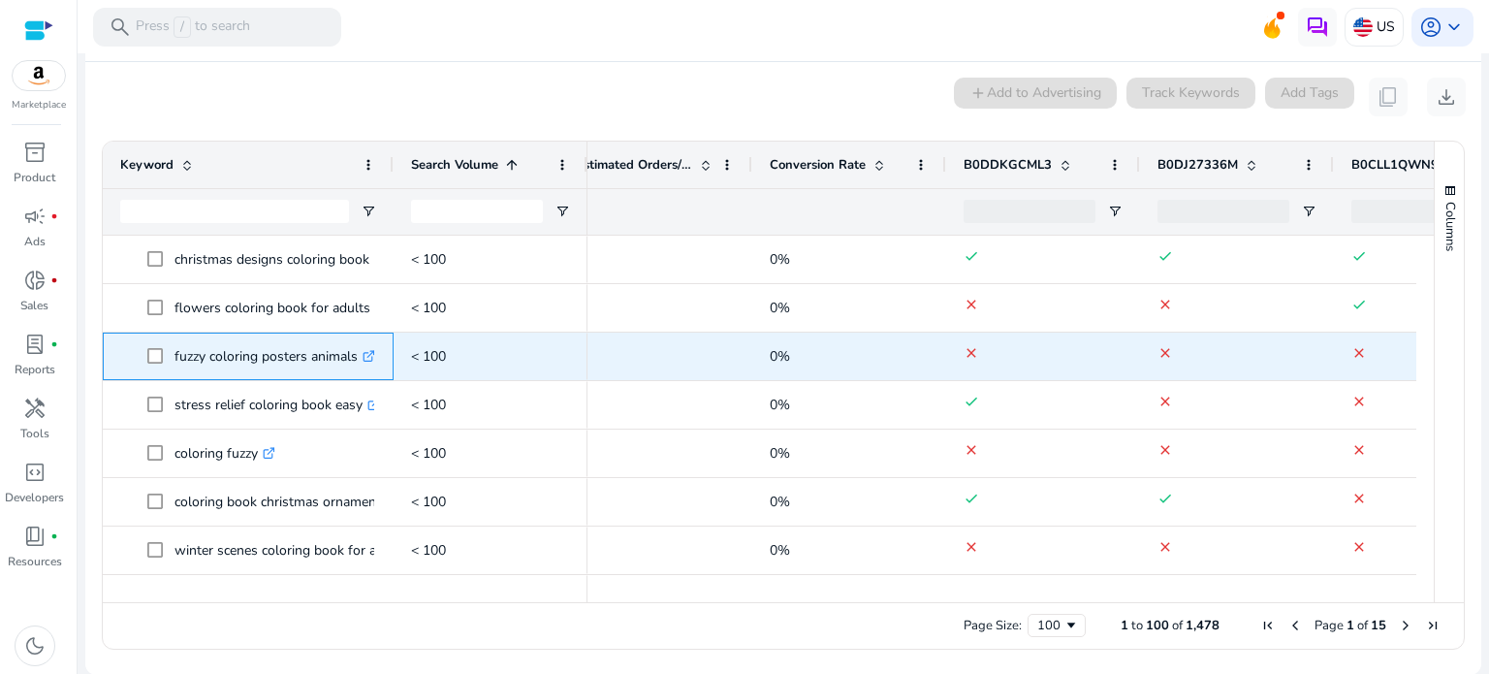
click at [369, 354] on icon ".st0{fill:#2c8af8}" at bounding box center [369, 356] width 13 height 13
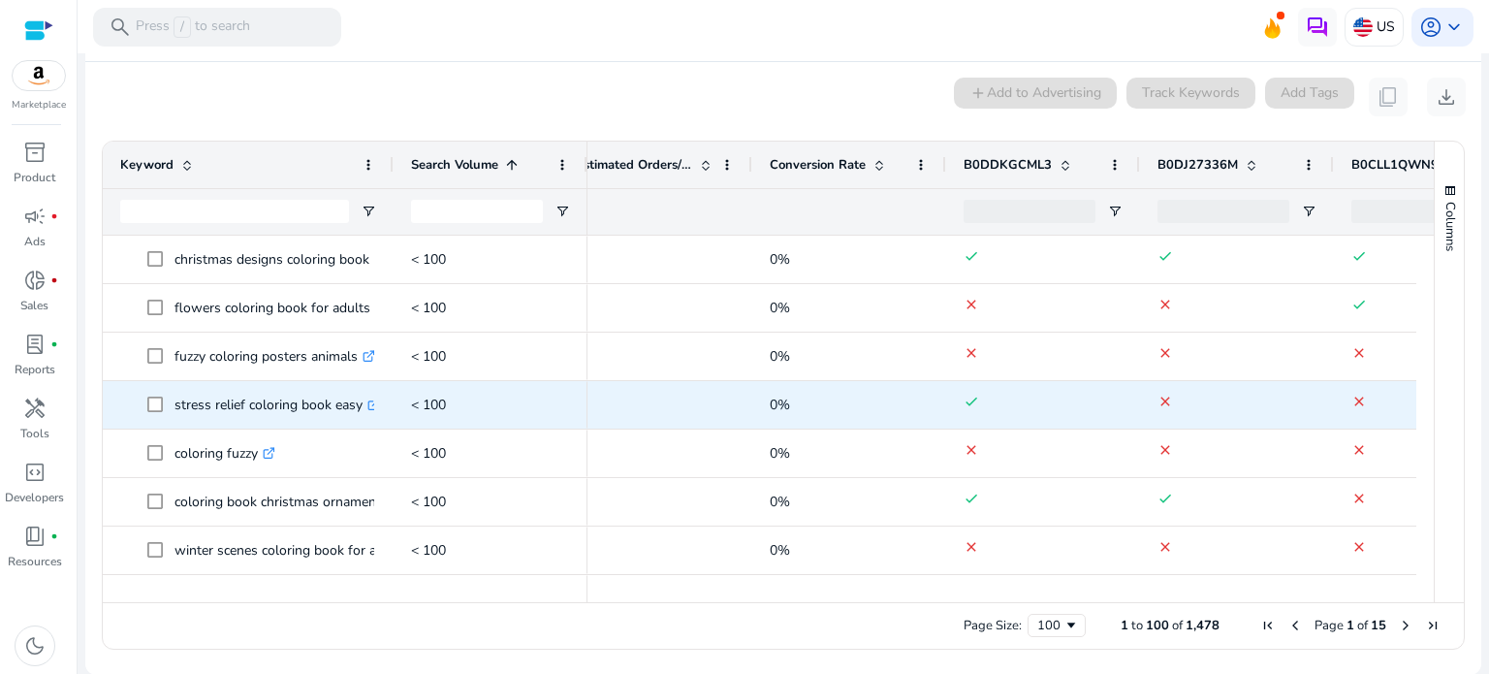
click at [376, 402] on div "stress relief coloring book easy .st0{fill:#2c8af8}" at bounding box center [248, 405] width 291 height 48
click at [374, 402] on span "stress relief coloring book easy .st0{fill:#2c8af8}" at bounding box center [261, 405] width 229 height 40
click at [368, 402] on link ".st0{fill:#2c8af8}" at bounding box center [371, 405] width 17 height 18
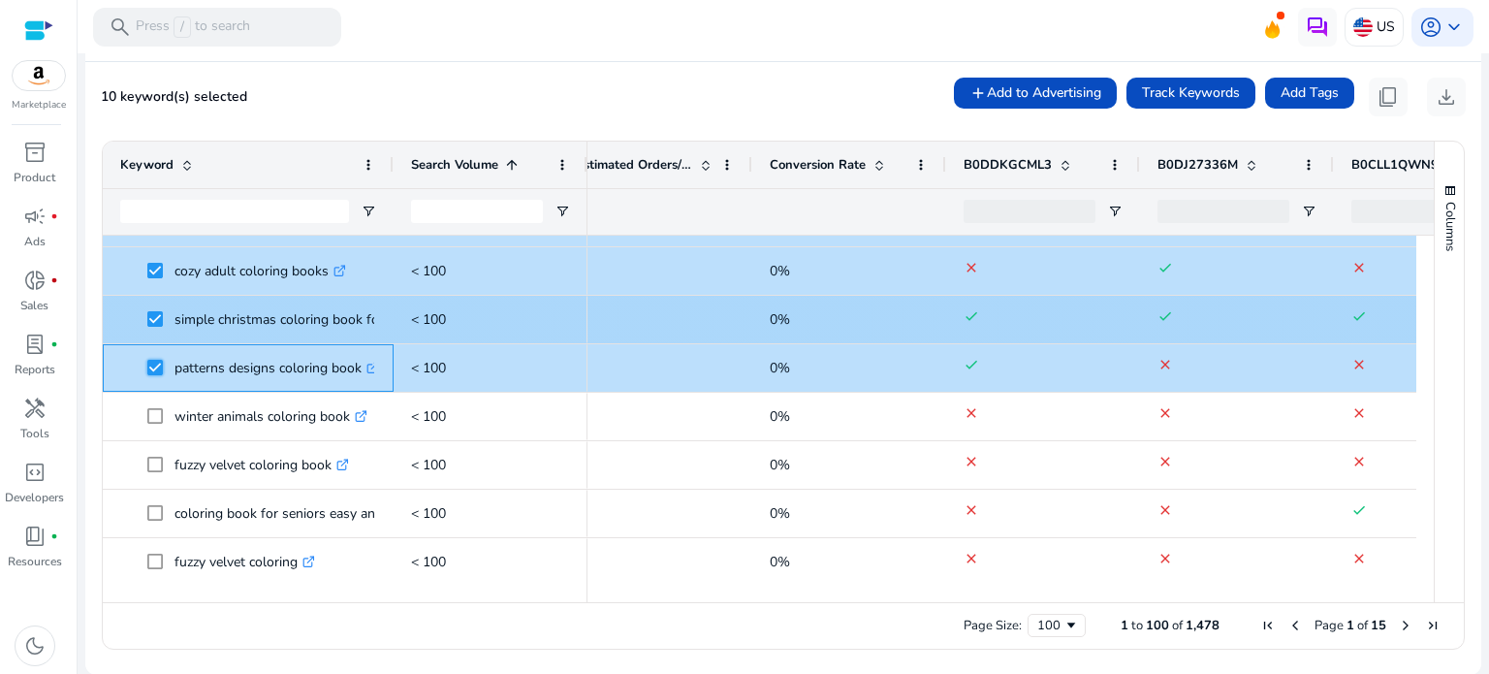
scroll to position [388, 0]
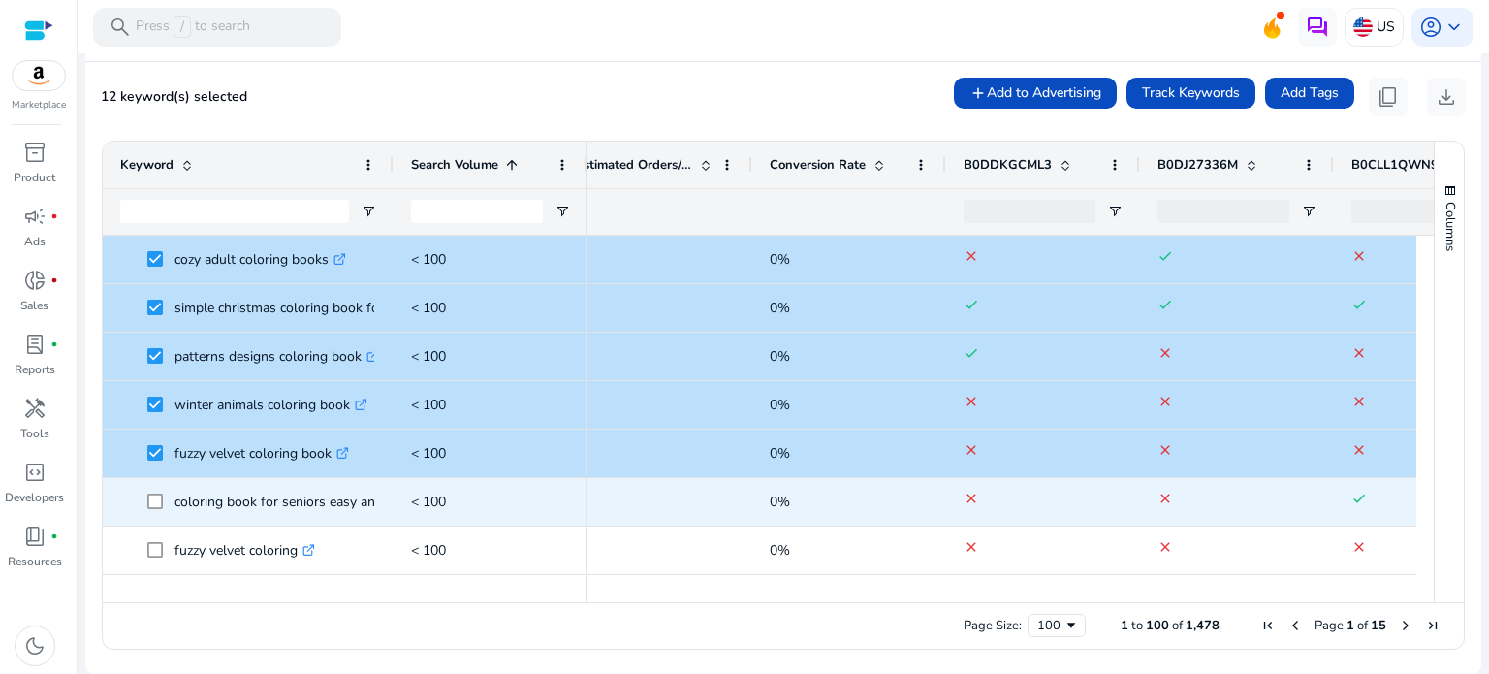
click at [155, 490] on span at bounding box center [160, 502] width 27 height 40
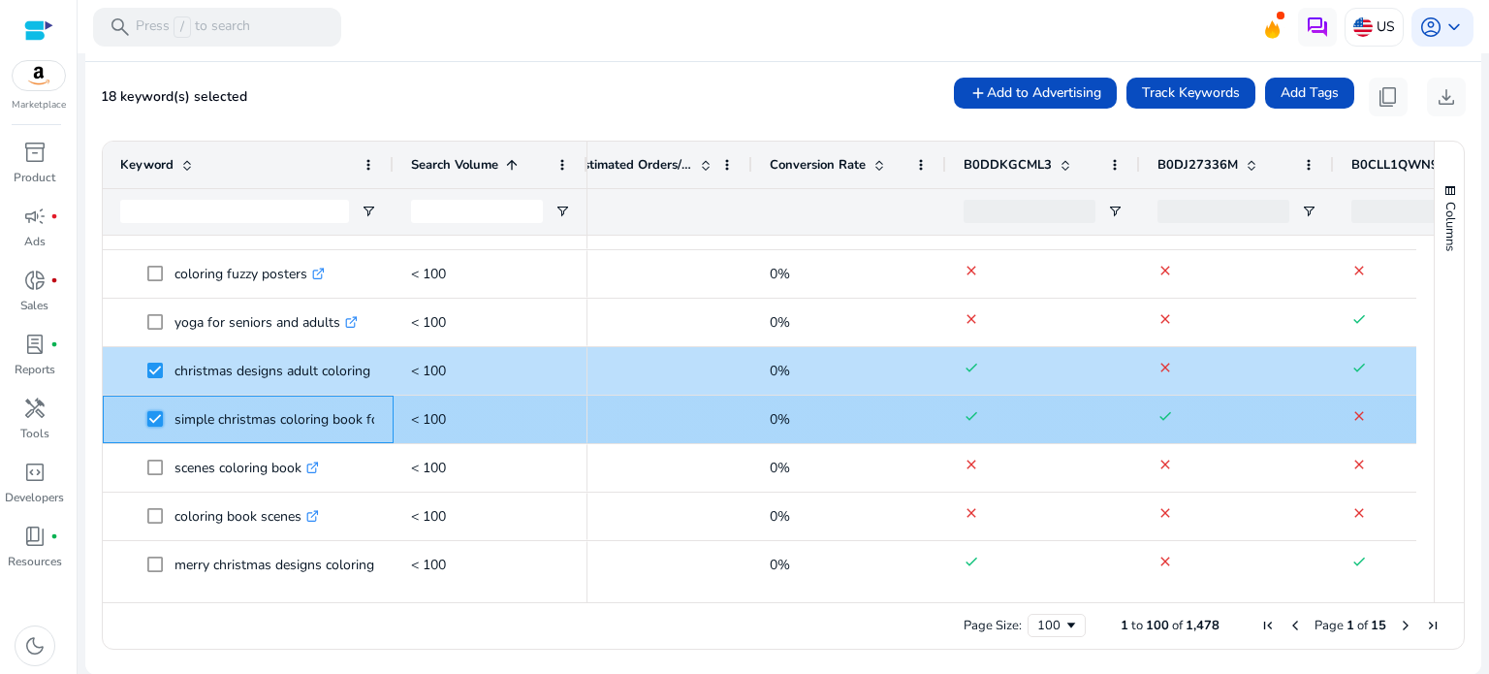
scroll to position [955, 0]
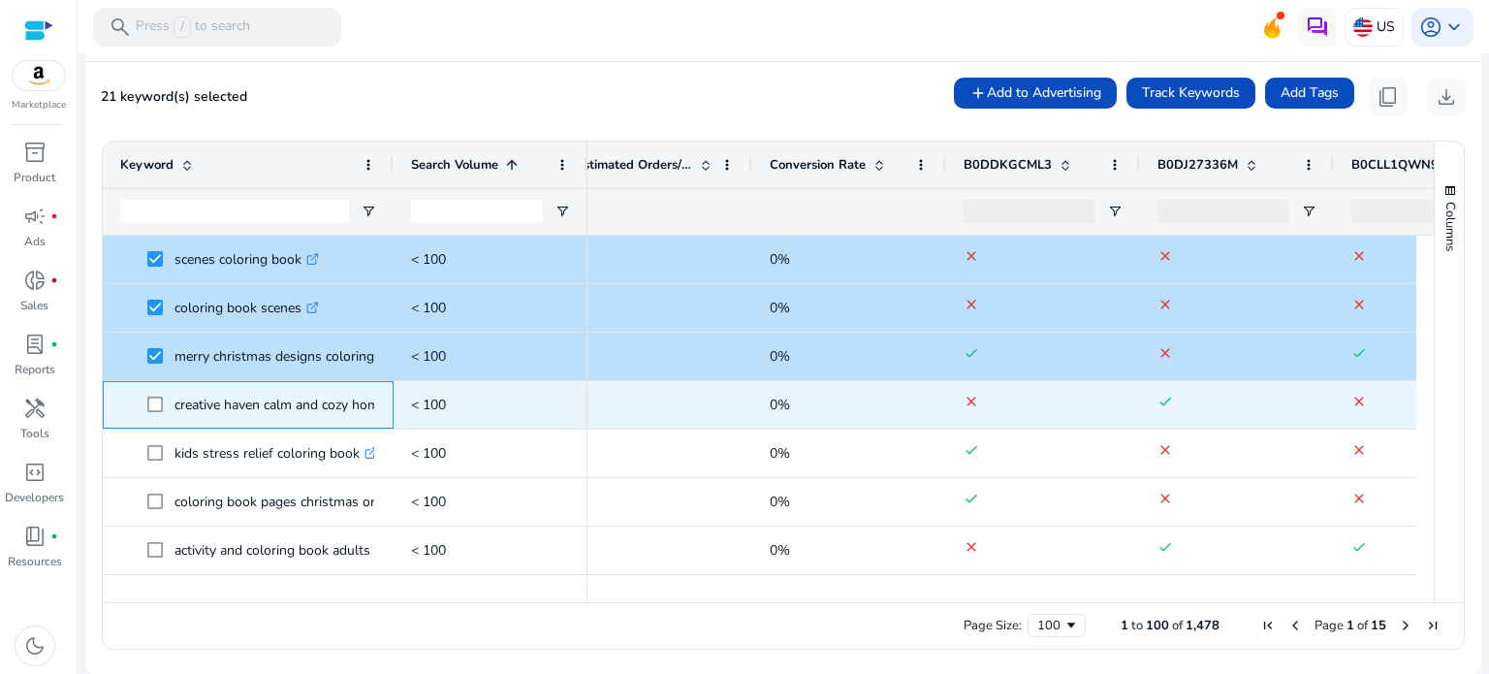
click at [143, 402] on span "creative haven calm and cozy home coloring book .st0{fill:#2c8af8}" at bounding box center [248, 405] width 256 height 40
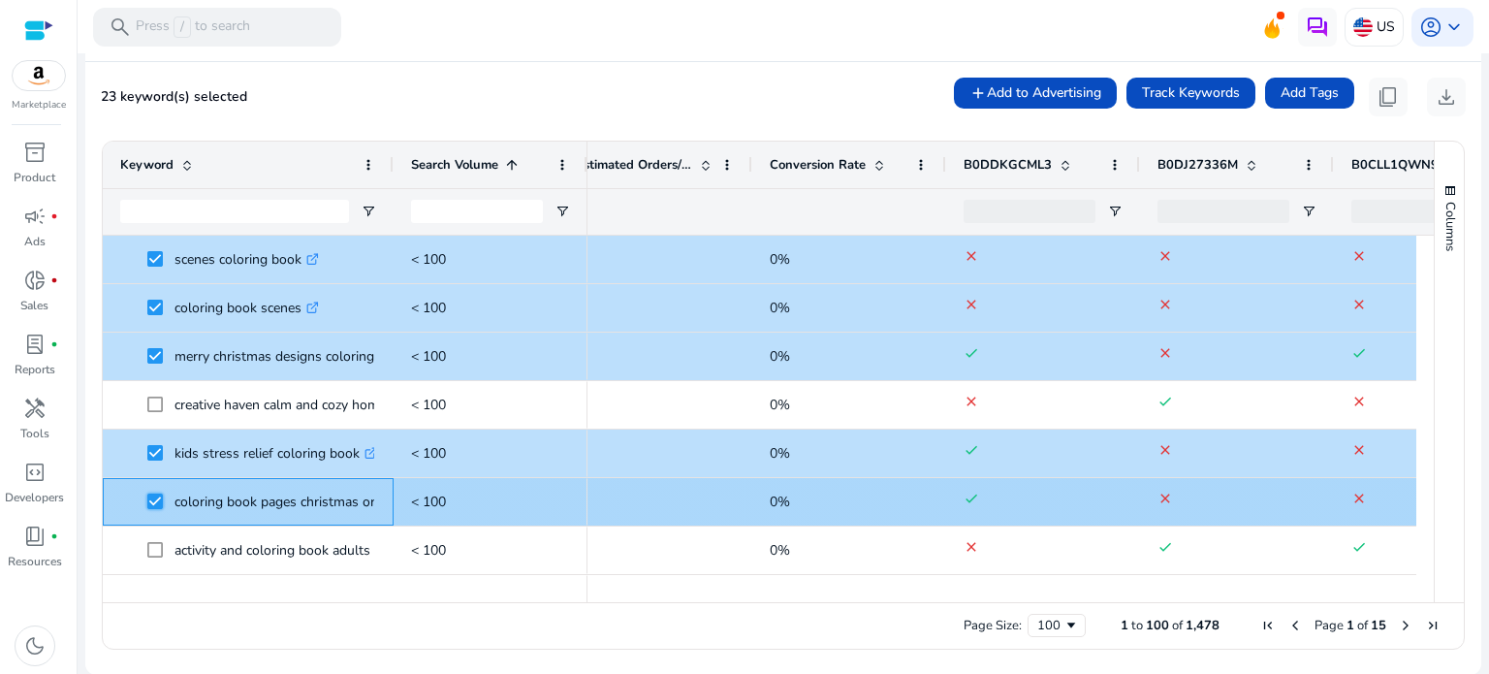
scroll to position [1232, 0]
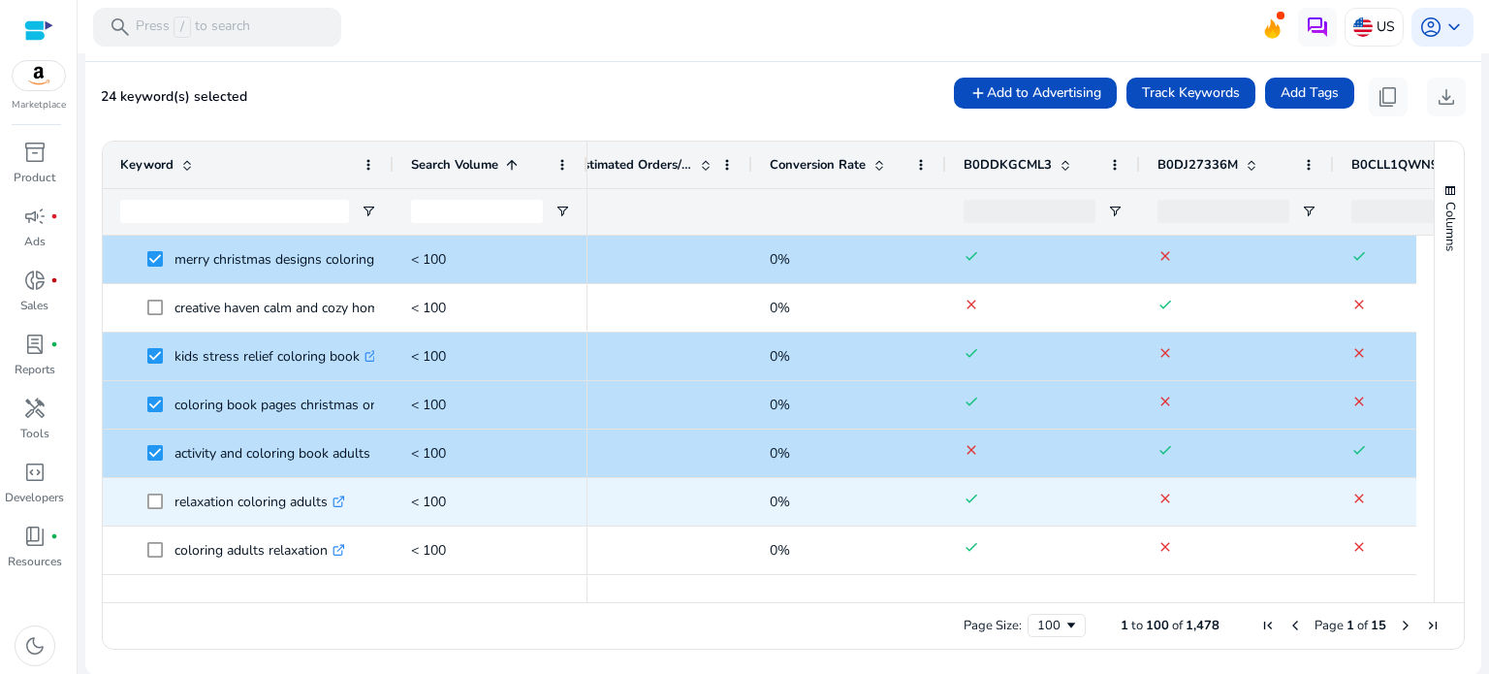
click at [163, 509] on span at bounding box center [160, 502] width 27 height 40
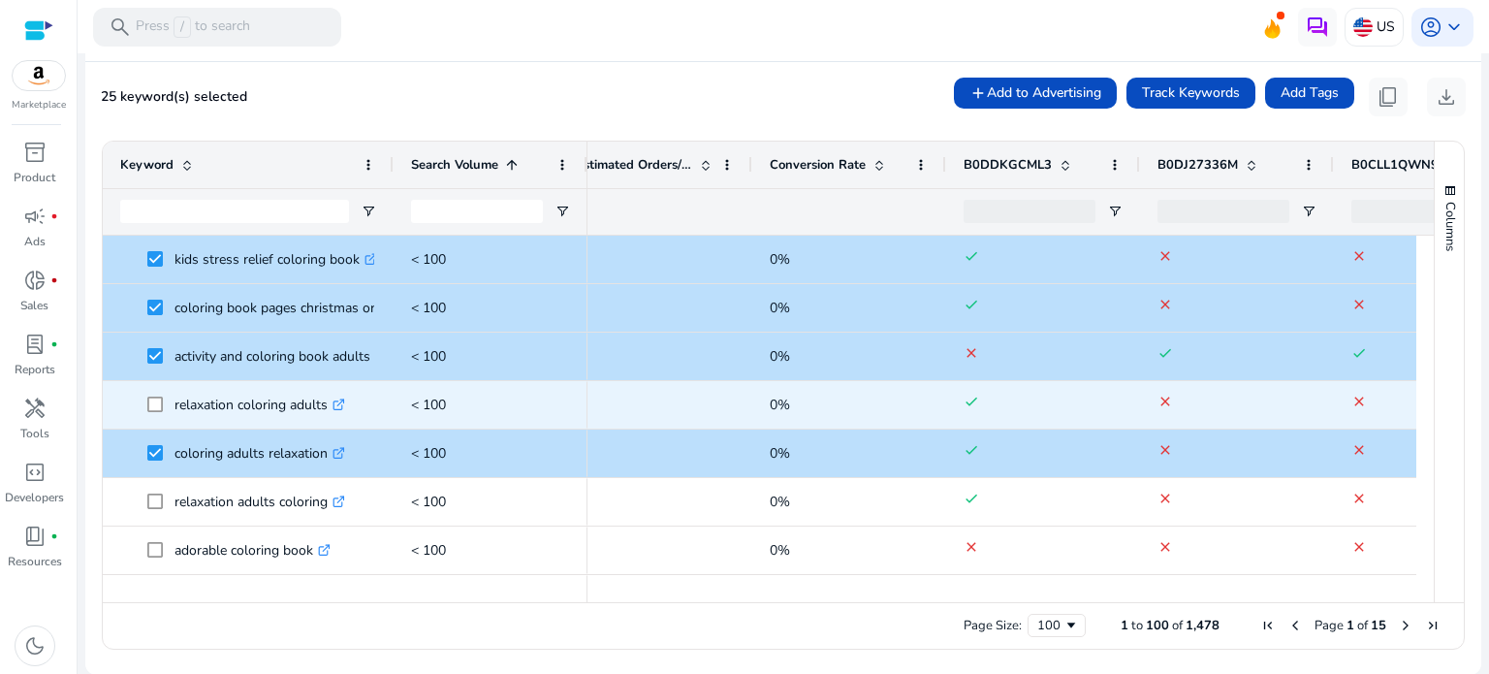
click at [157, 392] on span at bounding box center [160, 405] width 27 height 40
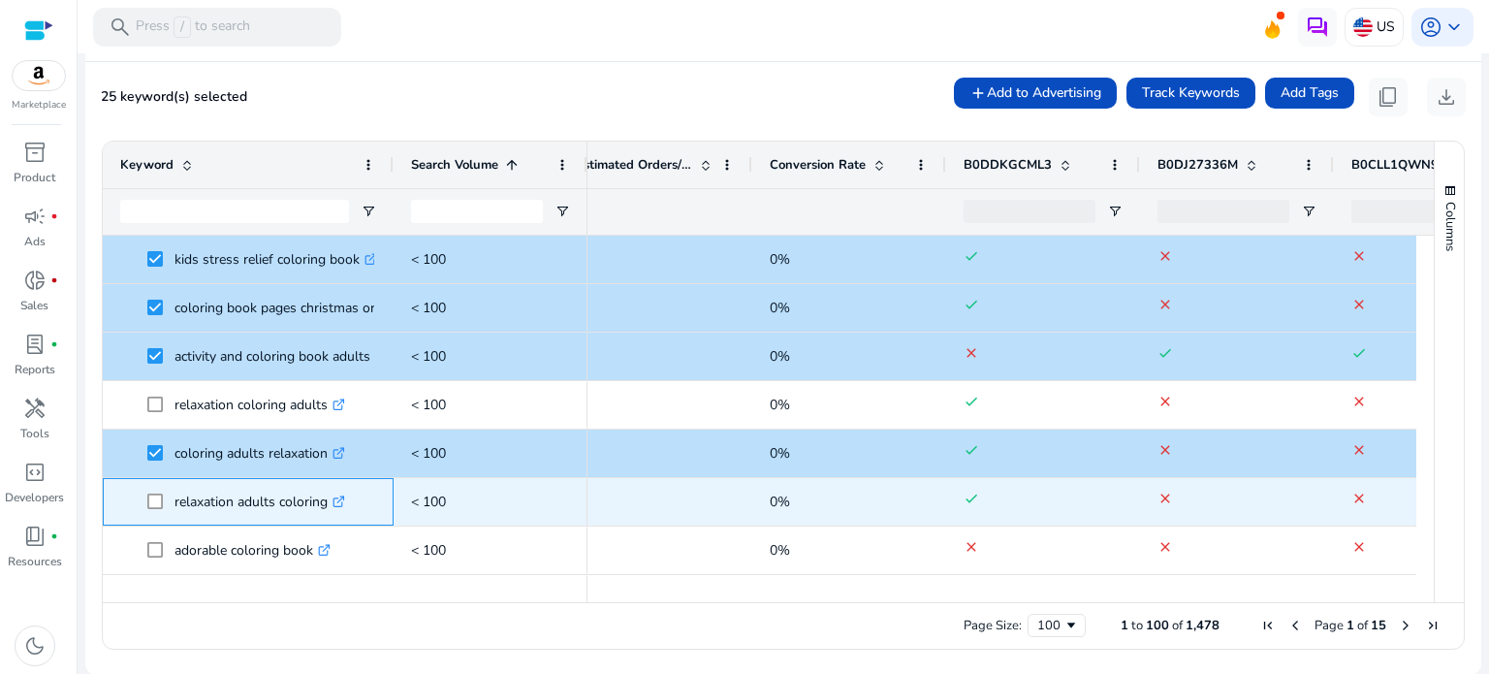
click at [149, 508] on span at bounding box center [160, 502] width 27 height 40
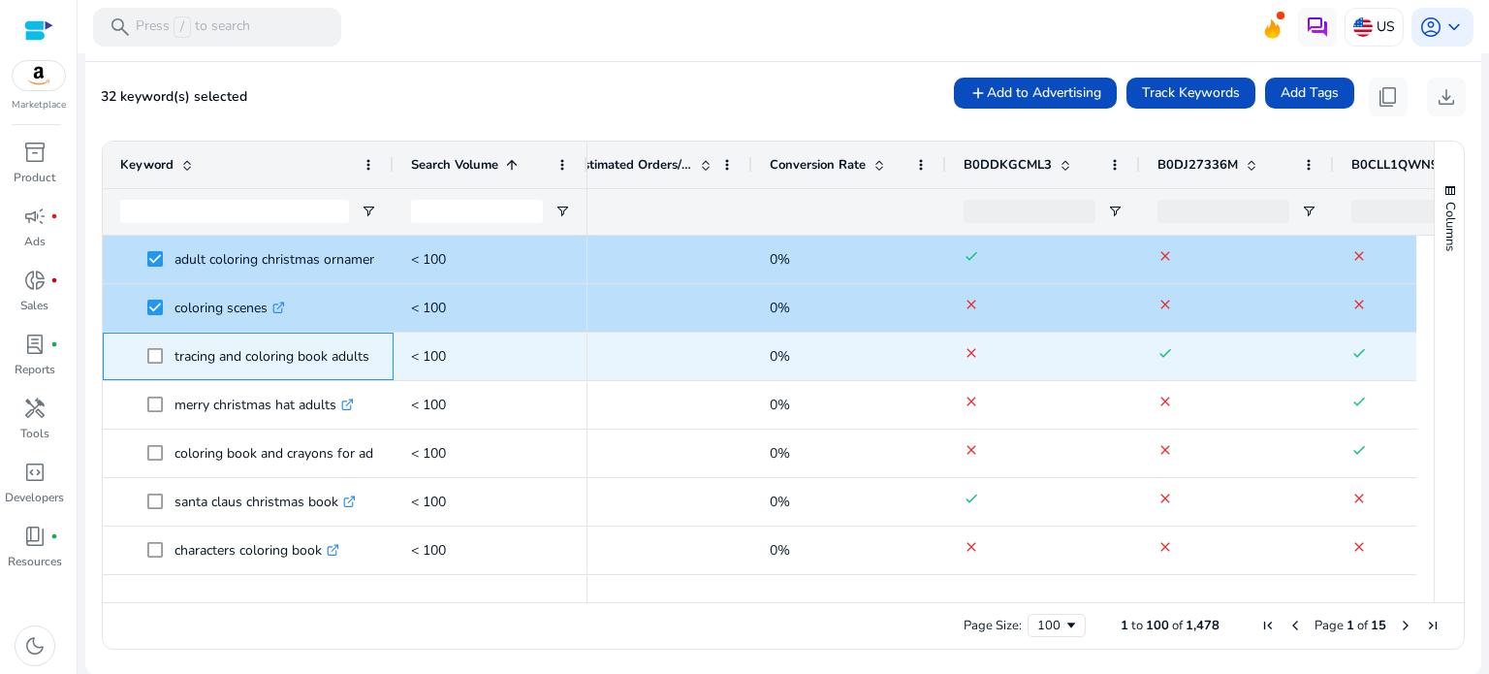
click at [163, 364] on span at bounding box center [160, 356] width 27 height 40
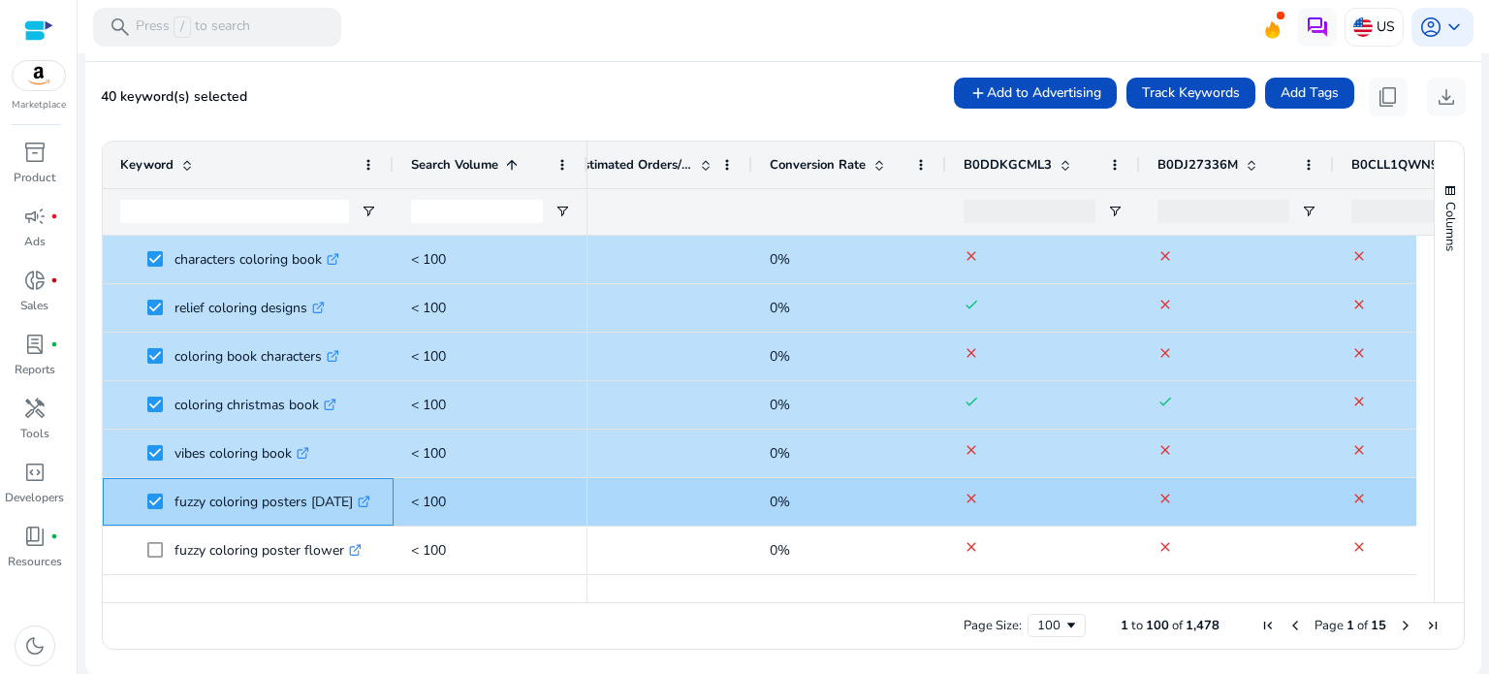
click at [159, 484] on span at bounding box center [160, 502] width 27 height 40
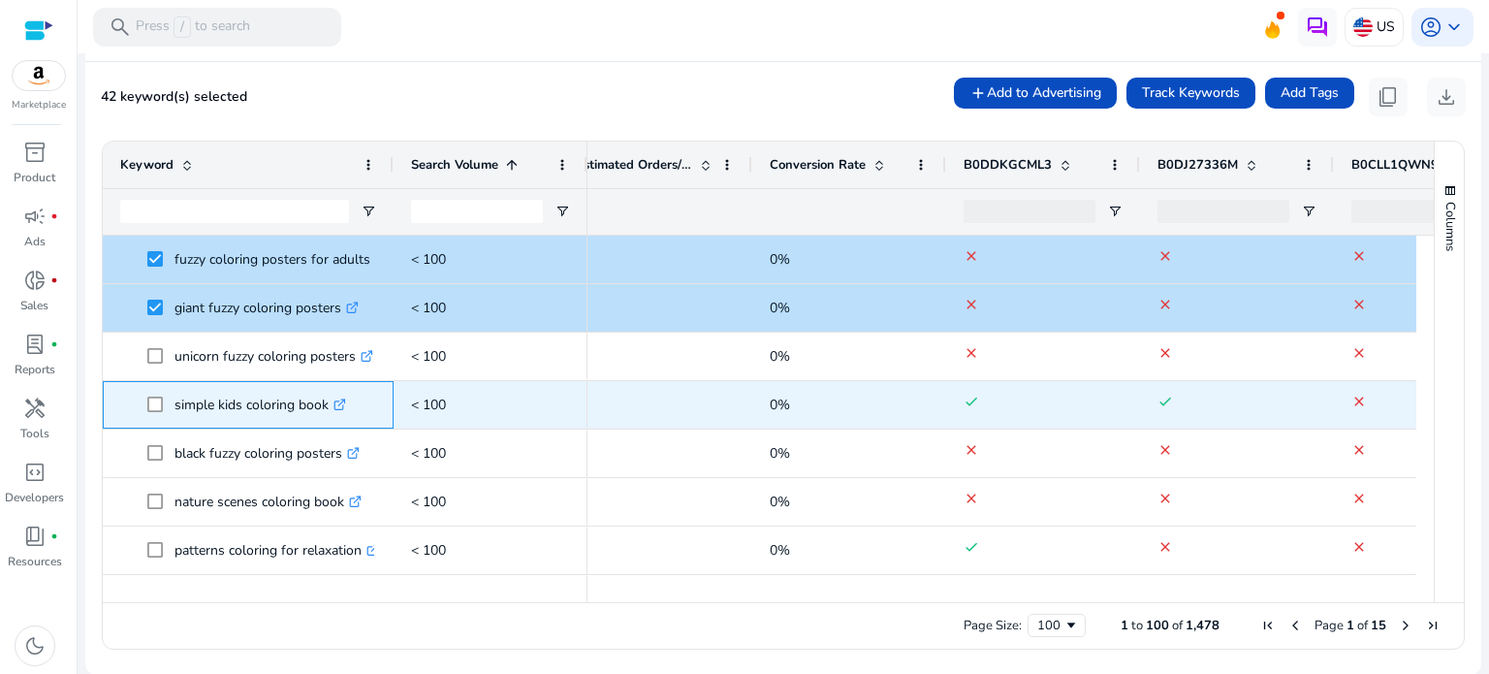
click at [163, 407] on span at bounding box center [160, 405] width 27 height 40
click at [159, 411] on span at bounding box center [160, 405] width 27 height 40
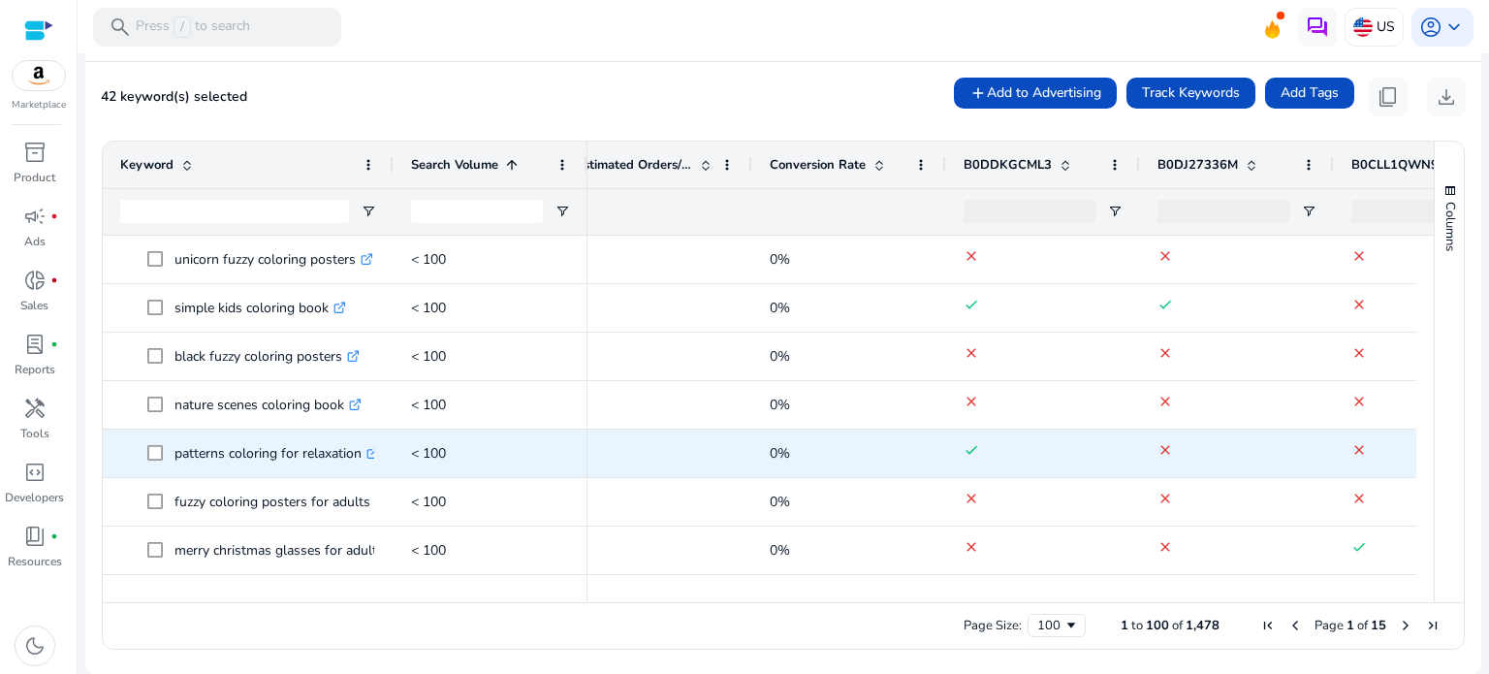
click at [164, 452] on span at bounding box center [160, 453] width 27 height 40
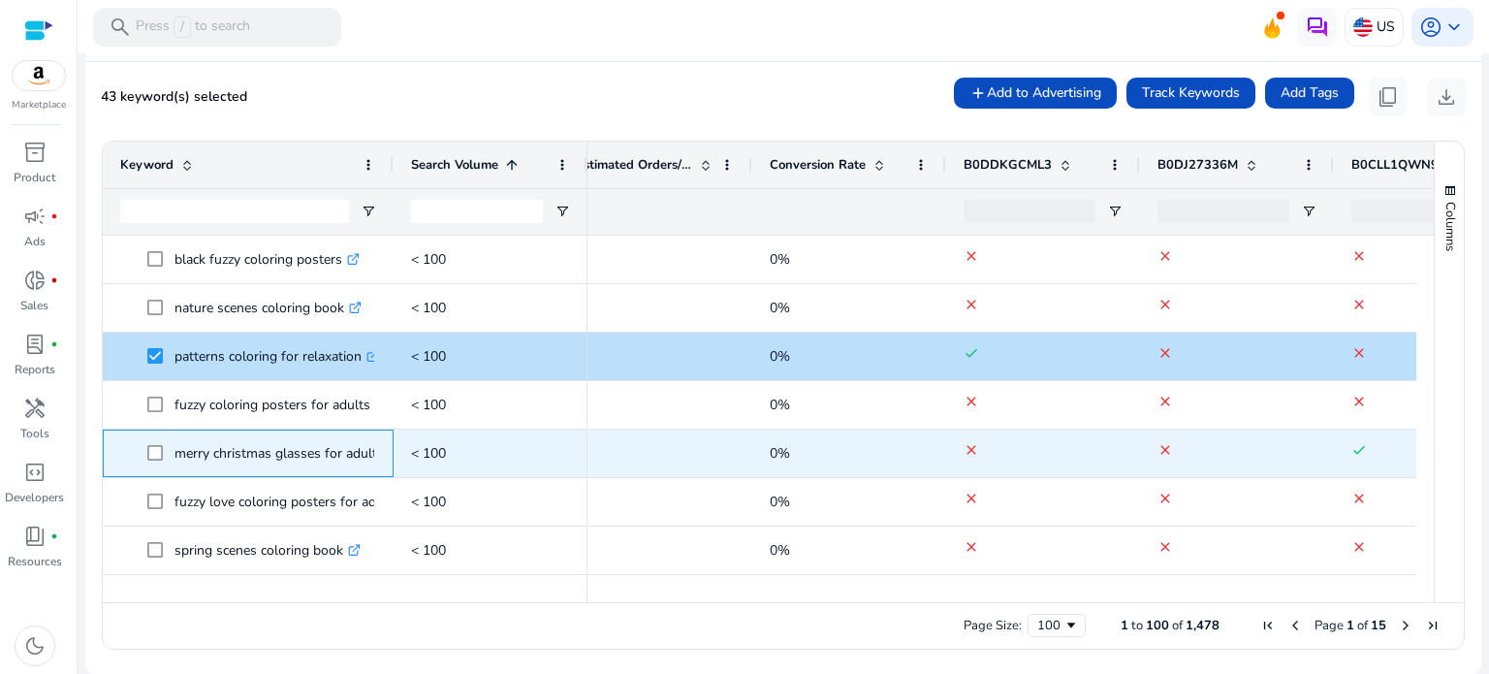
click at [143, 439] on span "merry christmas glasses for adults .st0{fill:#2c8af8}" at bounding box center [248, 453] width 256 height 40
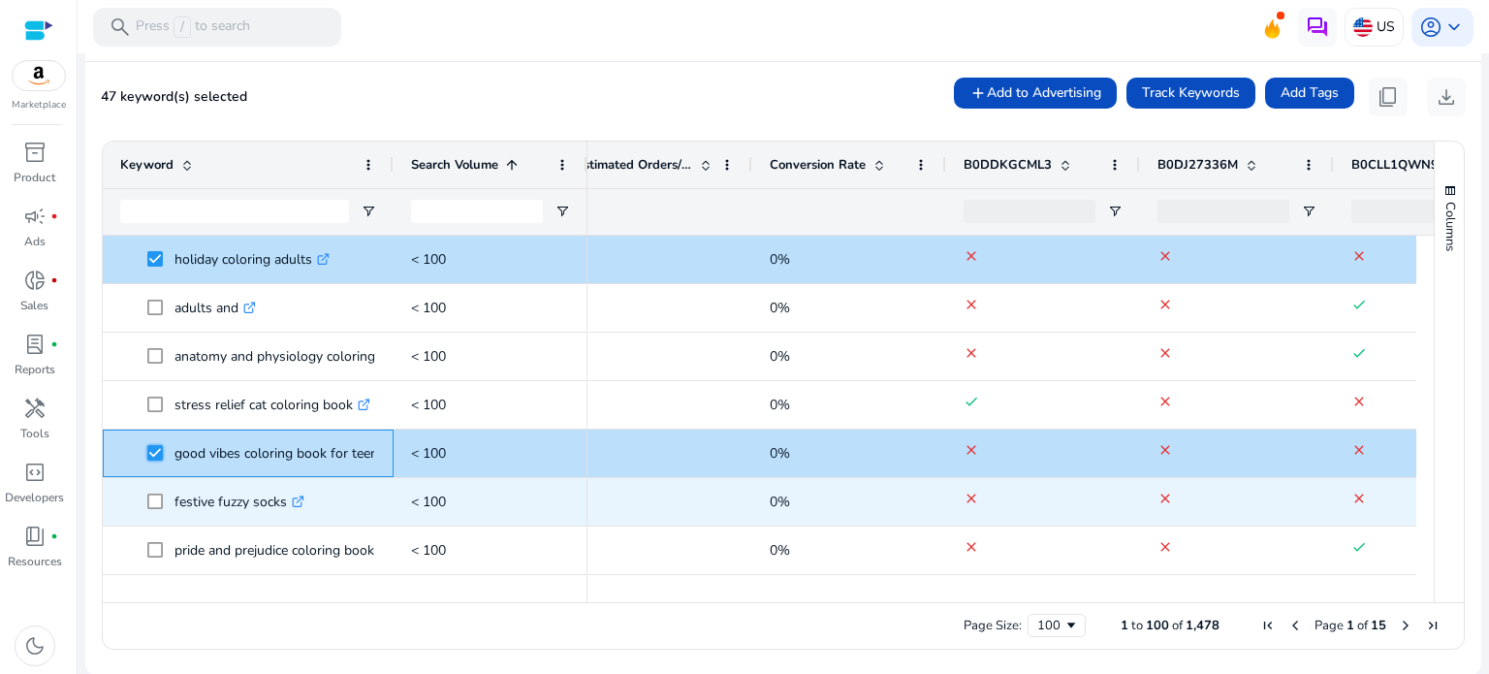
scroll to position [3684, 0]
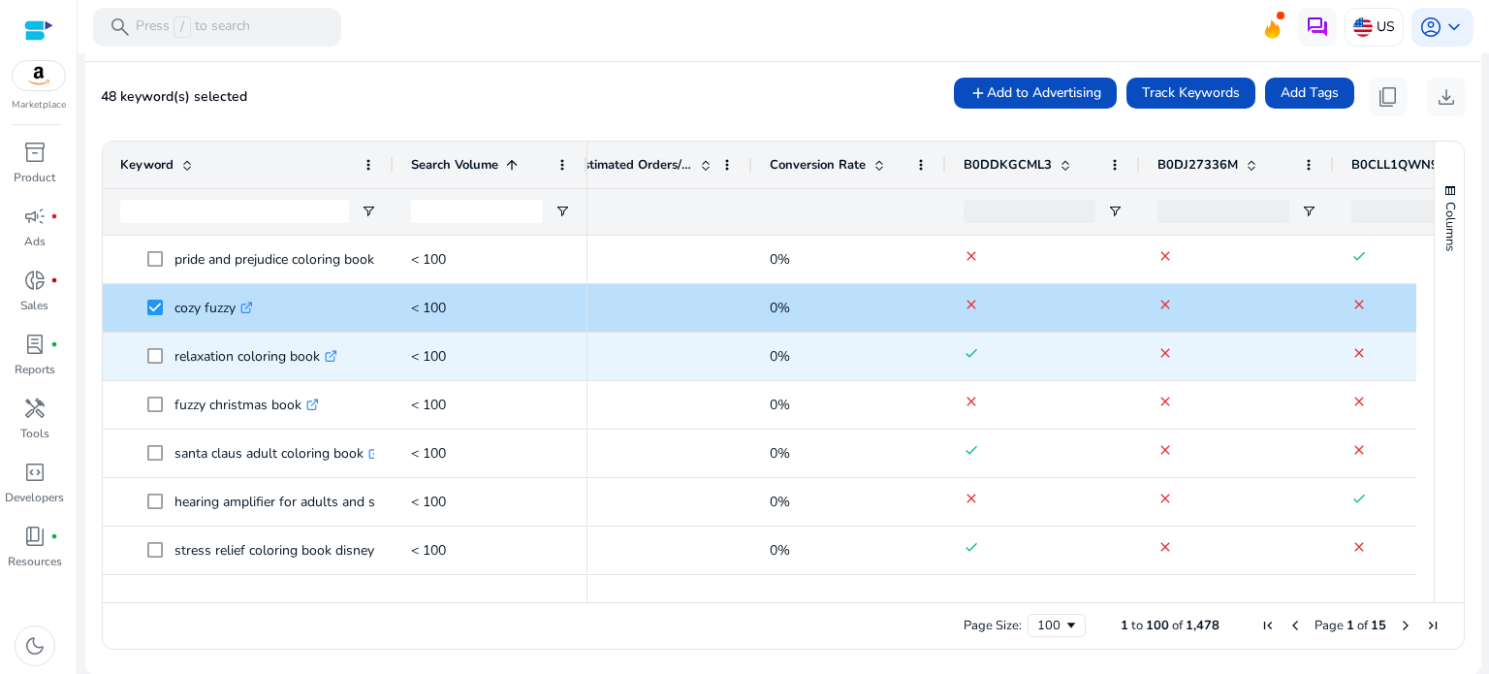
click at [163, 370] on span at bounding box center [160, 356] width 27 height 40
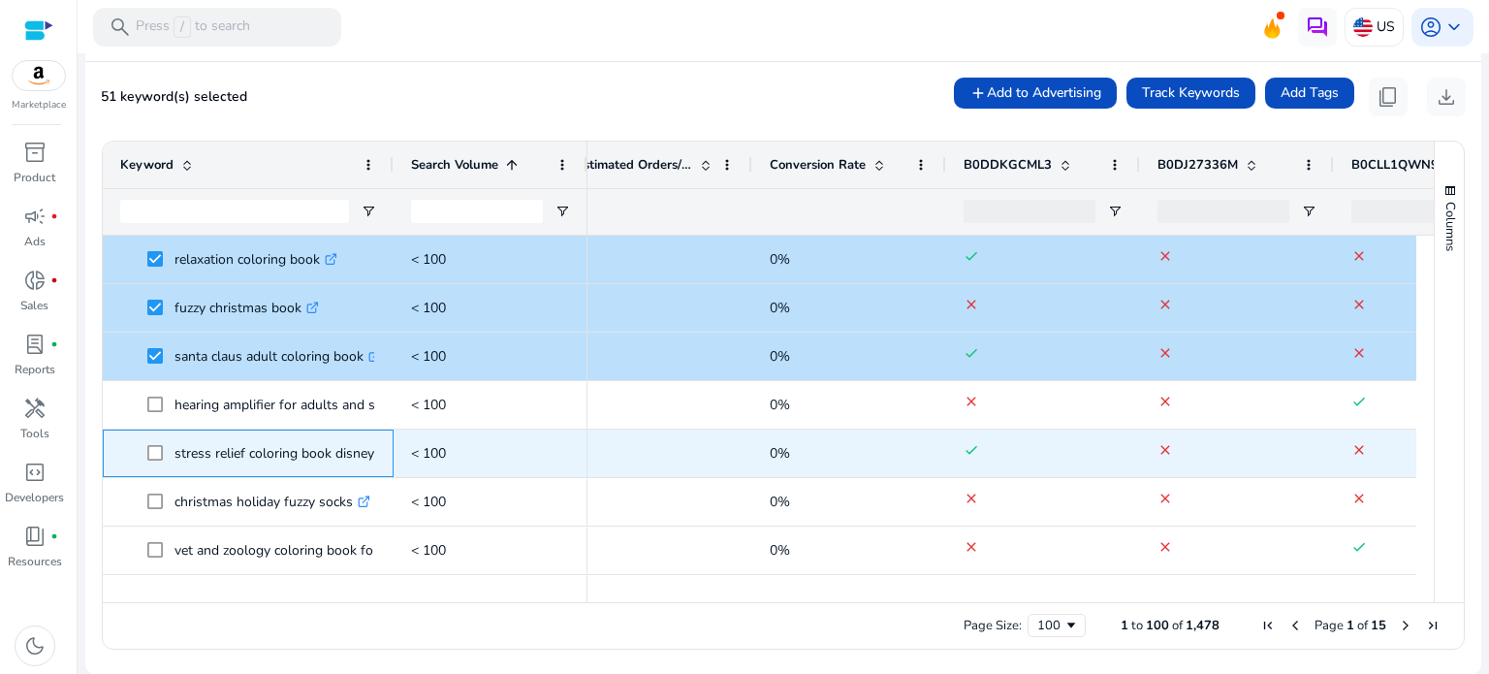
click at [163, 450] on span at bounding box center [160, 453] width 27 height 40
click at [163, 452] on span at bounding box center [160, 453] width 27 height 40
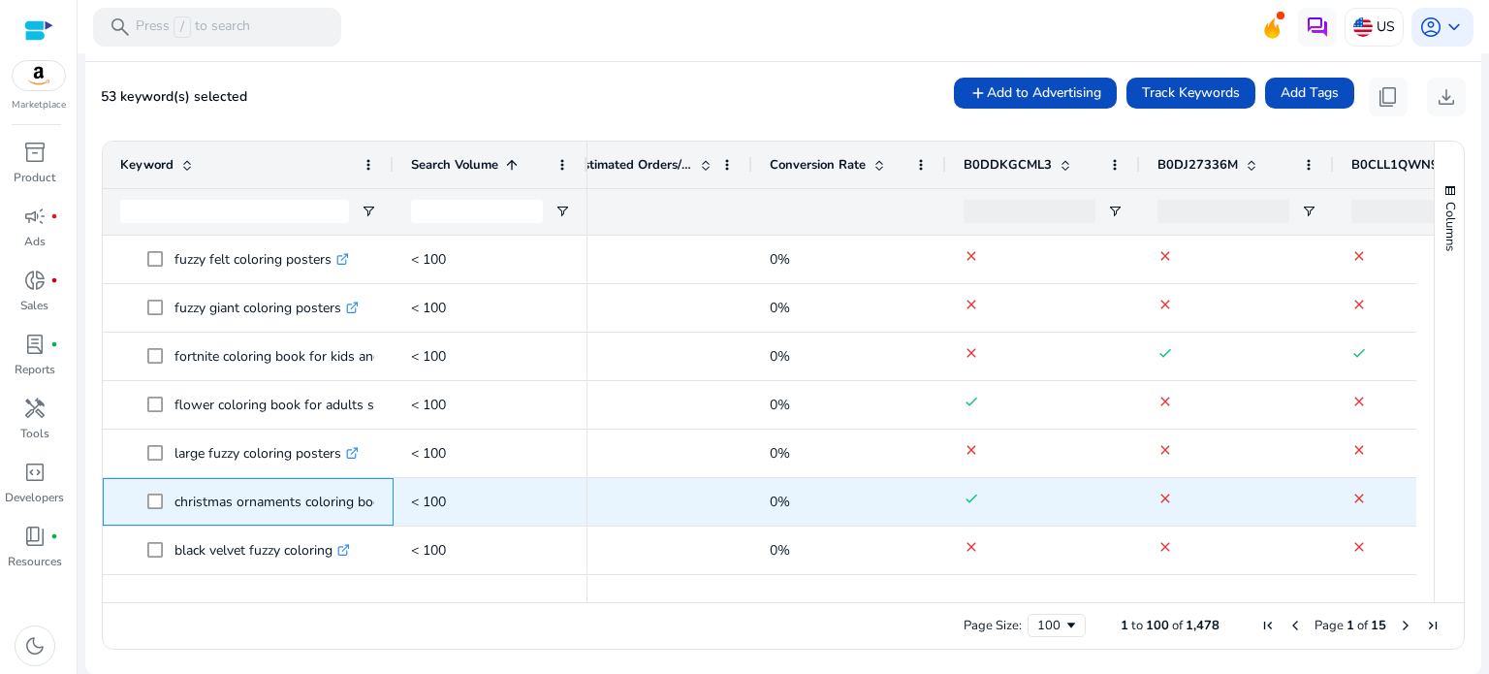
click at [165, 499] on span at bounding box center [160, 502] width 27 height 40
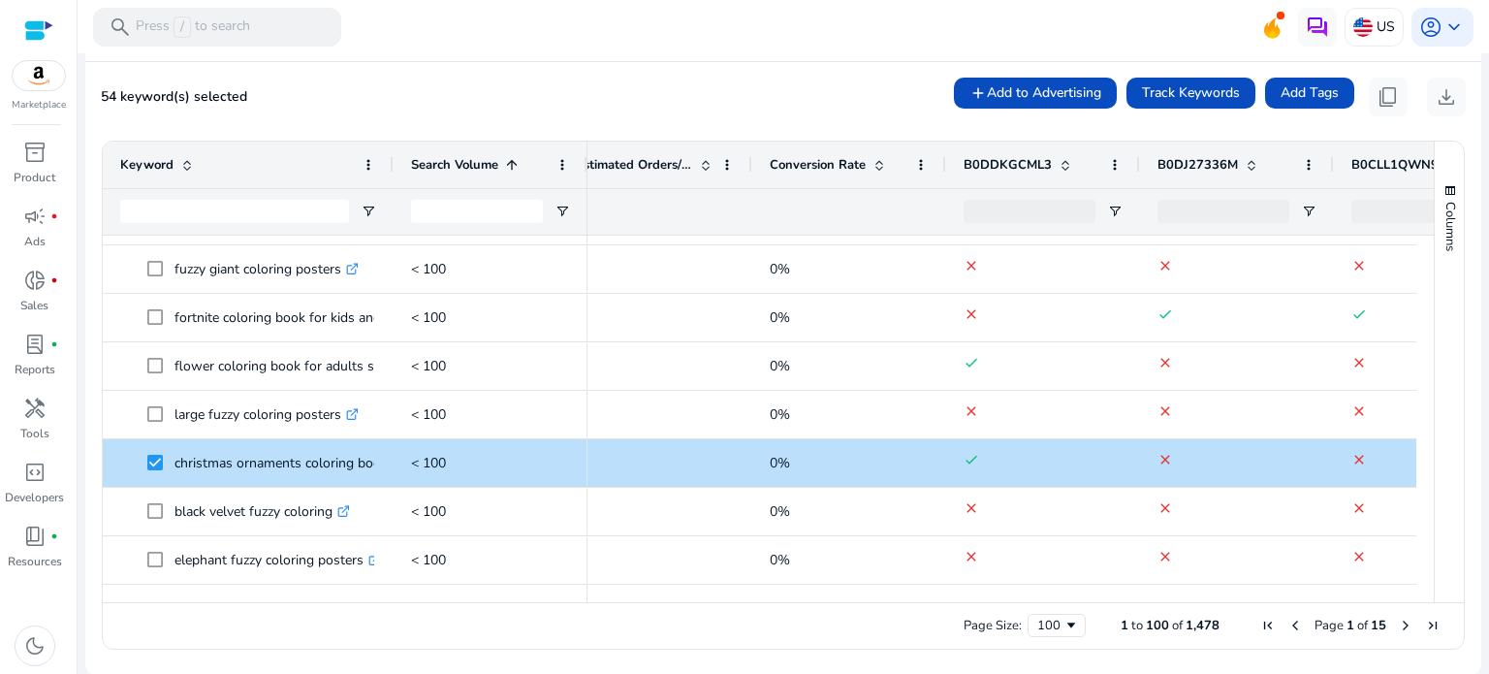
click at [1398, 622] on span "Next Page" at bounding box center [1406, 626] width 16 height 16
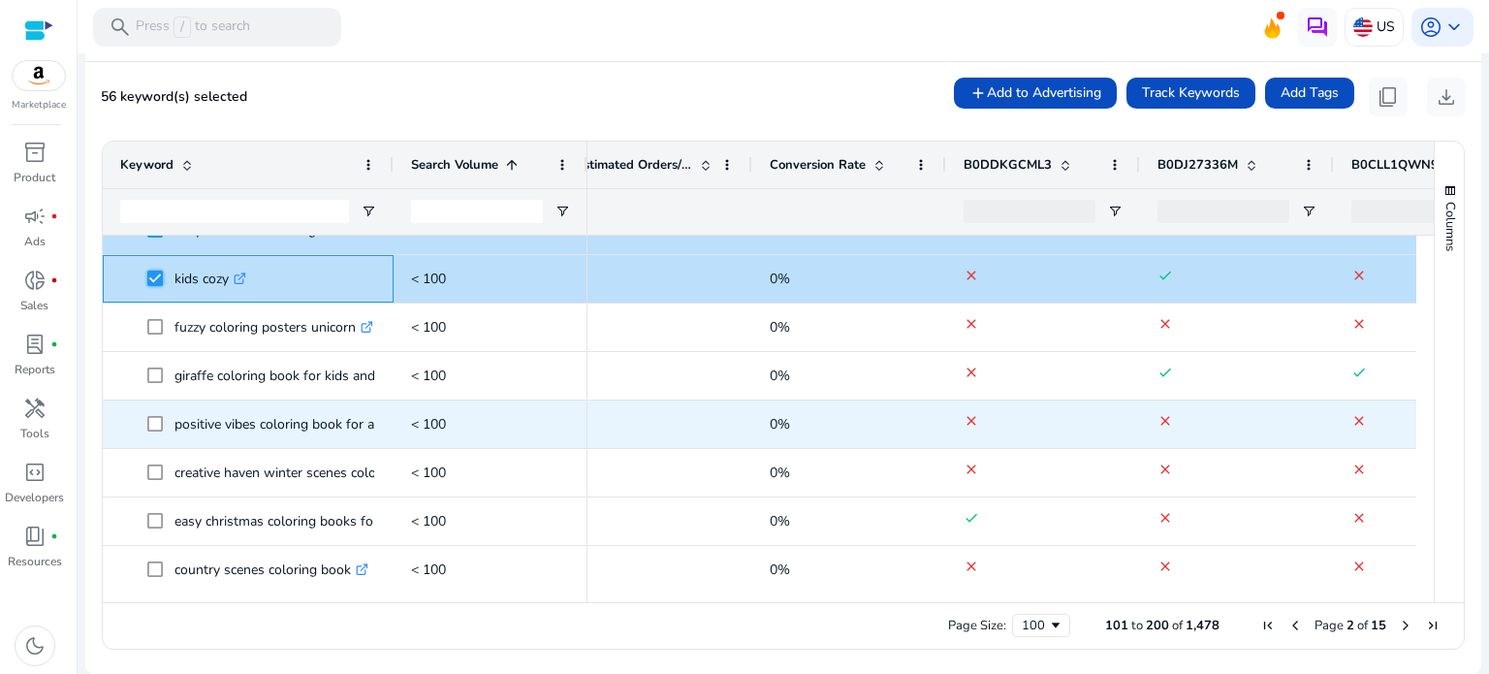
scroll to position [97, 0]
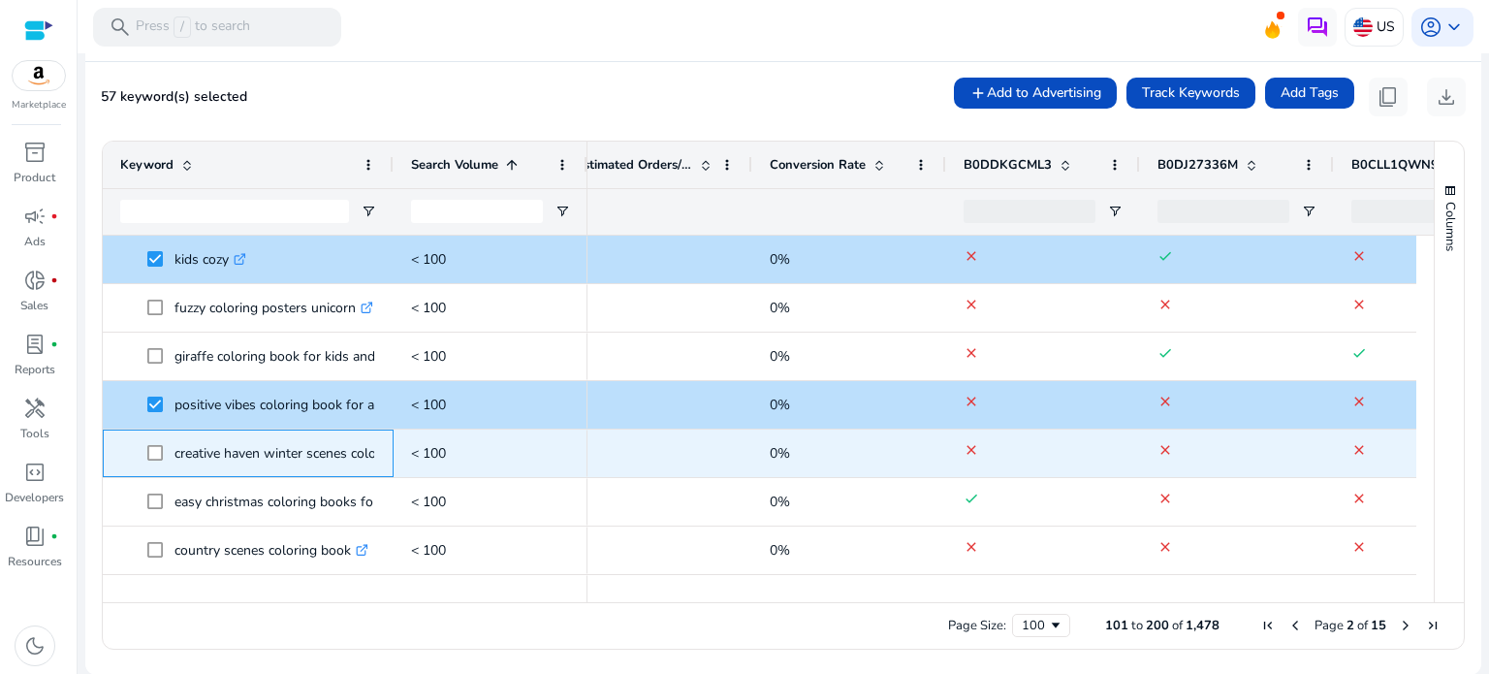
click at [163, 457] on span at bounding box center [160, 453] width 27 height 40
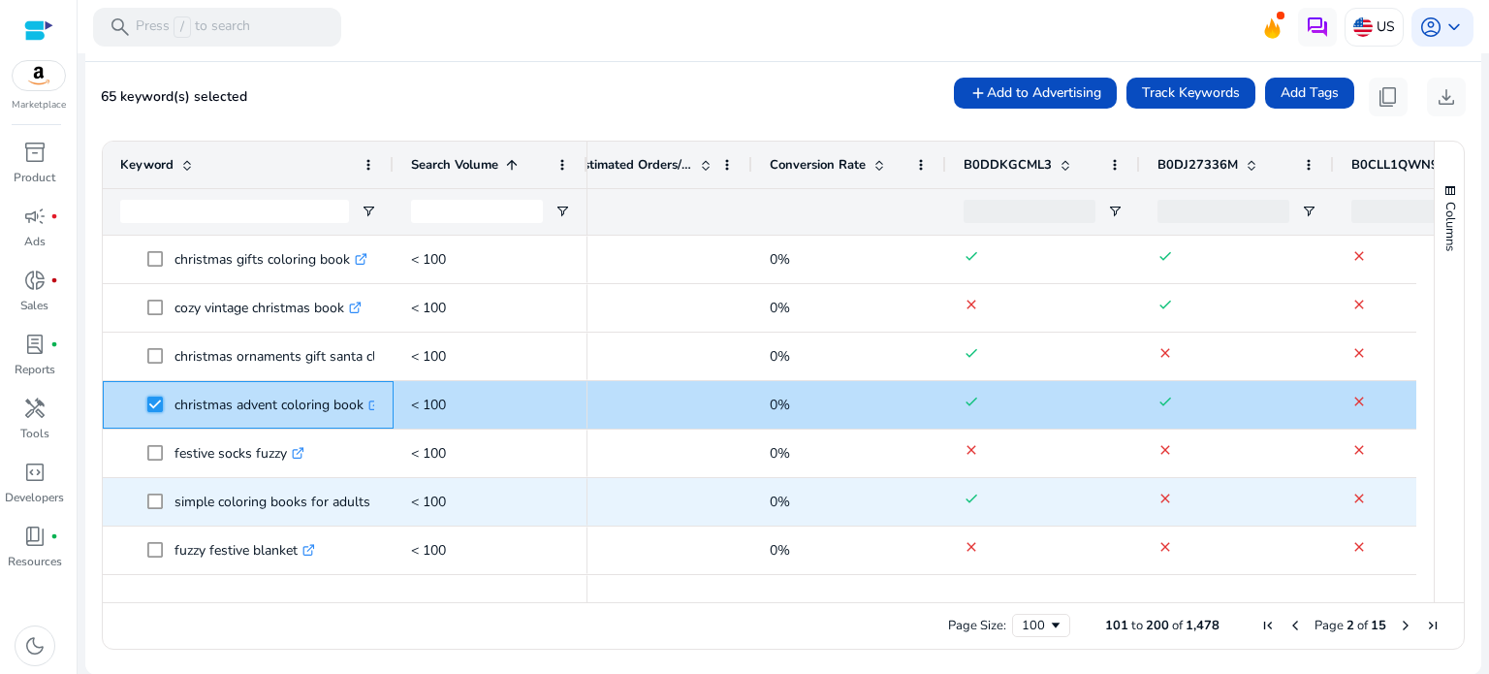
scroll to position [872, 0]
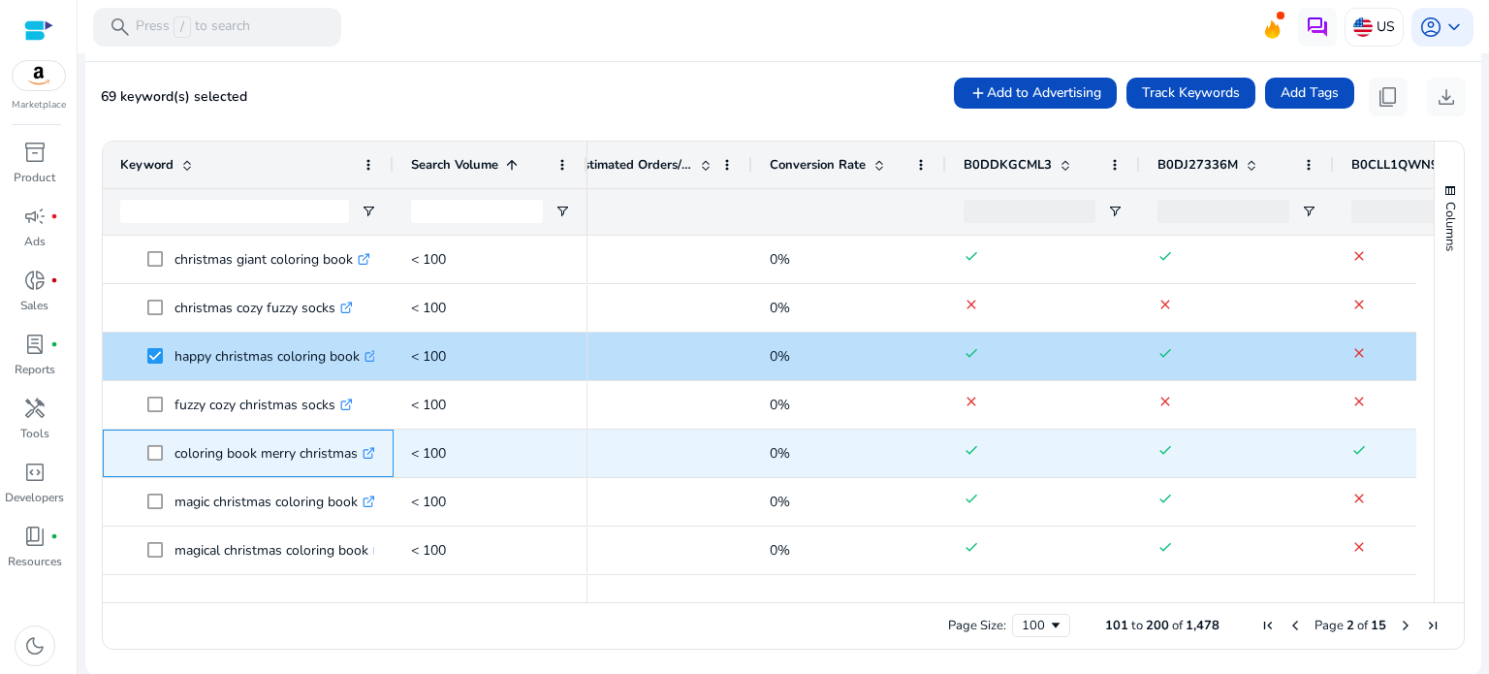
click at [150, 443] on span at bounding box center [160, 453] width 27 height 40
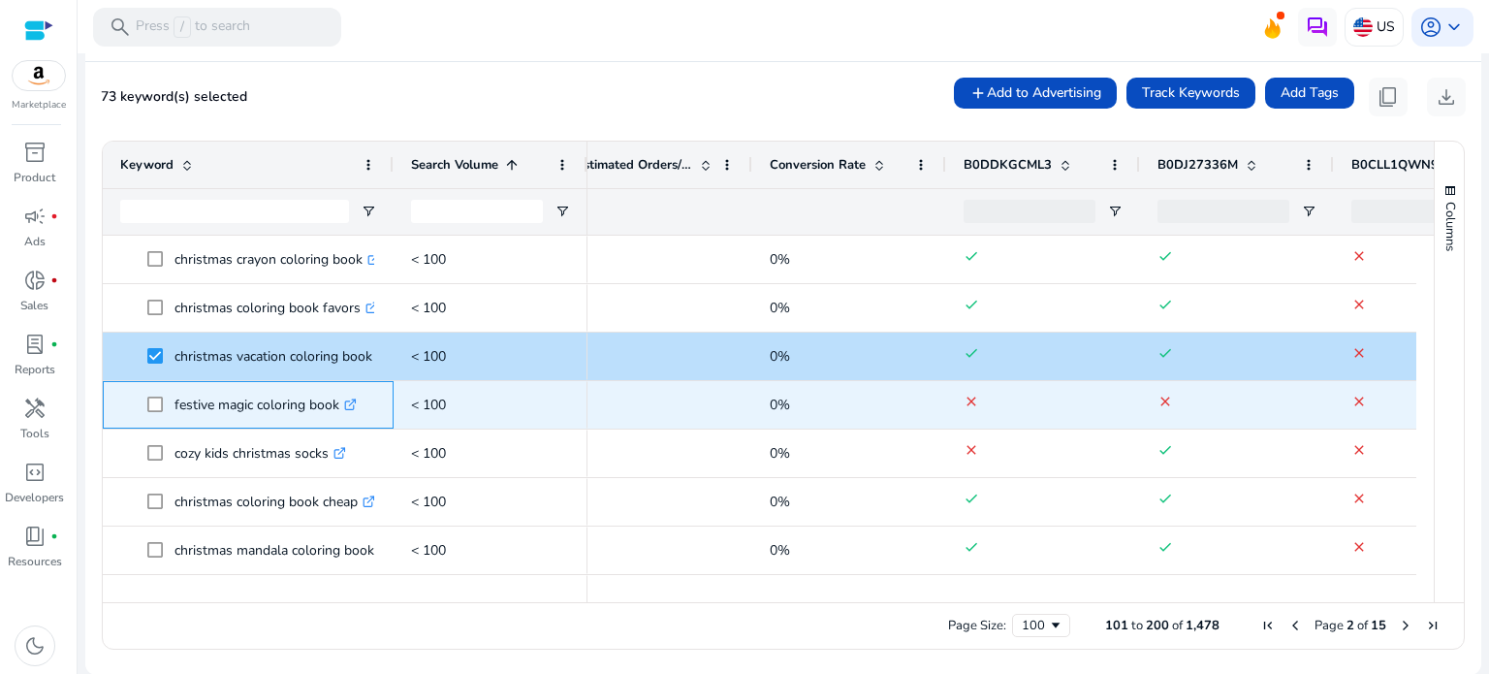
click at [167, 402] on span at bounding box center [160, 405] width 27 height 40
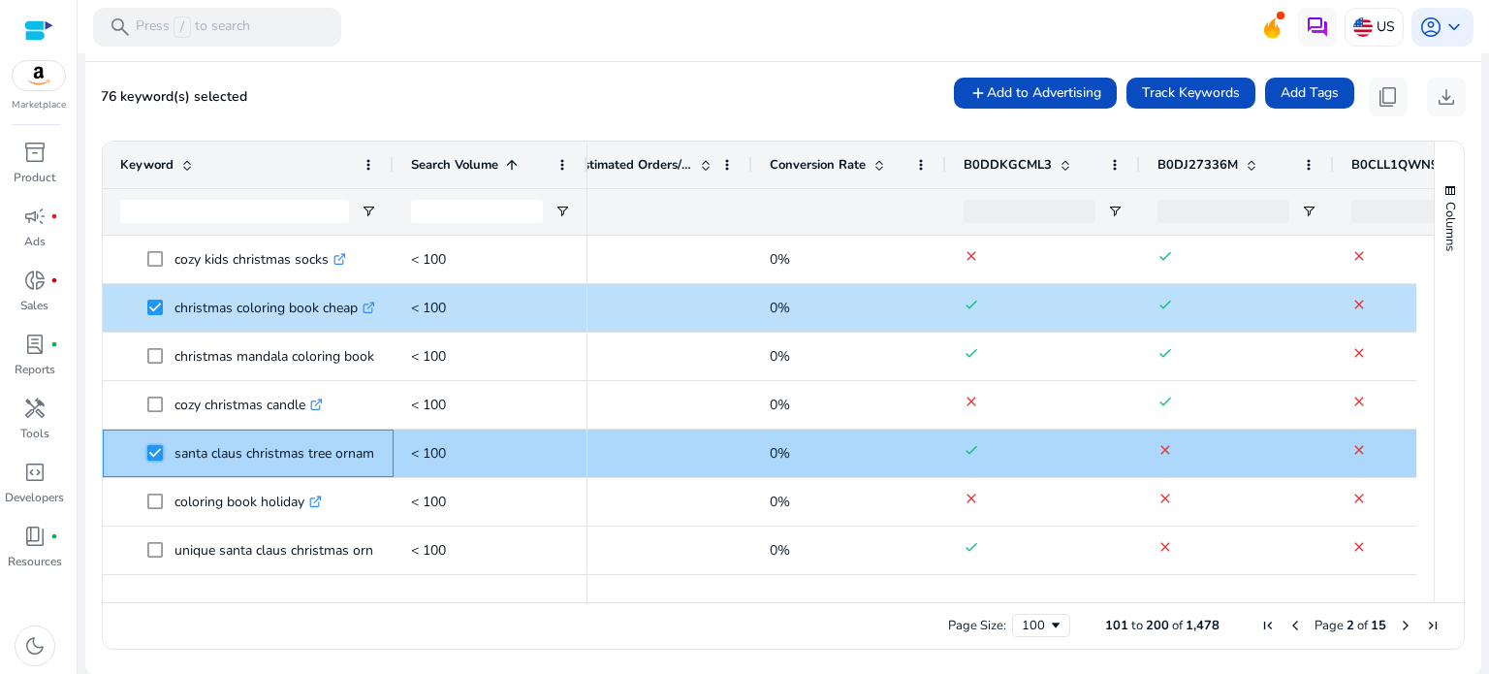
scroll to position [1993, 0]
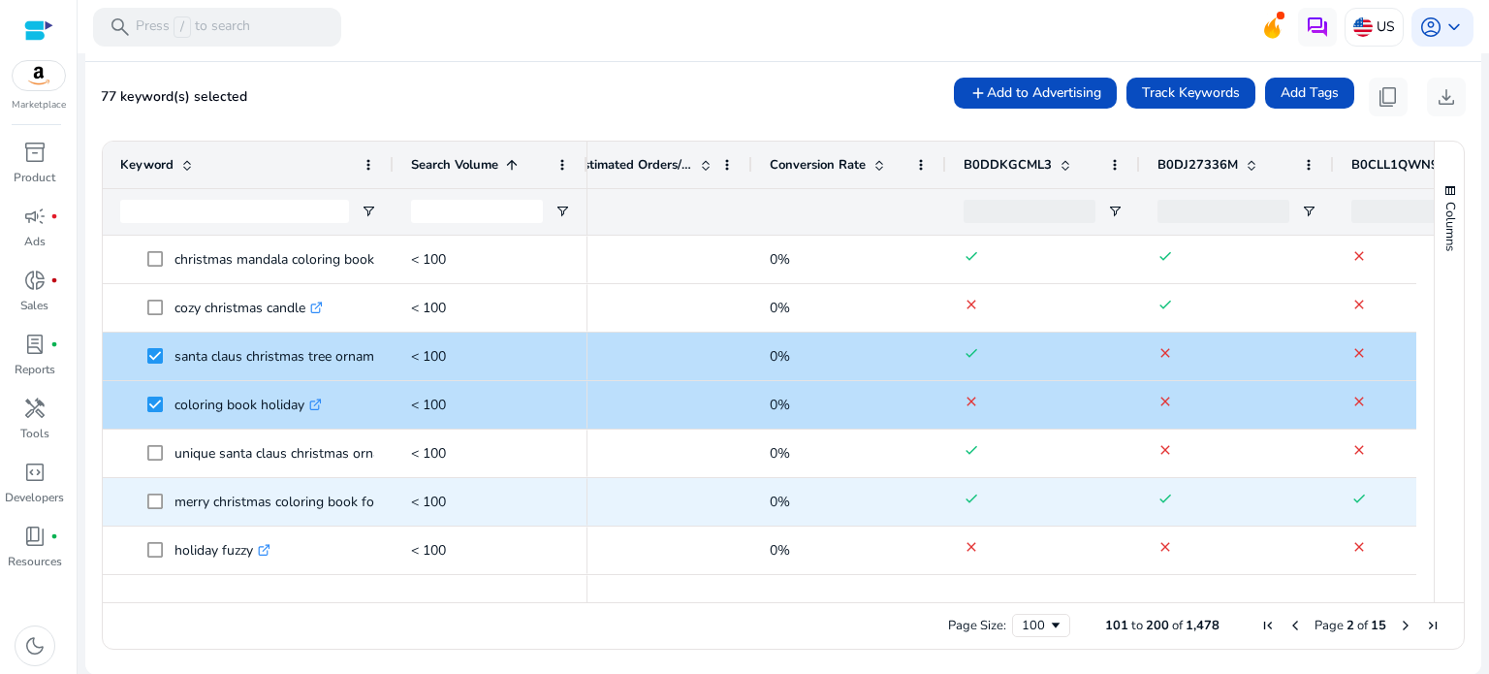
click at [151, 512] on span at bounding box center [160, 502] width 27 height 40
click at [152, 490] on span at bounding box center [160, 502] width 27 height 40
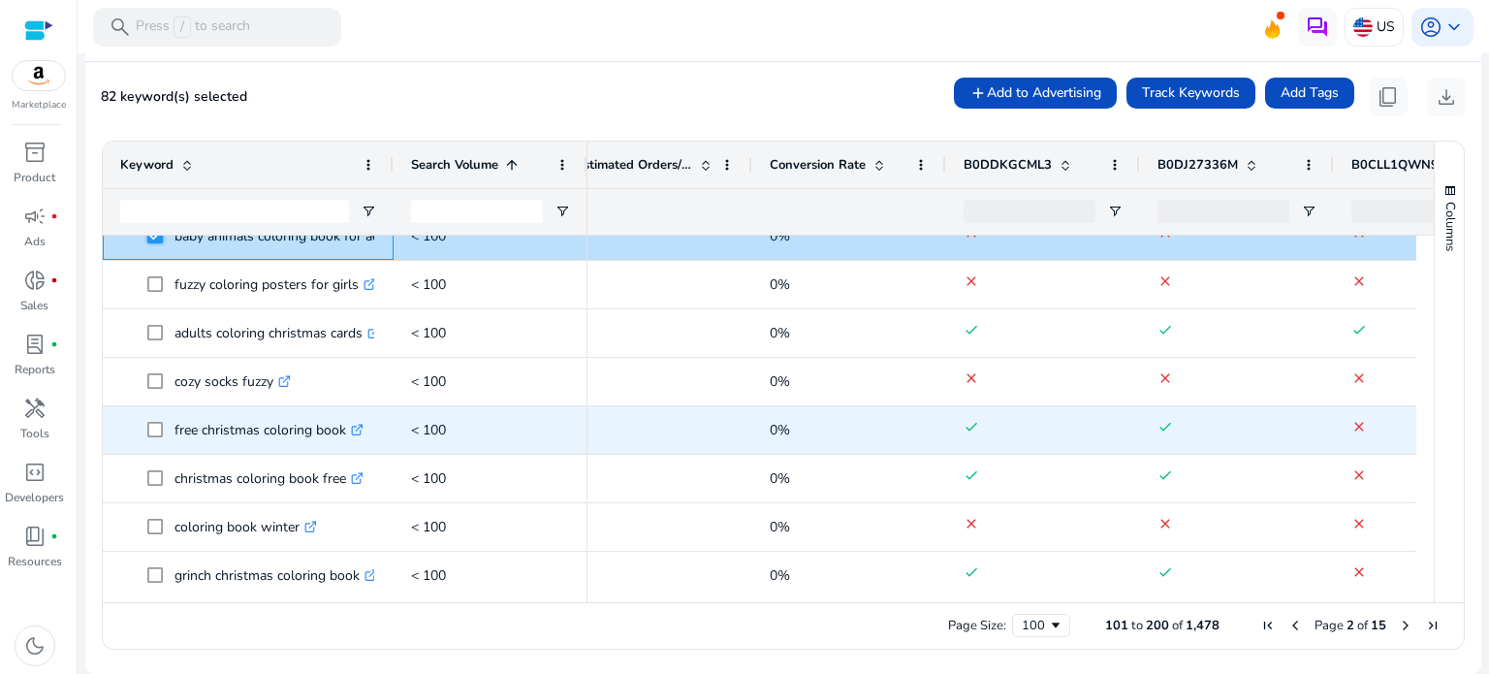
scroll to position [3102, 0]
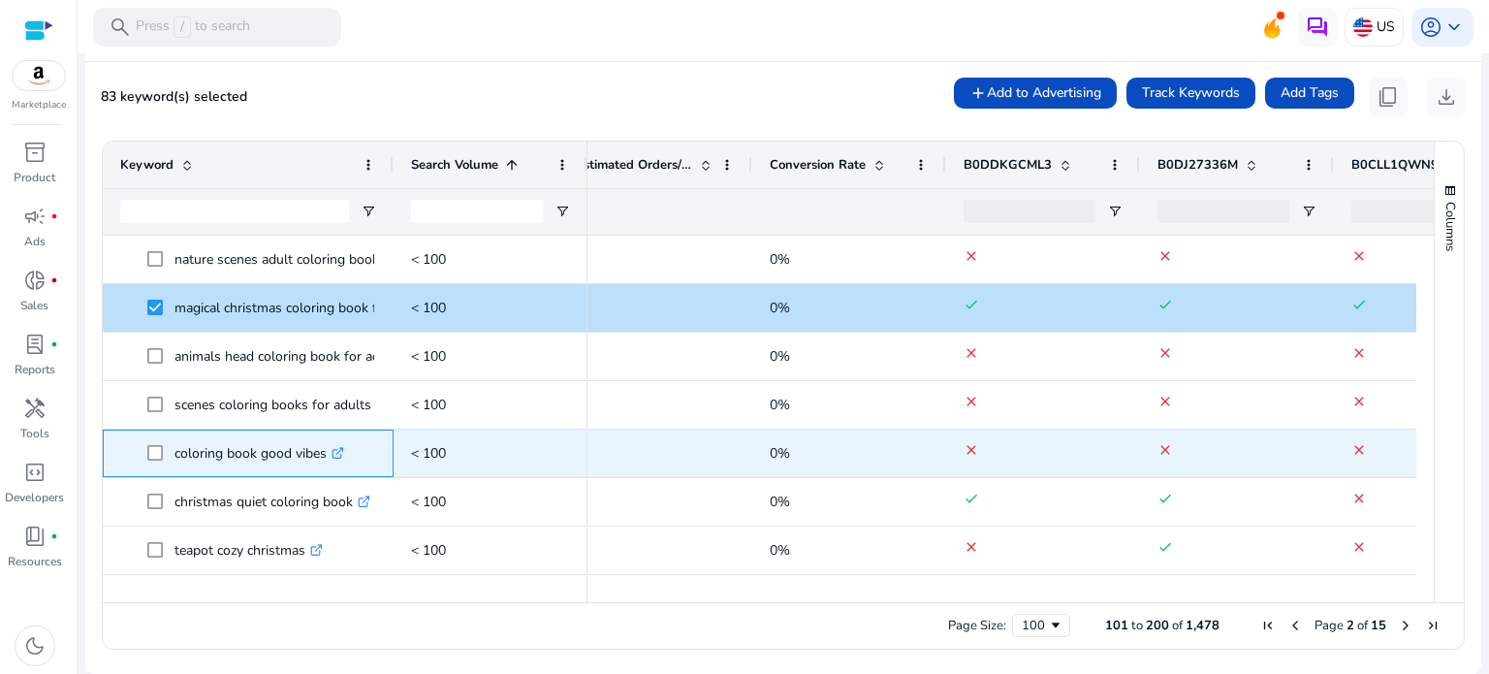
click at [155, 460] on span at bounding box center [160, 453] width 27 height 40
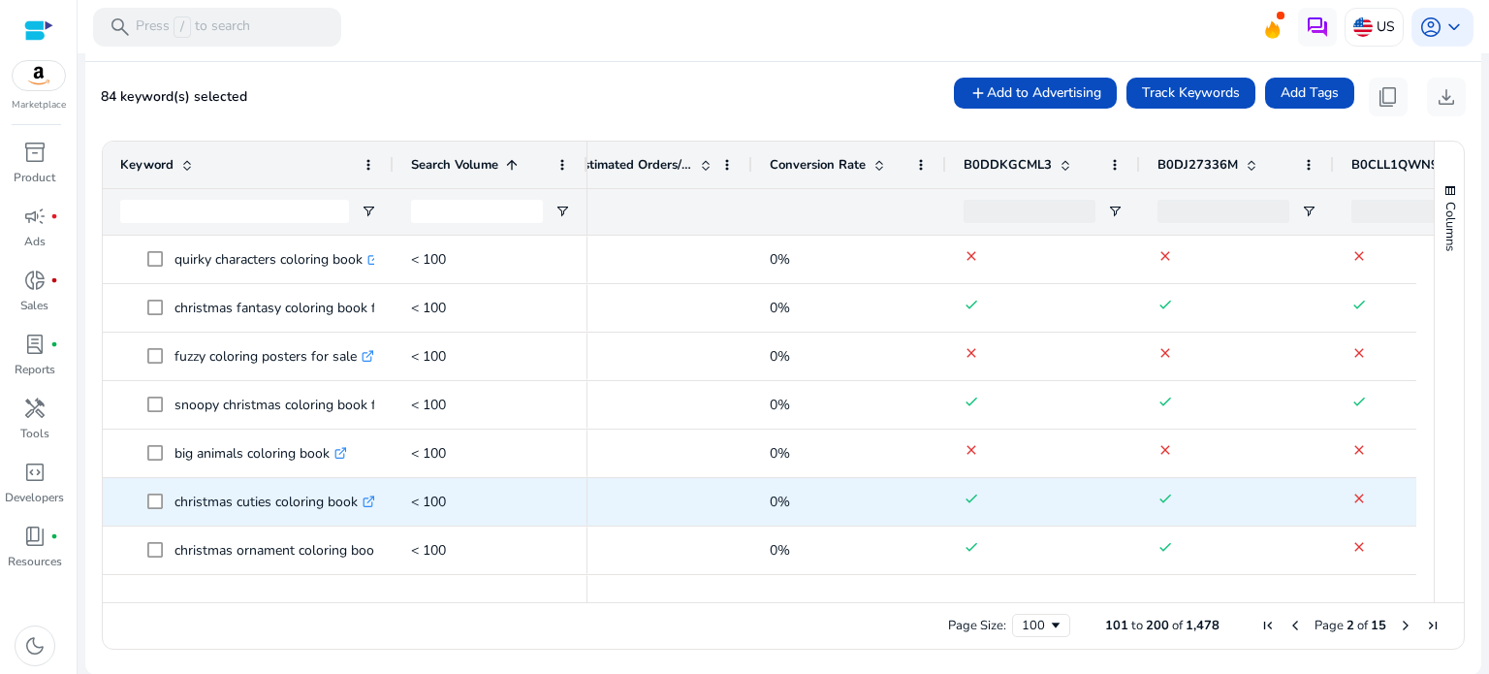
click at [152, 491] on span at bounding box center [160, 502] width 27 height 40
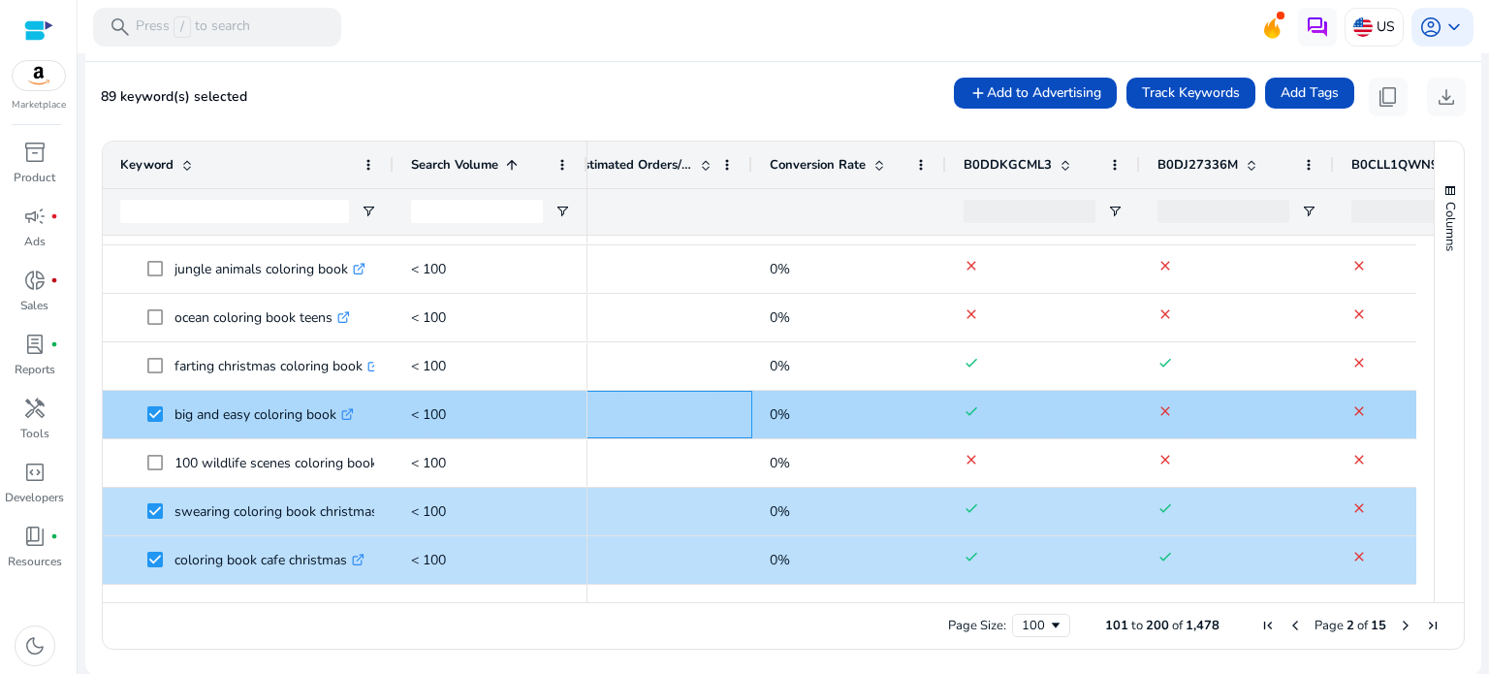
click at [670, 407] on span "0" at bounding box center [655, 415] width 159 height 40
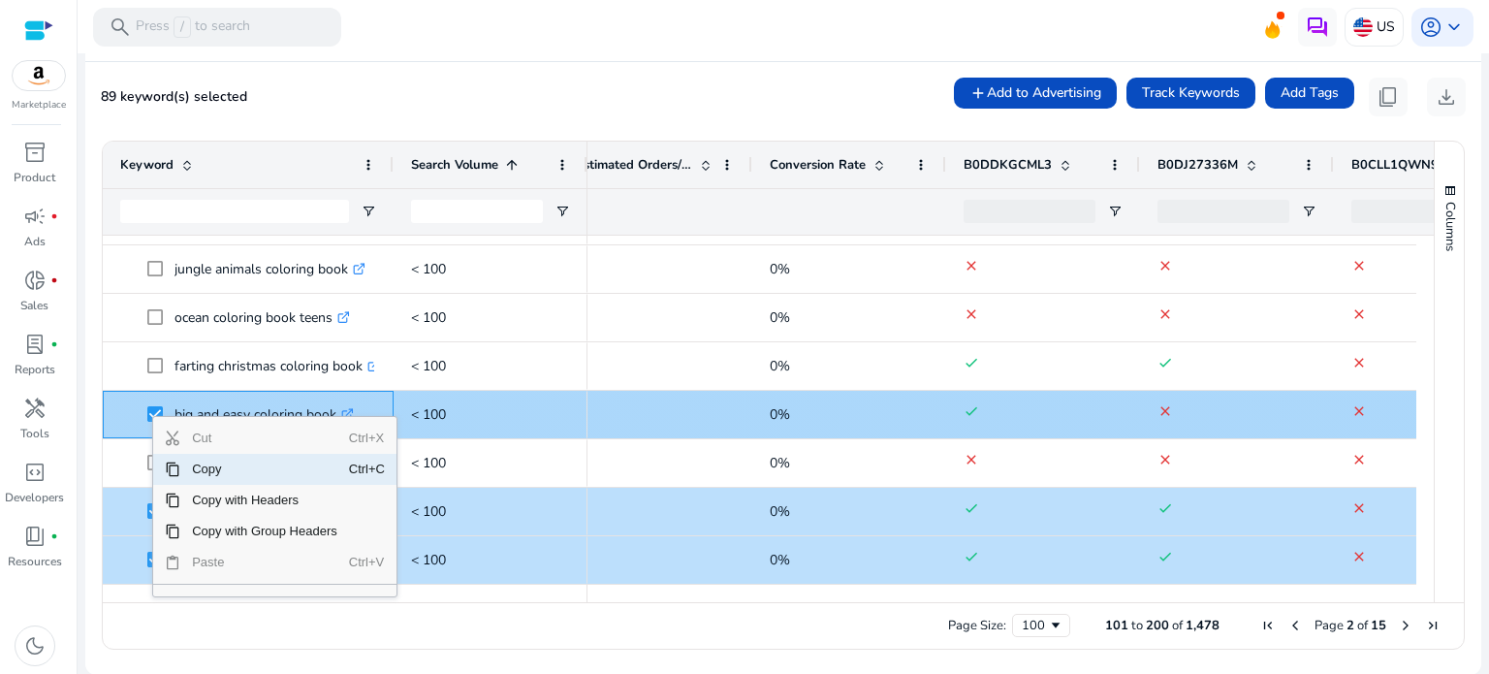
click at [655, 422] on span "0" at bounding box center [655, 415] width 159 height 40
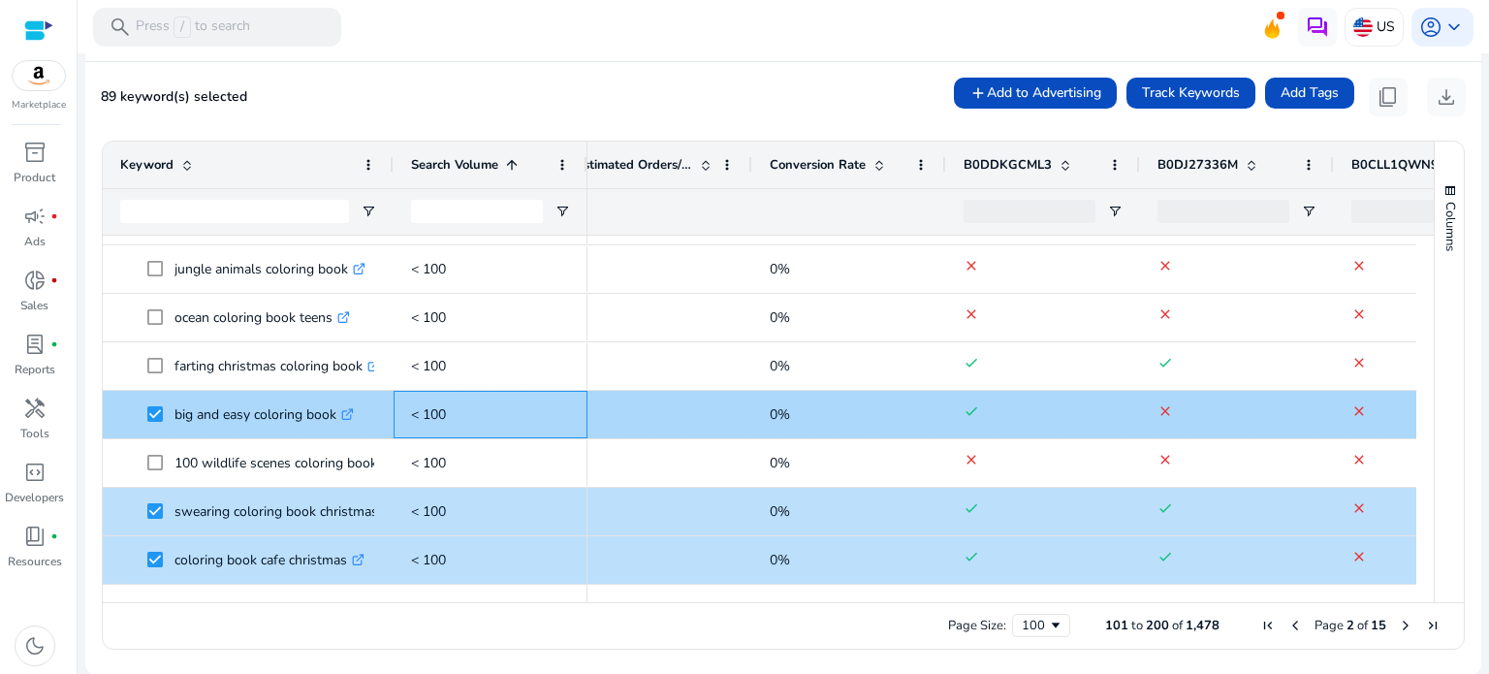
click at [556, 420] on p "< 100" at bounding box center [490, 415] width 159 height 40
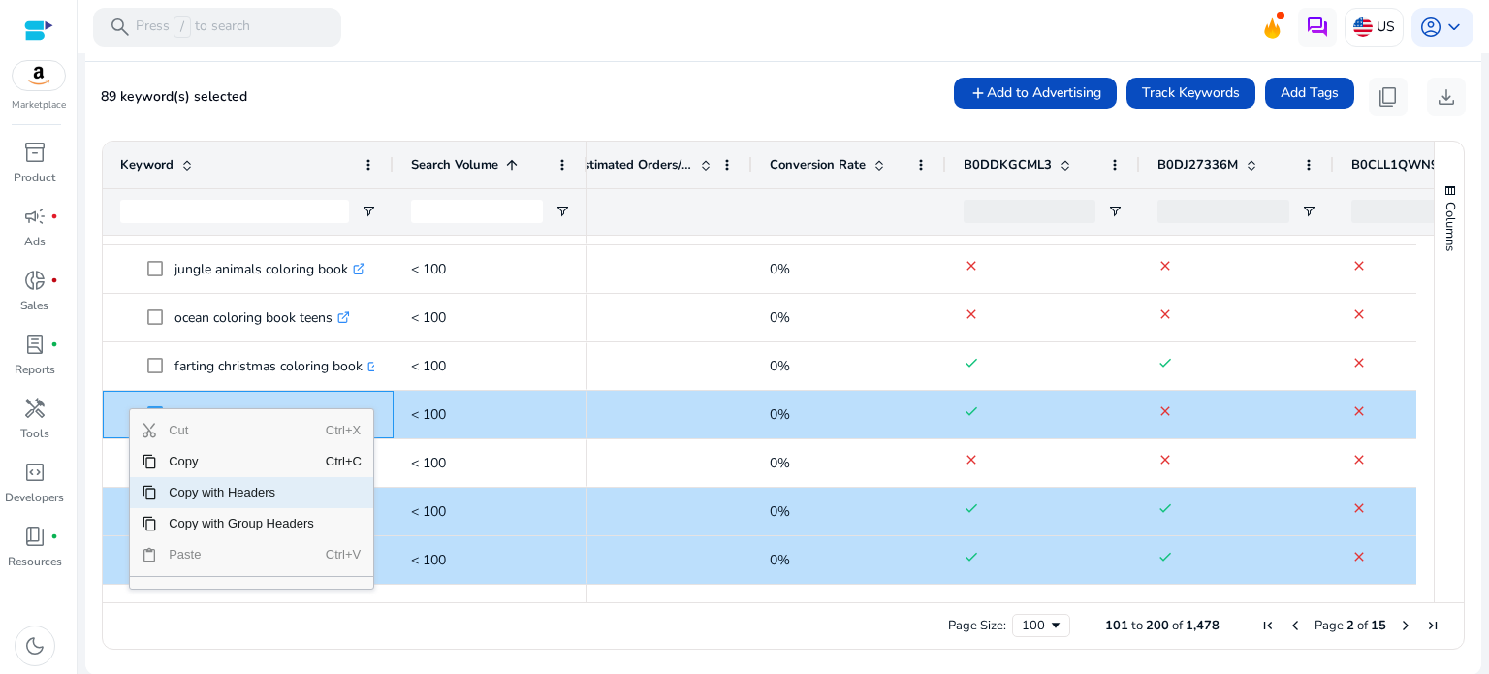
click at [254, 495] on span "Copy with Headers" at bounding box center [241, 492] width 169 height 31
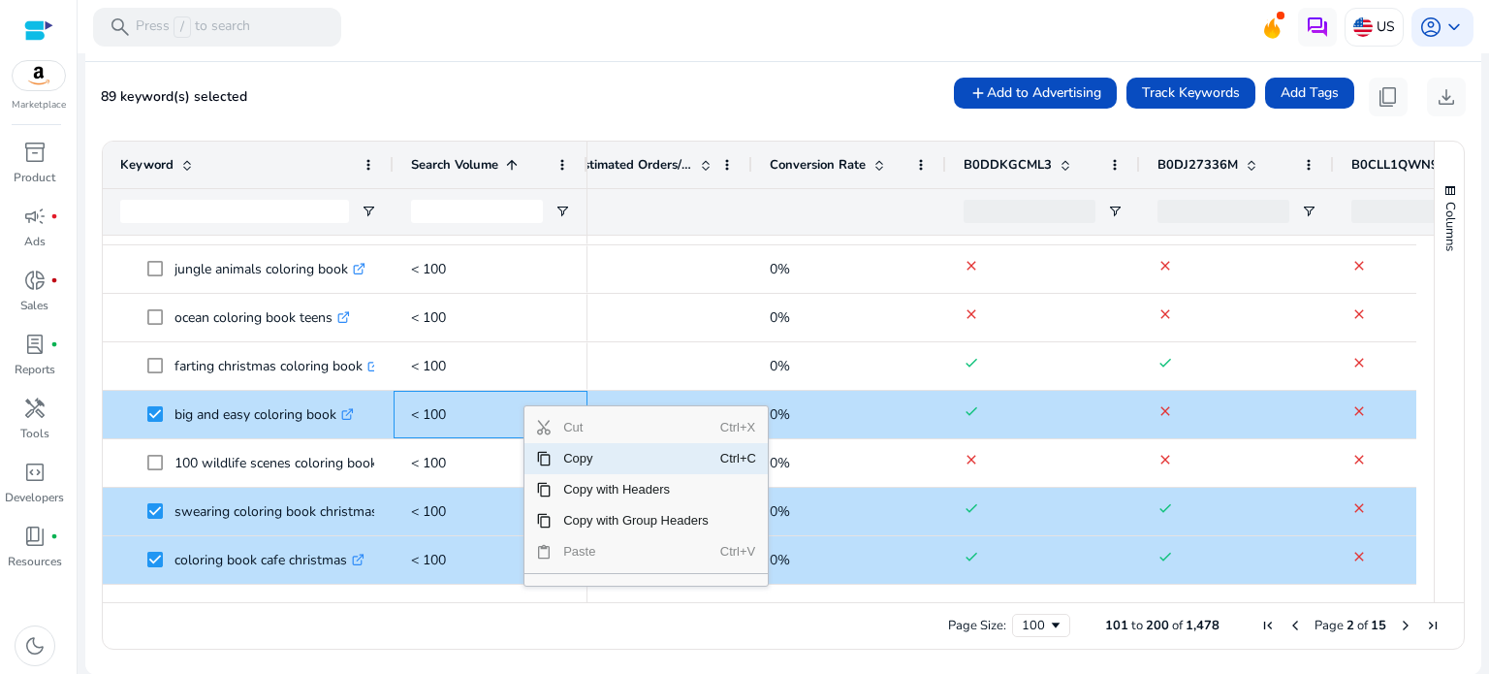
click at [620, 460] on span "Copy" at bounding box center [636, 458] width 169 height 31
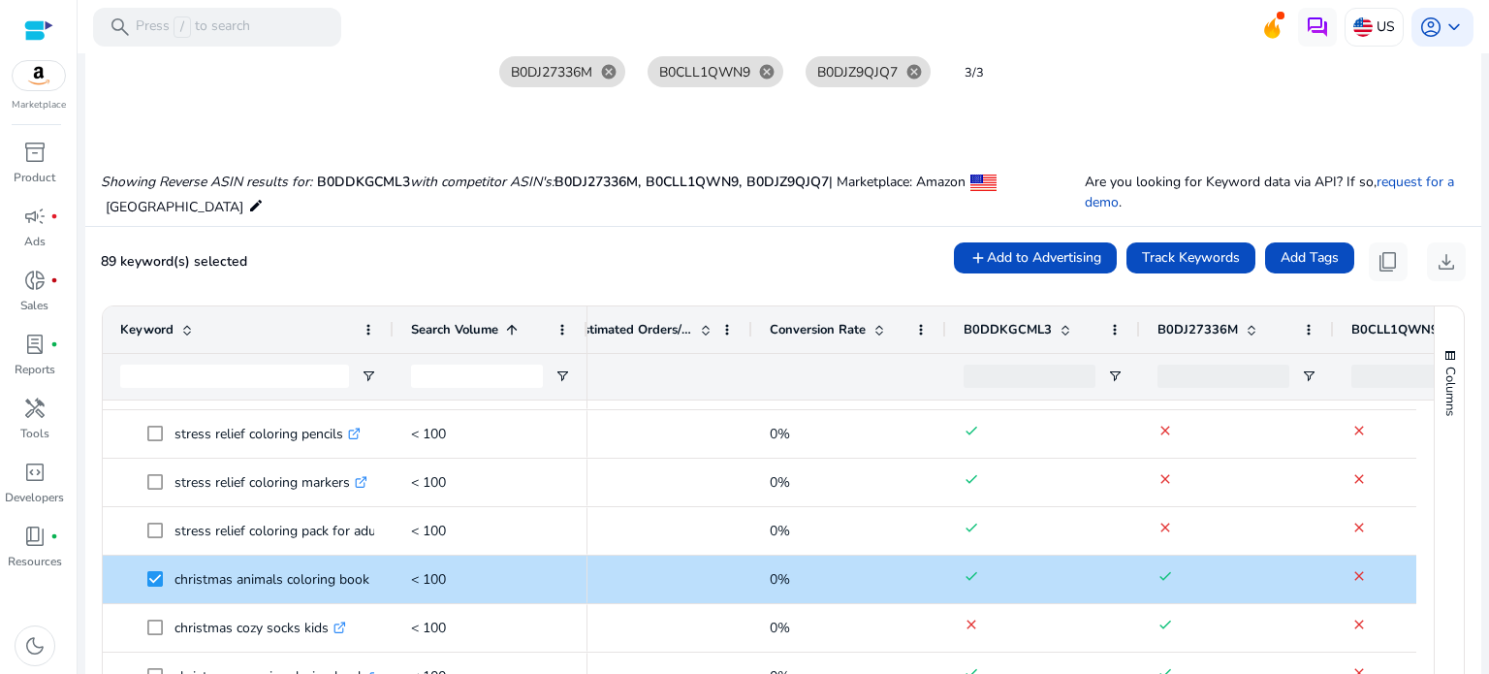
scroll to position [0, 0]
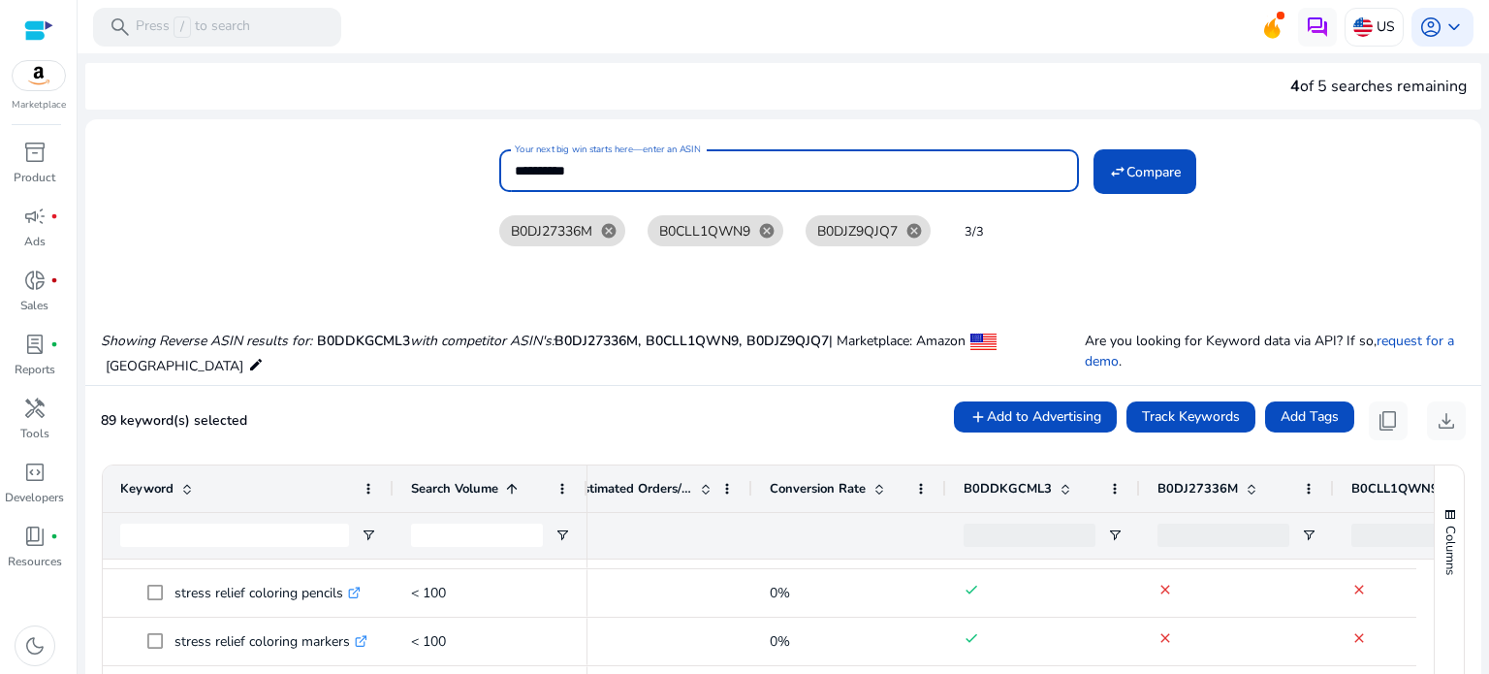
click at [658, 165] on input "**********" at bounding box center [789, 170] width 549 height 21
type input "*"
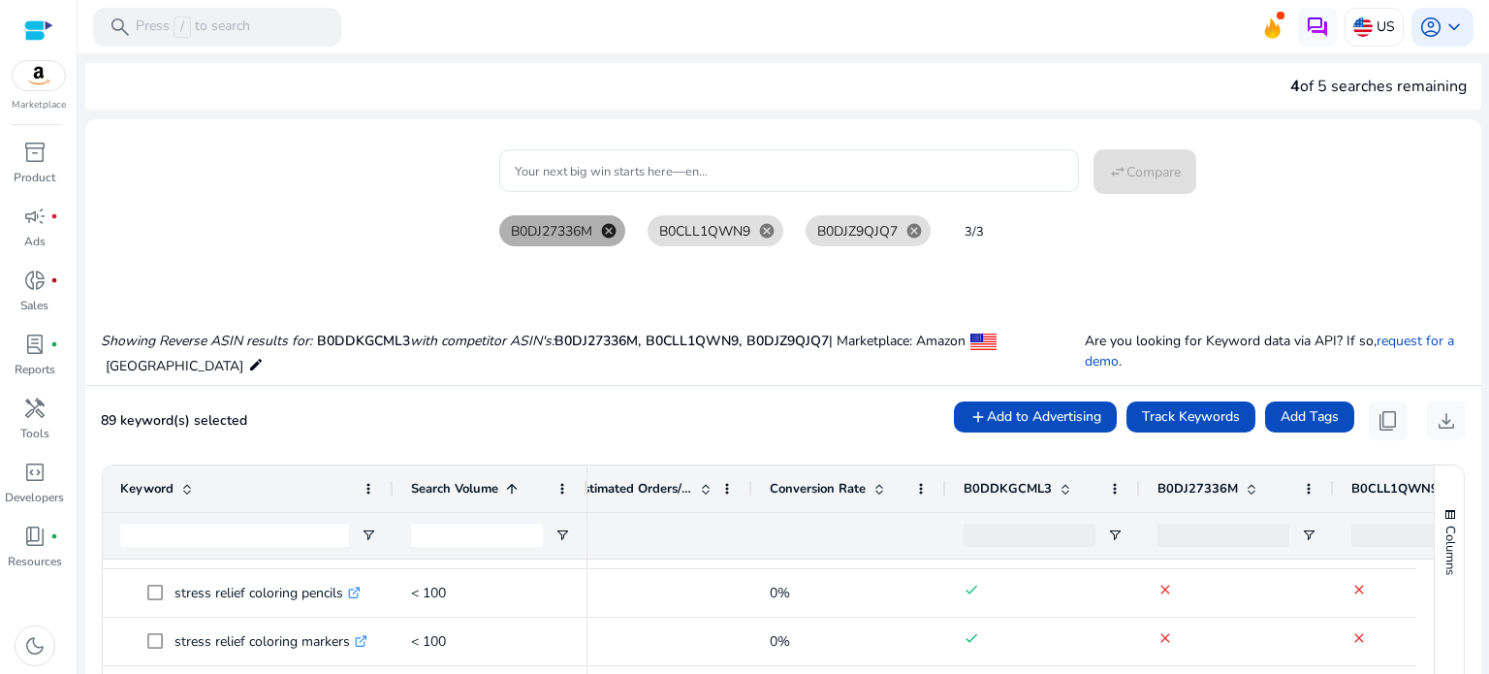
click at [597, 222] on mat-icon "cancel" at bounding box center [608, 230] width 33 height 17
click at [611, 222] on mat-icon "cancel" at bounding box center [618, 230] width 33 height 17
click at [613, 222] on mat-icon "cancel" at bounding box center [607, 230] width 33 height 17
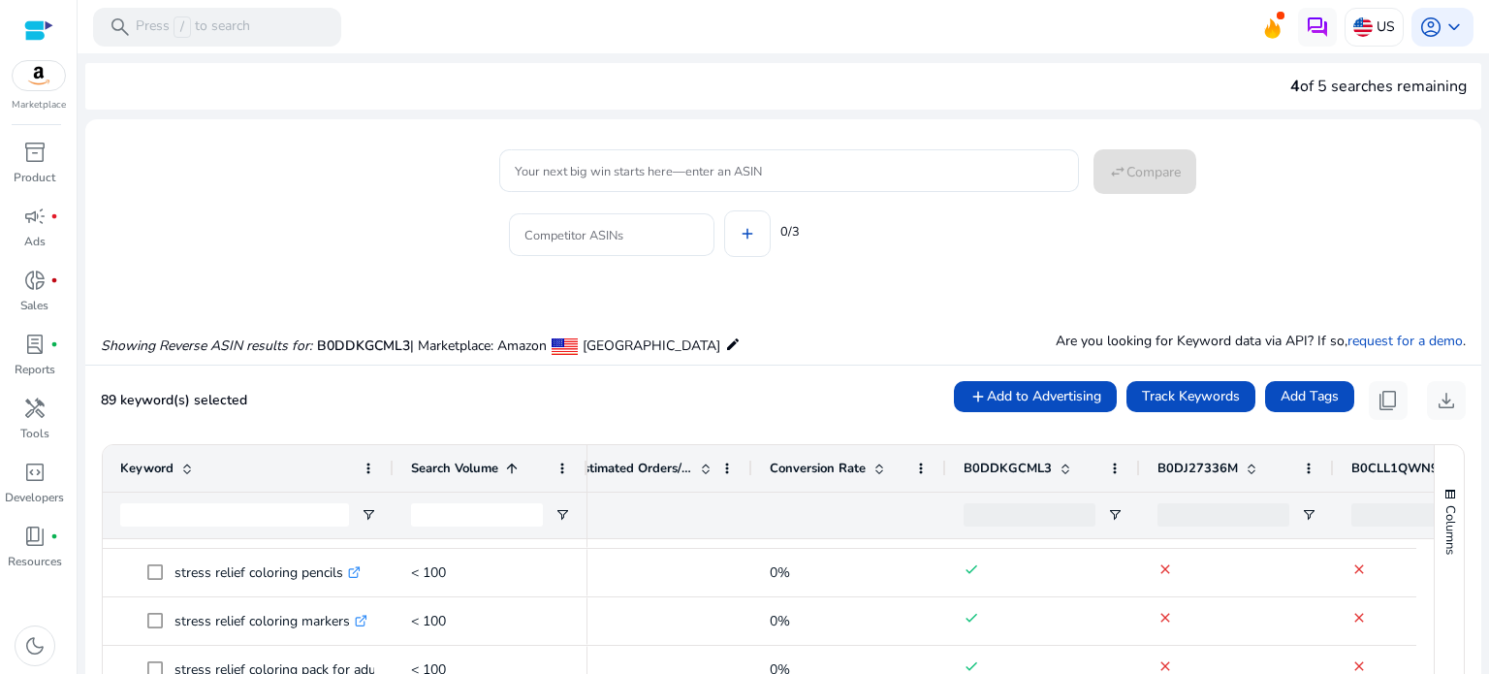
click at [1031, 255] on div "Competitor ASINs add 0/3" at bounding box center [982, 231] width 967 height 78
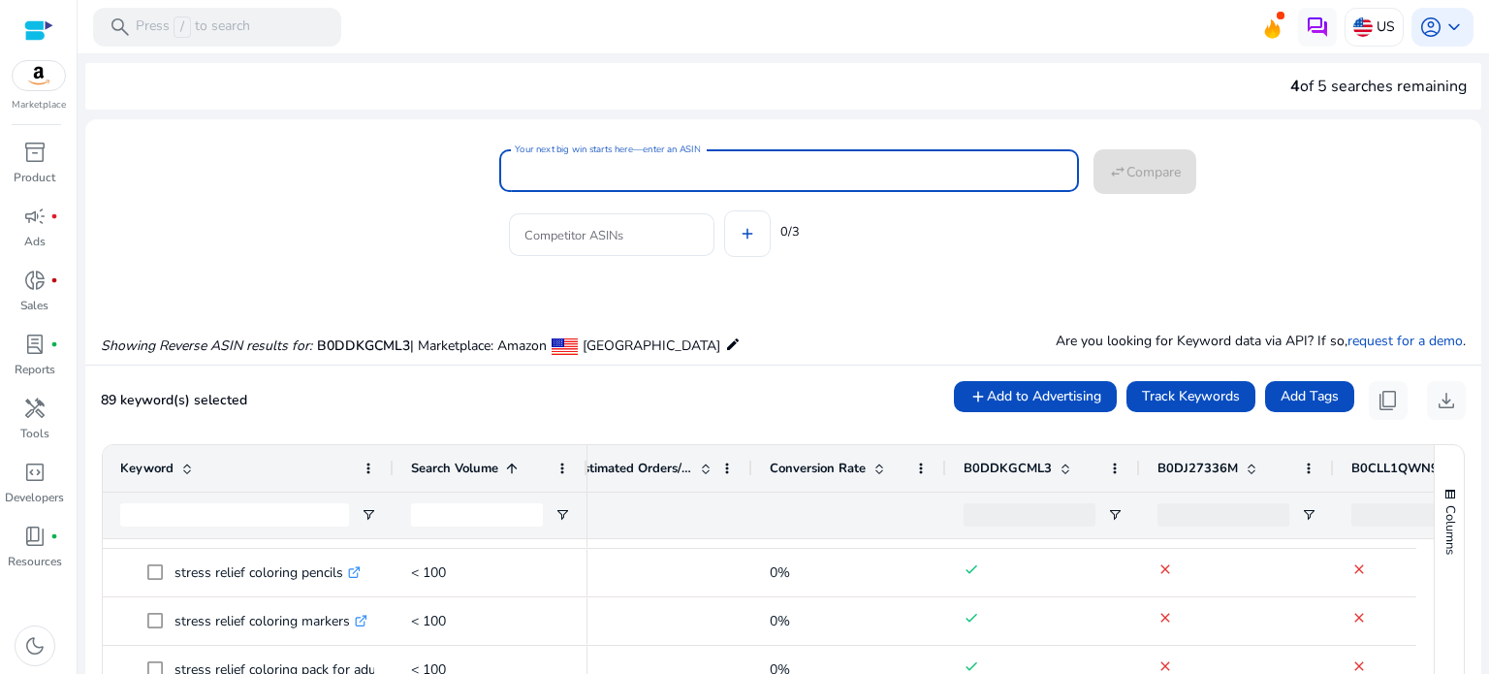
click at [684, 172] on input "Your next big win starts here—enter an ASIN" at bounding box center [789, 170] width 549 height 21
click at [1090, 286] on div "Showing Reverse ASIN results for: B0DDKGCML3 | Marketplace: Amazon United State…" at bounding box center [783, 324] width 1396 height 79
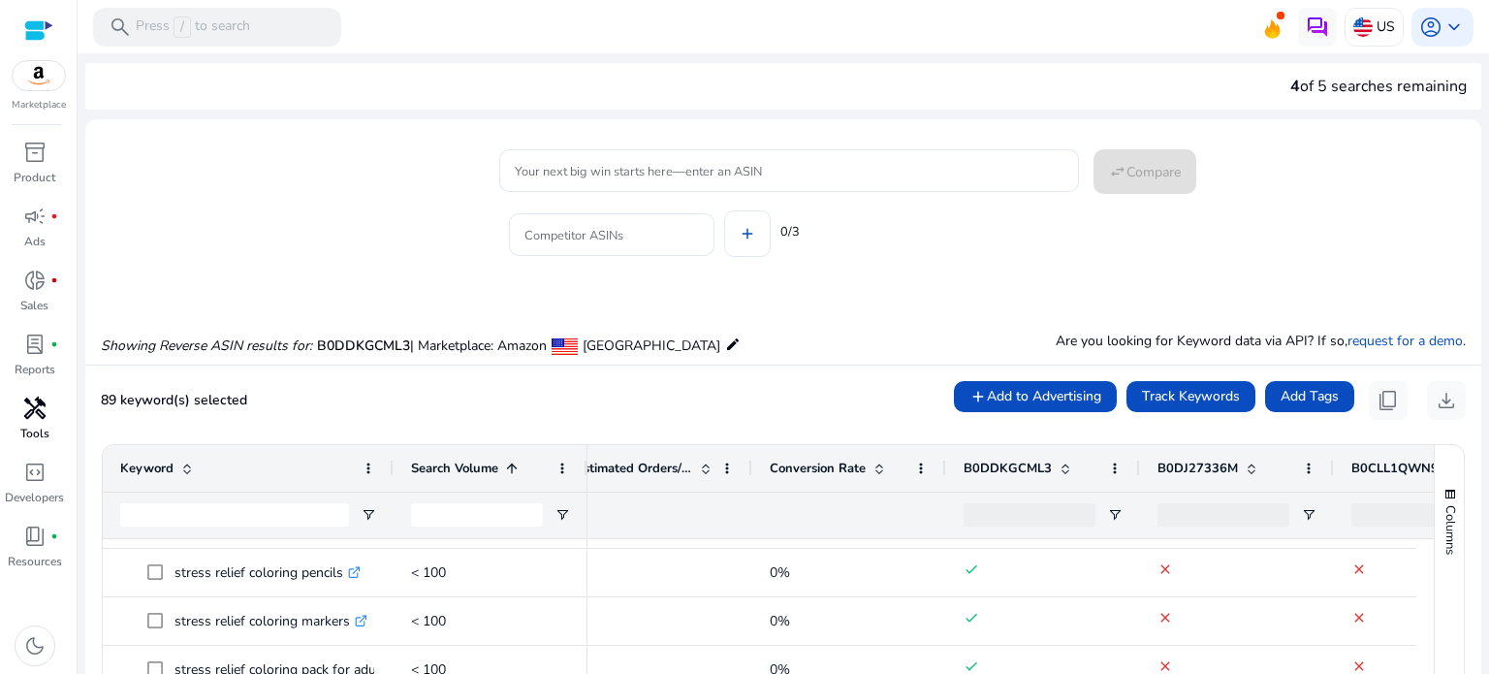
click at [27, 416] on span "handyman" at bounding box center [34, 407] width 23 height 23
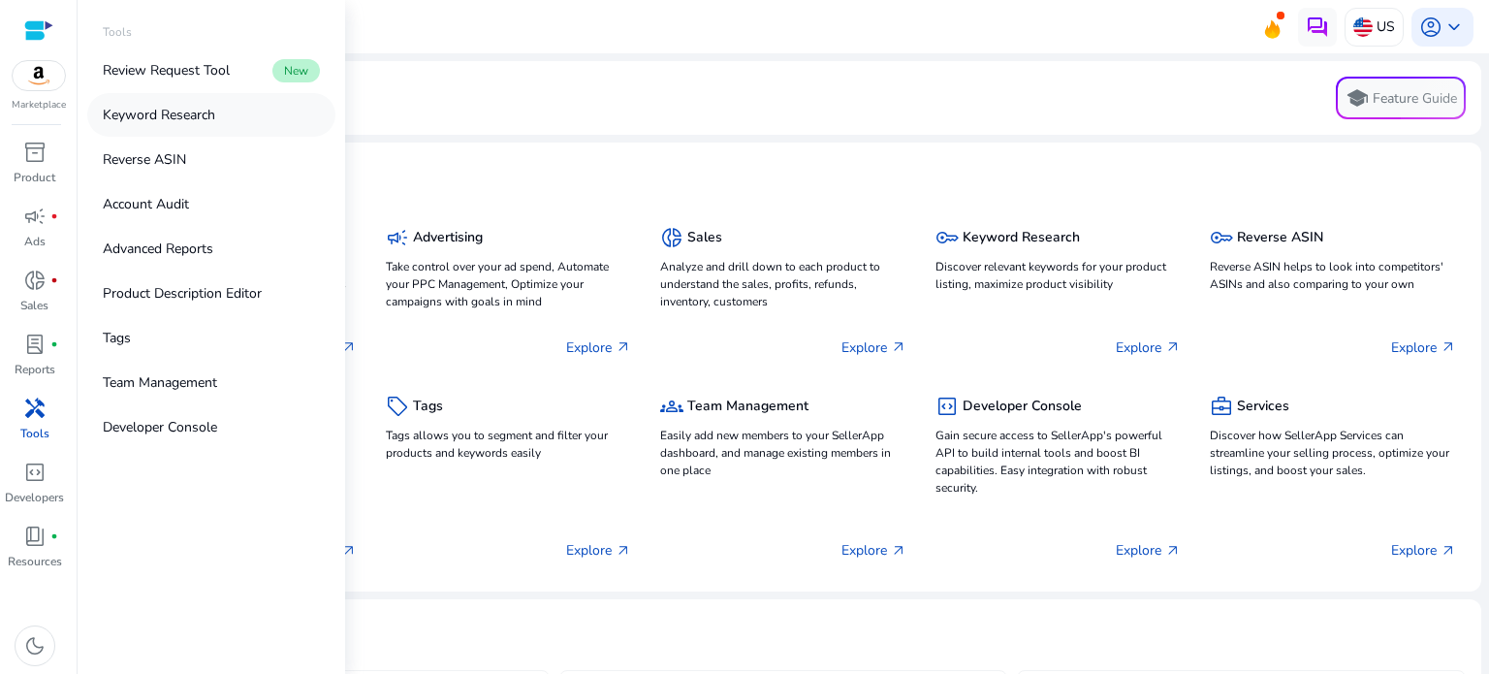
click at [239, 122] on link "Keyword Research" at bounding box center [211, 115] width 248 height 44
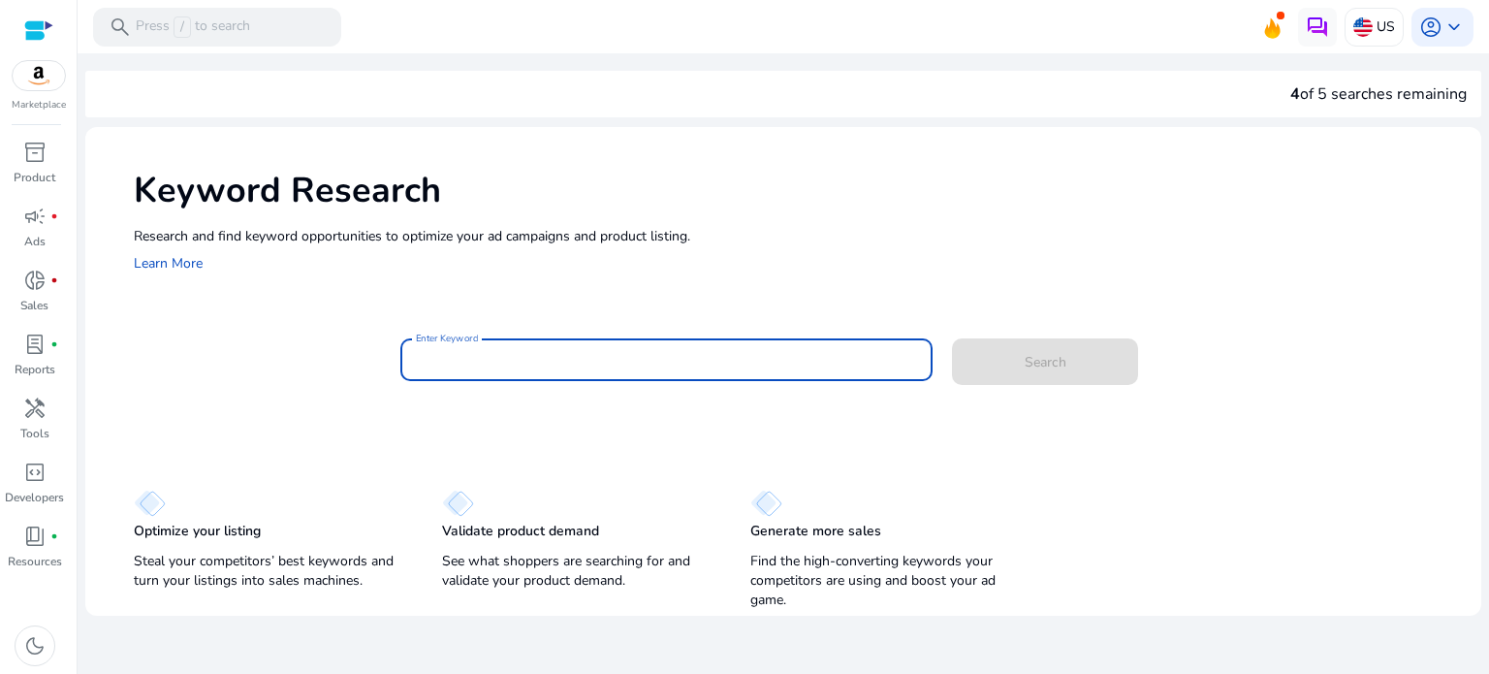
click at [623, 352] on input "Enter Keyword" at bounding box center [667, 359] width 502 height 21
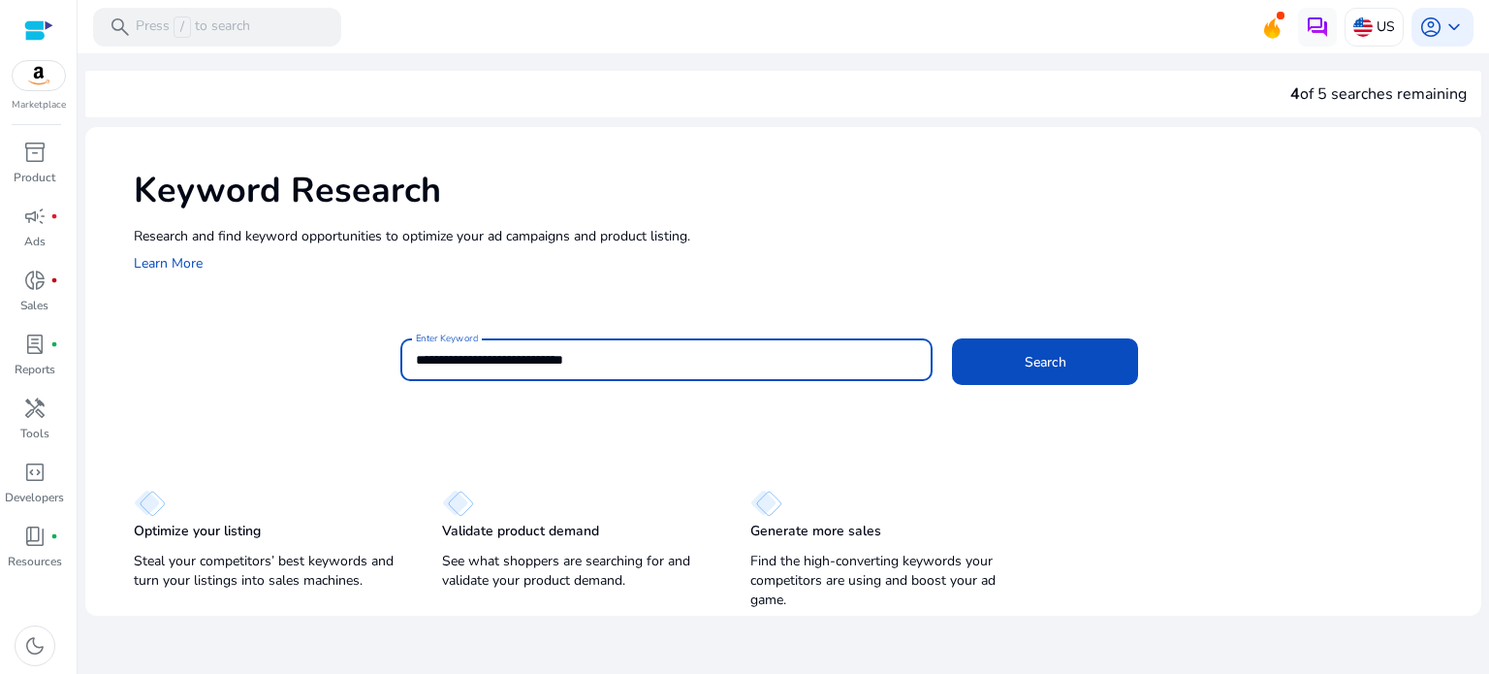
type input "**********"
click at [952, 338] on button "Search" at bounding box center [1045, 361] width 186 height 47
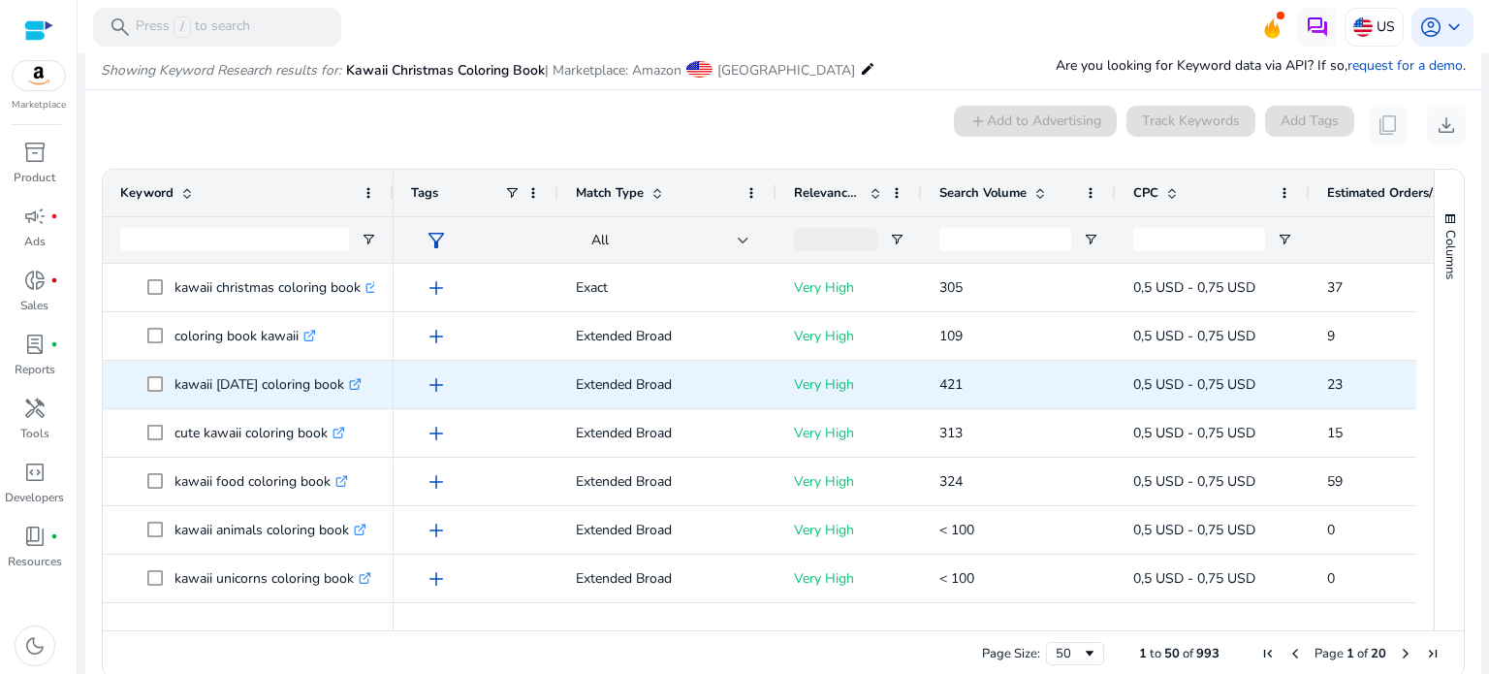
scroll to position [231, 0]
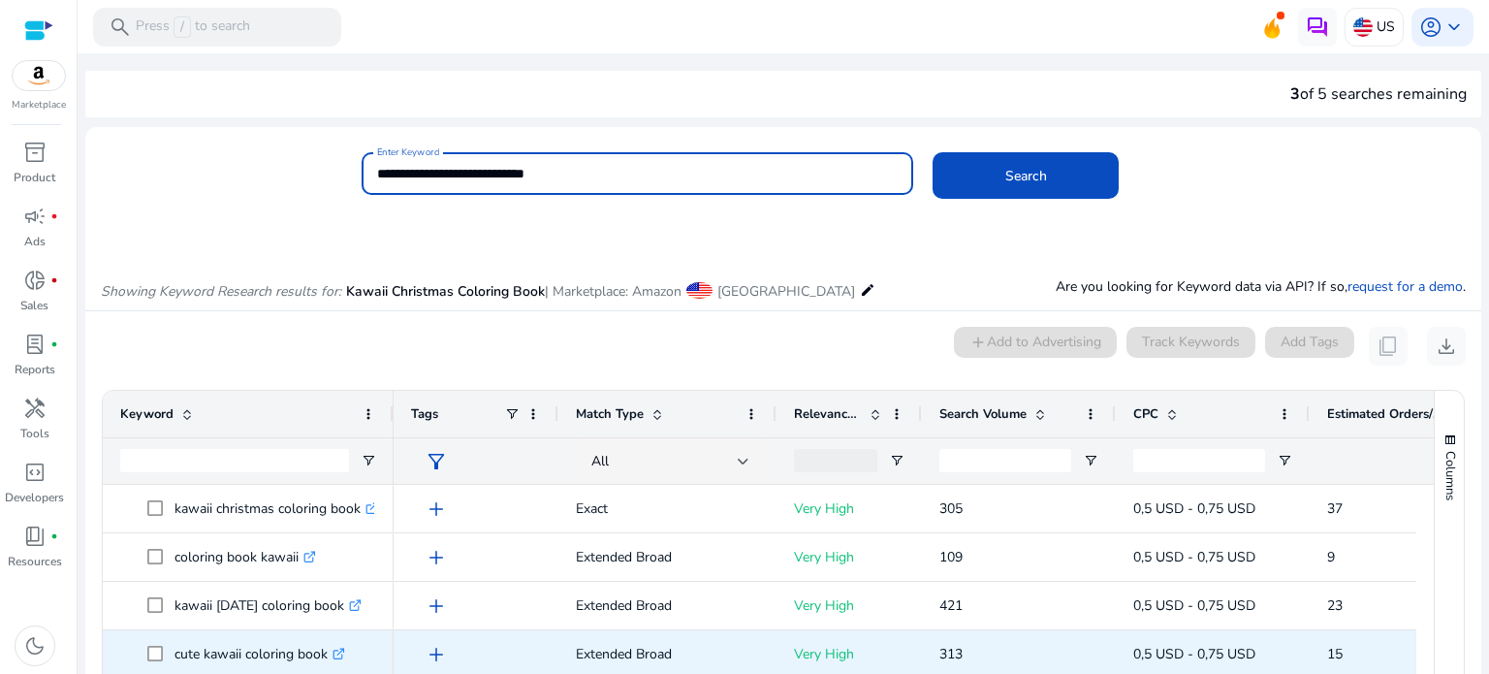
scroll to position [231, 0]
